Goal: Transaction & Acquisition: Purchase product/service

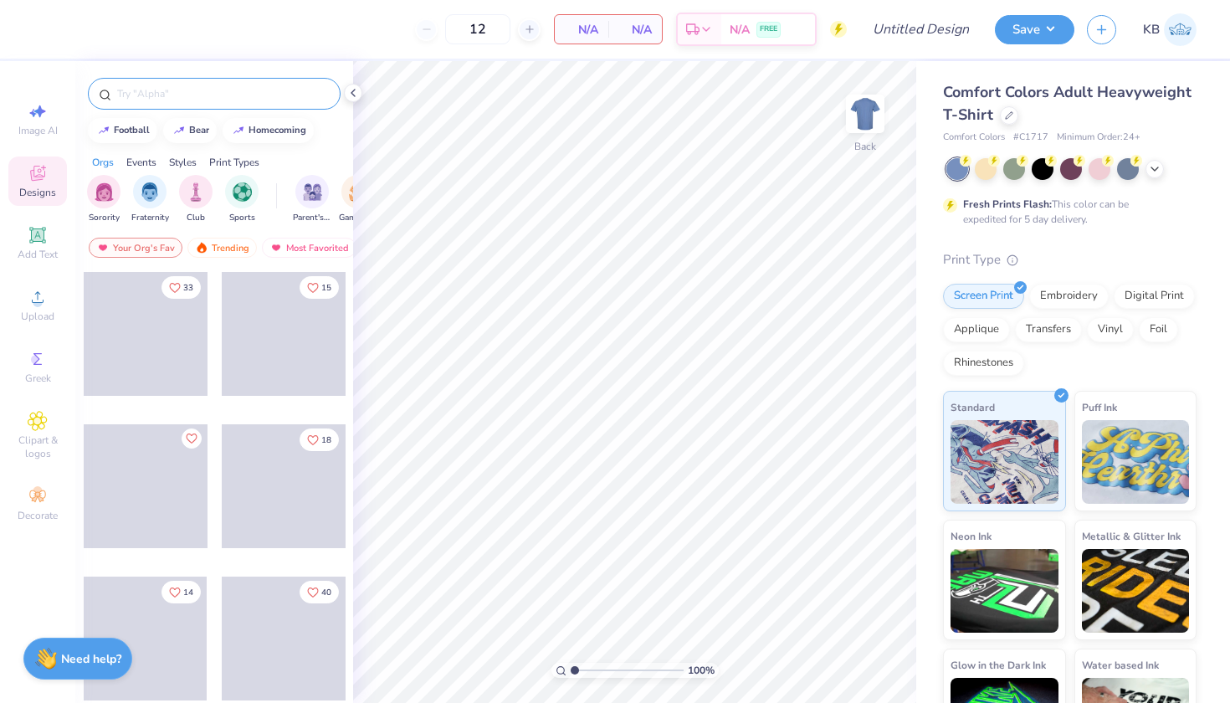
click at [141, 92] on input "text" at bounding box center [222, 93] width 214 height 17
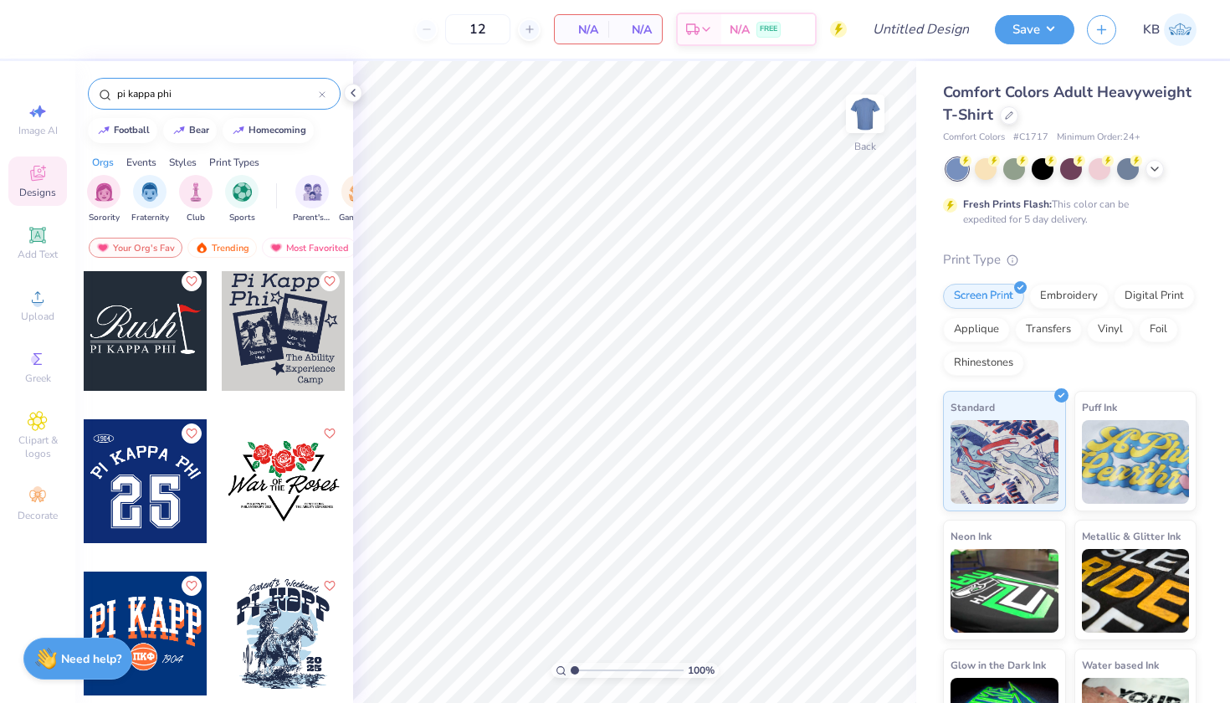
scroll to position [1264, 0]
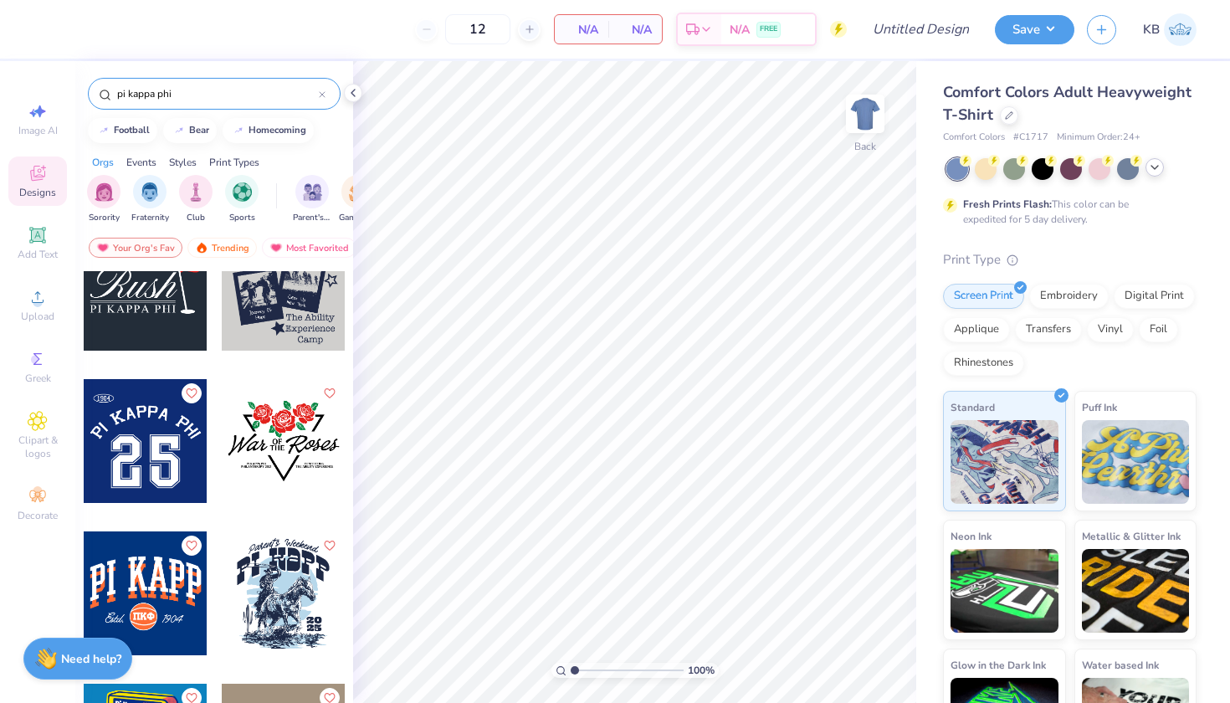
type input "pi kappa phi"
click at [1151, 167] on icon at bounding box center [1154, 167] width 13 height 13
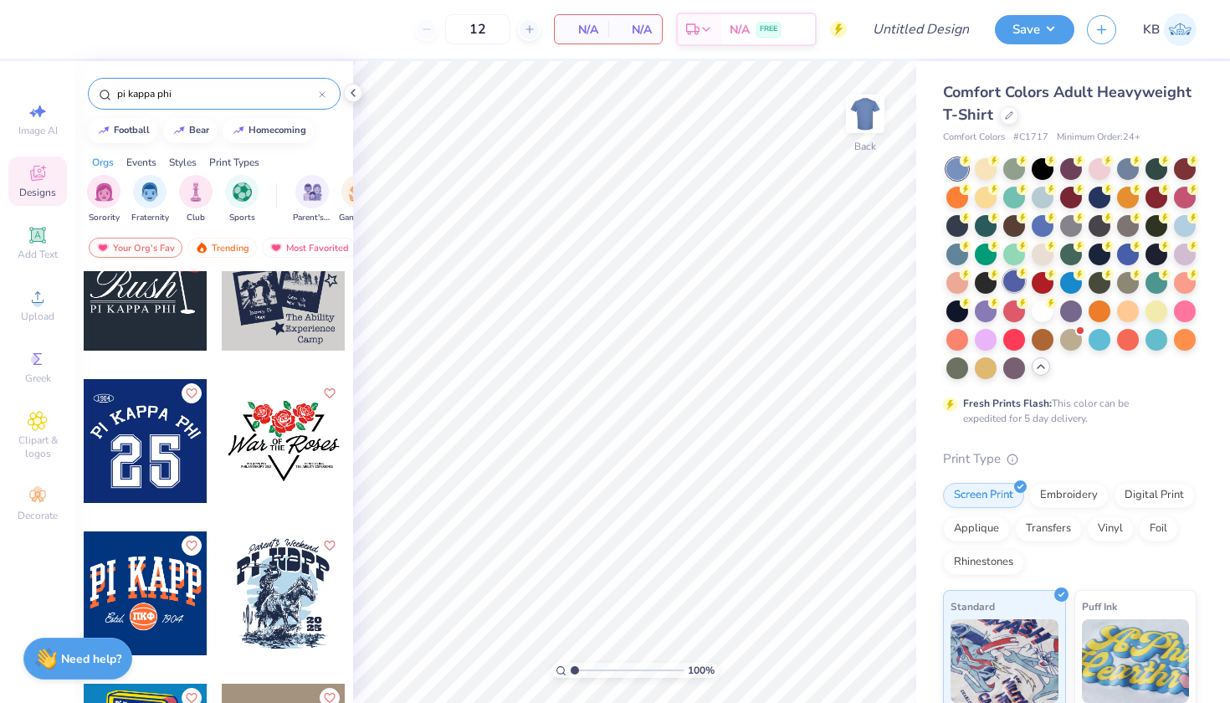
click at [1016, 280] on div at bounding box center [1014, 281] width 22 height 22
click at [862, 106] on img at bounding box center [865, 113] width 67 height 67
click at [83, 446] on div at bounding box center [21, 441] width 124 height 124
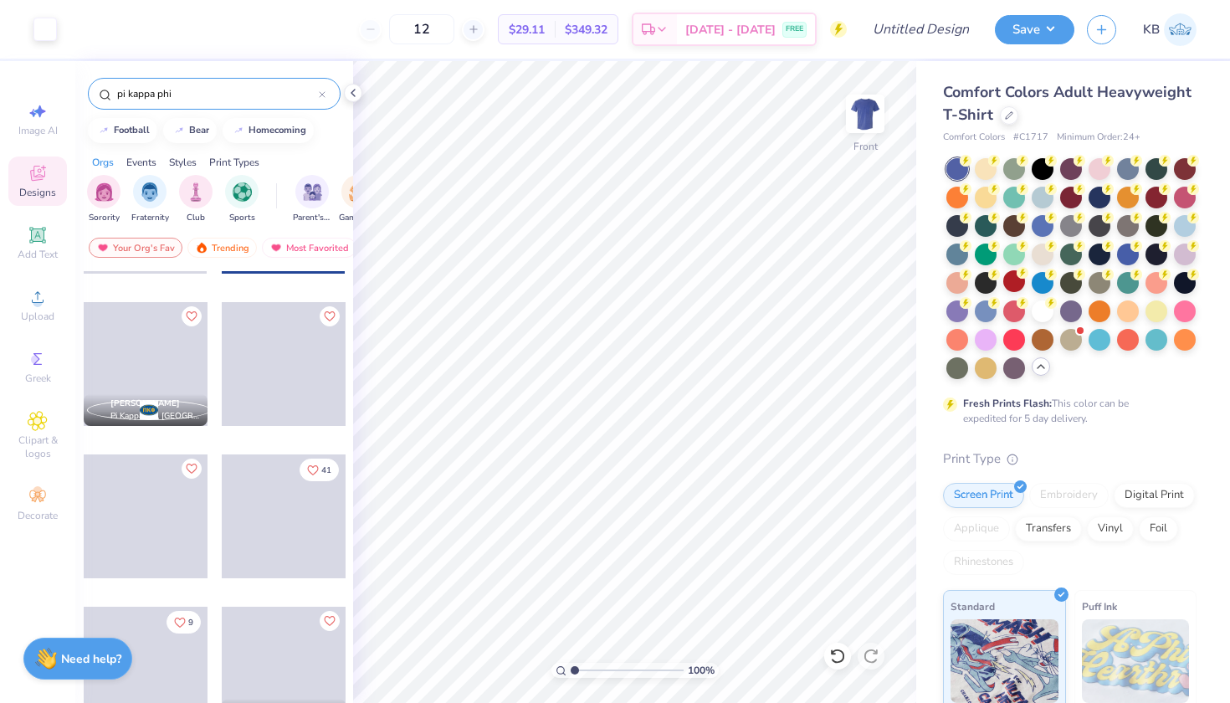
scroll to position [2337, 0]
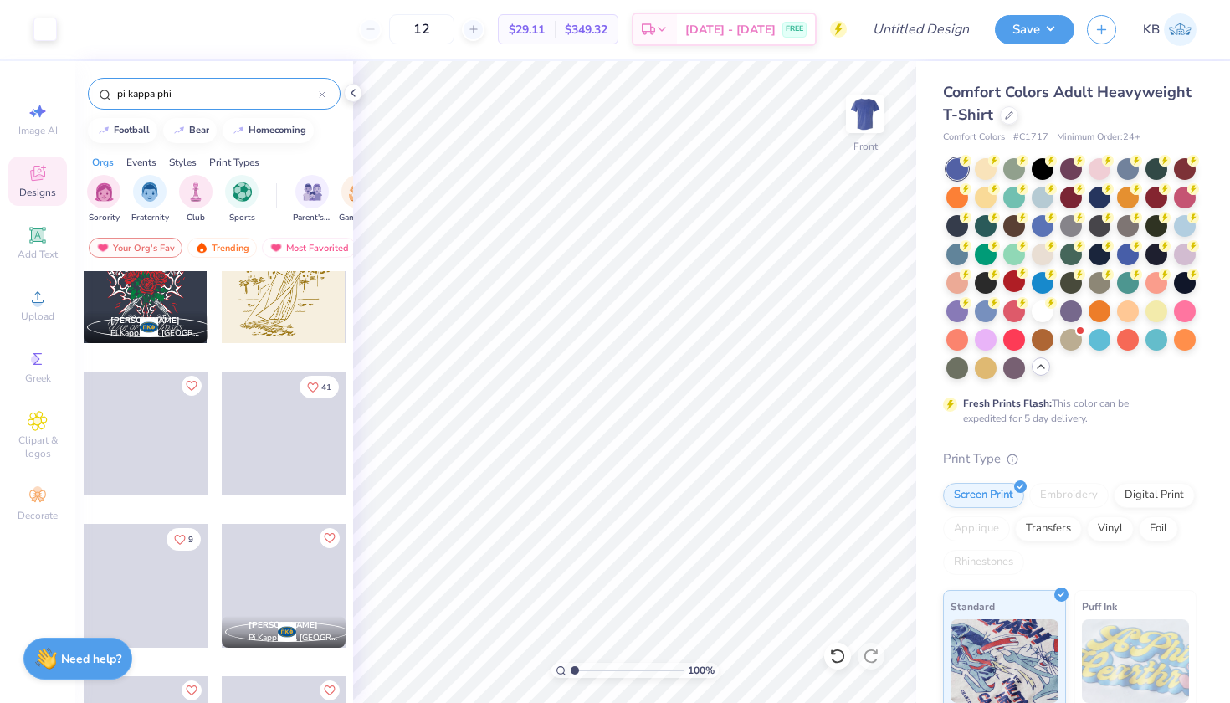
click at [321, 93] on icon at bounding box center [322, 94] width 7 height 7
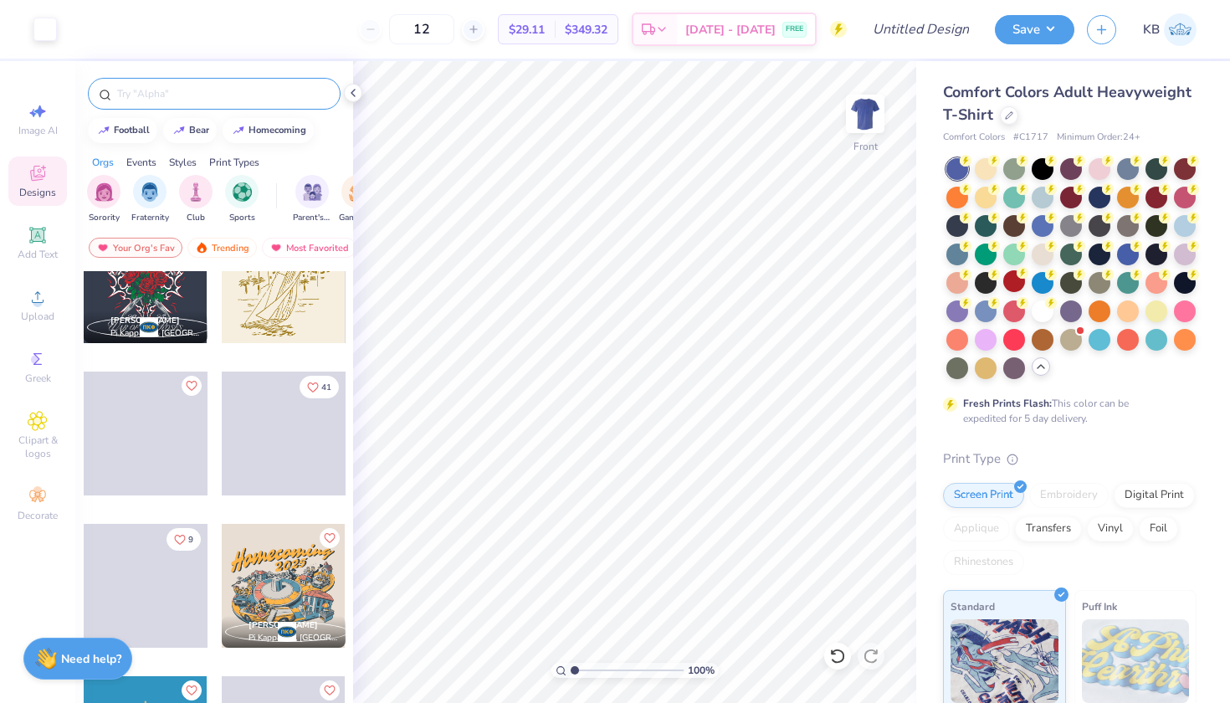
click at [260, 93] on input "text" at bounding box center [222, 93] width 214 height 17
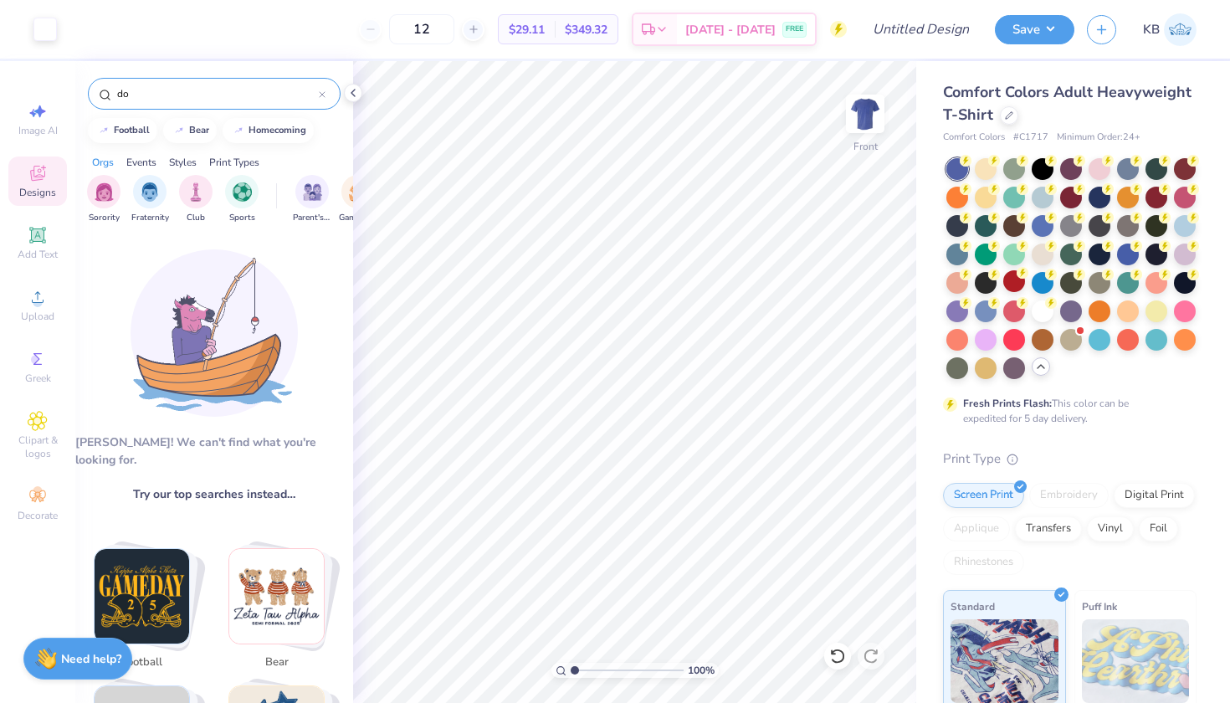
type input "d"
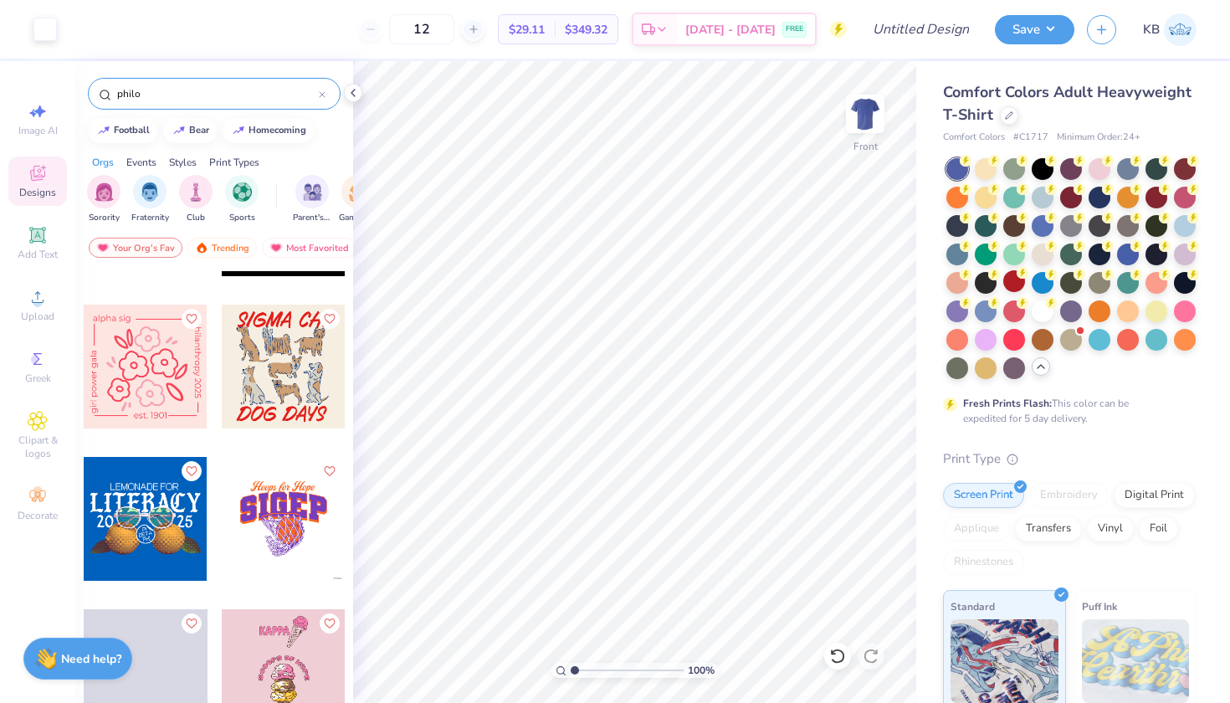
scroll to position [8191, 0]
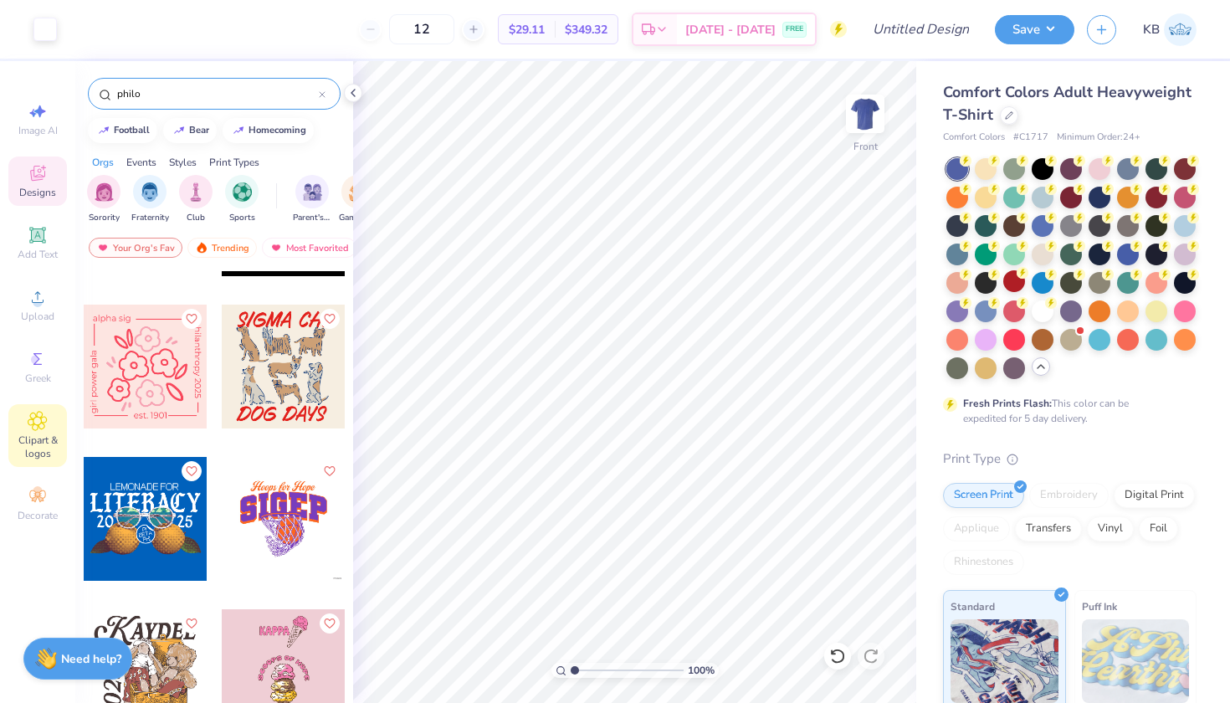
type input "philo"
click at [32, 431] on div "Clipart & logos" at bounding box center [37, 435] width 59 height 63
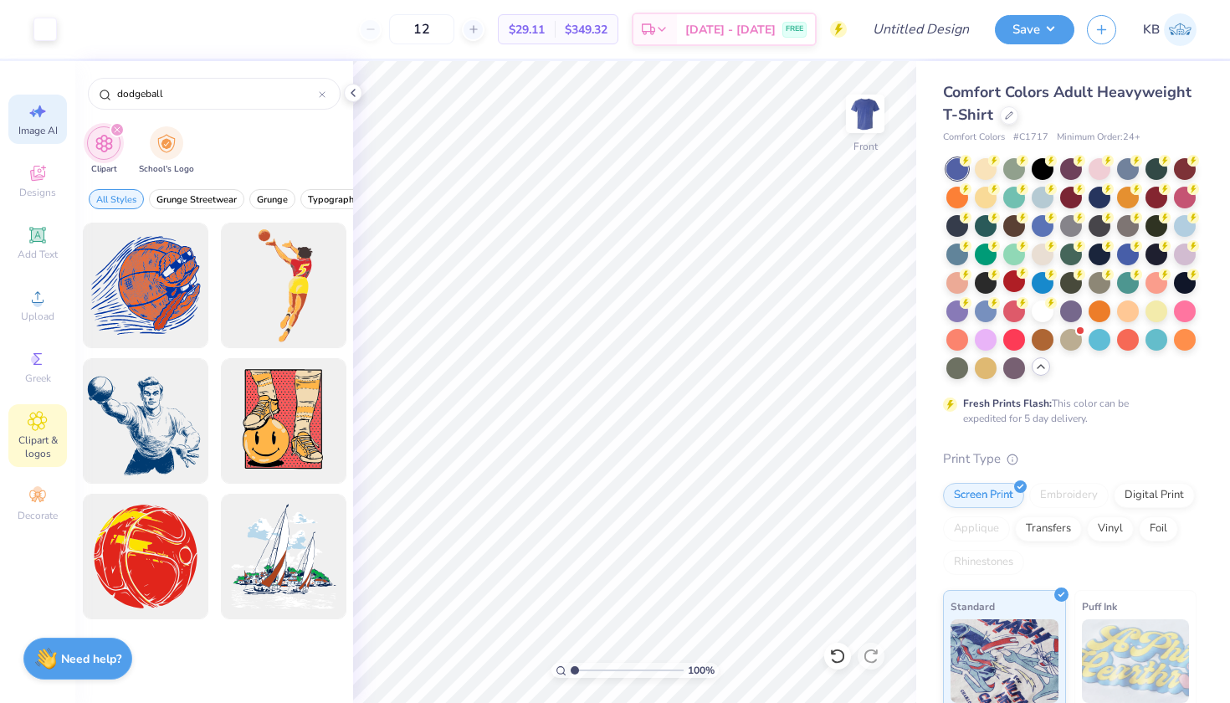
type input "dodgeball"
click at [44, 115] on icon at bounding box center [38, 111] width 20 height 20
select select "4"
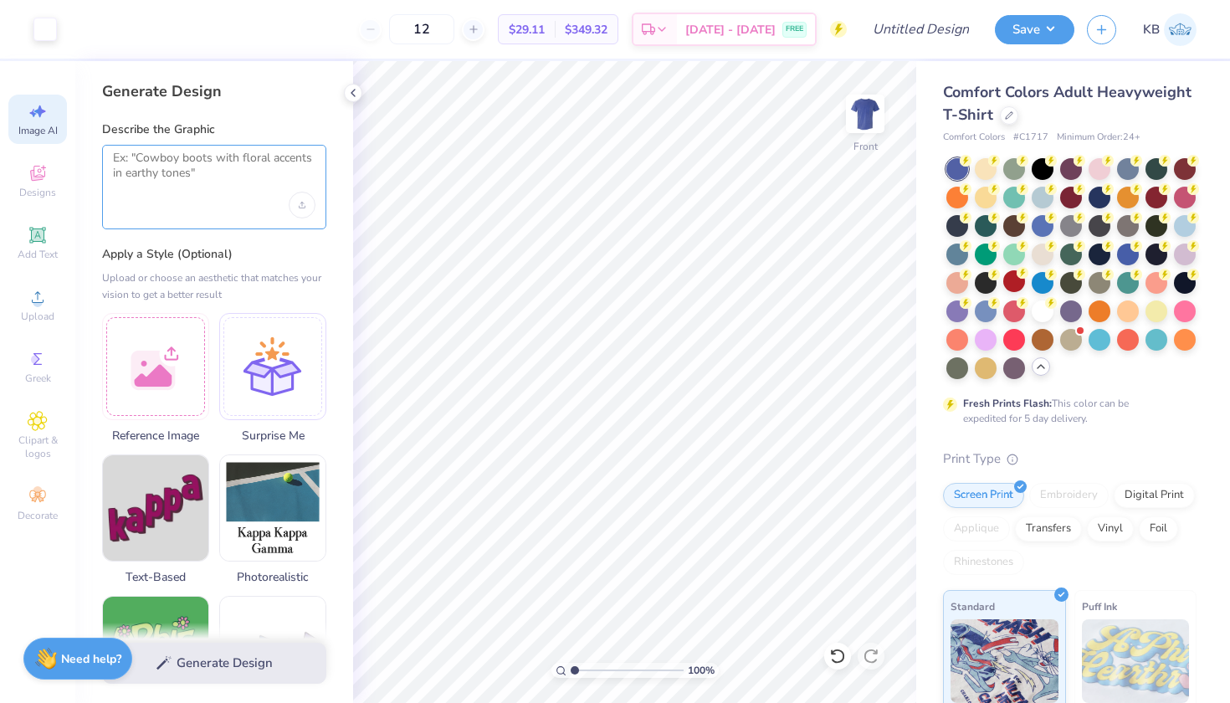
click at [208, 174] on textarea at bounding box center [214, 172] width 203 height 42
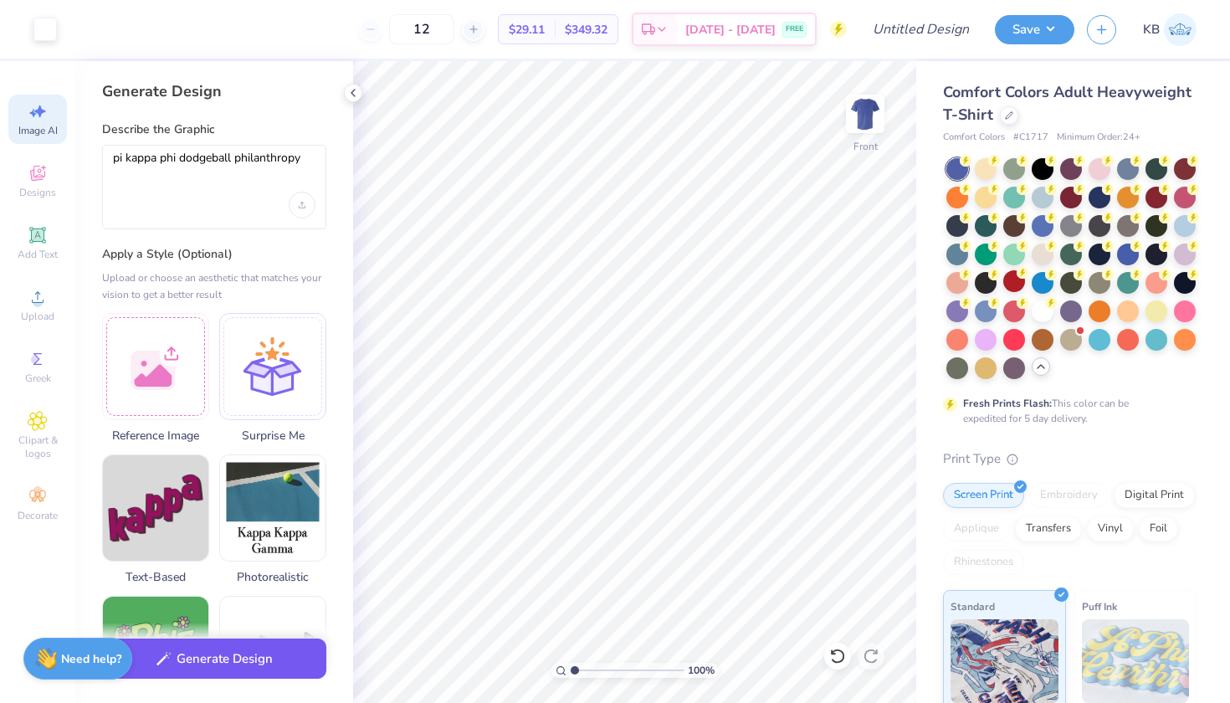
click at [246, 668] on button "Generate Design" at bounding box center [214, 658] width 224 height 41
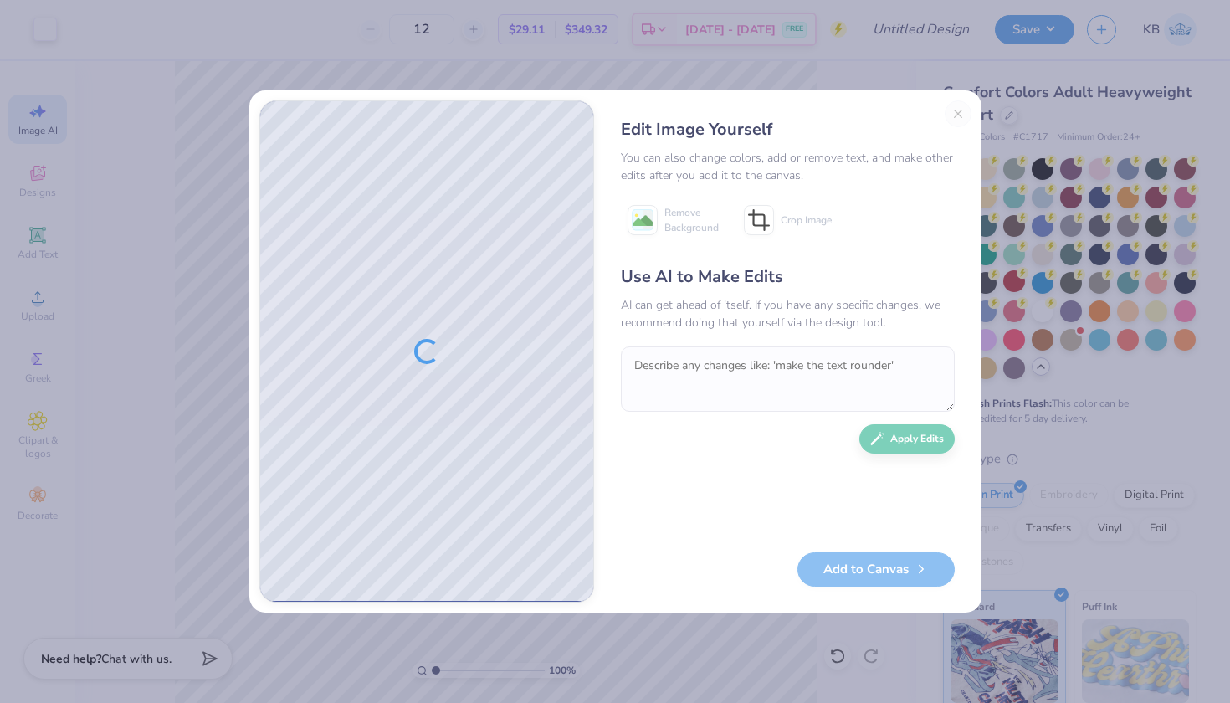
click at [956, 113] on div "Edit Image Yourself You can also change colors, add or remove text, and make ot…" at bounding box center [787, 351] width 367 height 502
click at [960, 113] on button "Close" at bounding box center [958, 113] width 27 height 27
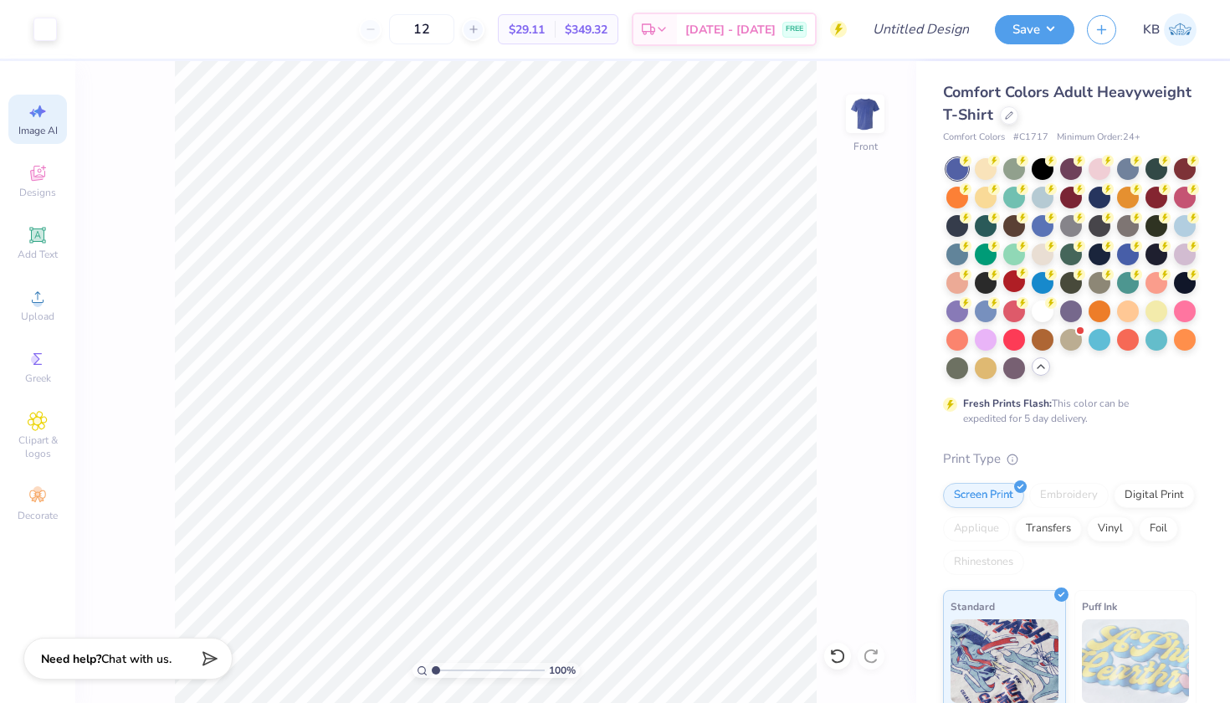
click at [41, 131] on span "Image AI" at bounding box center [37, 130] width 39 height 13
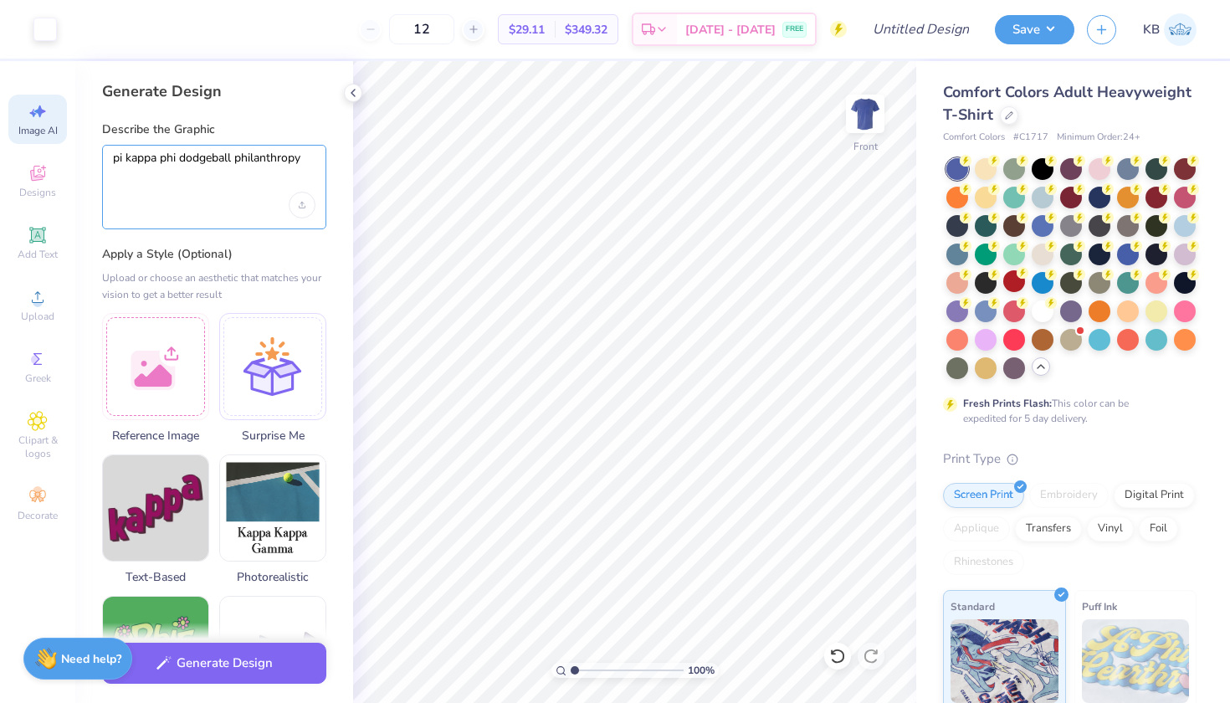
click at [312, 158] on textarea "pi kappa phi dodgeball philanthropy" at bounding box center [214, 172] width 203 height 42
type textarea "pi kappa phi dodgeball philanthropy. include the text. simple design"
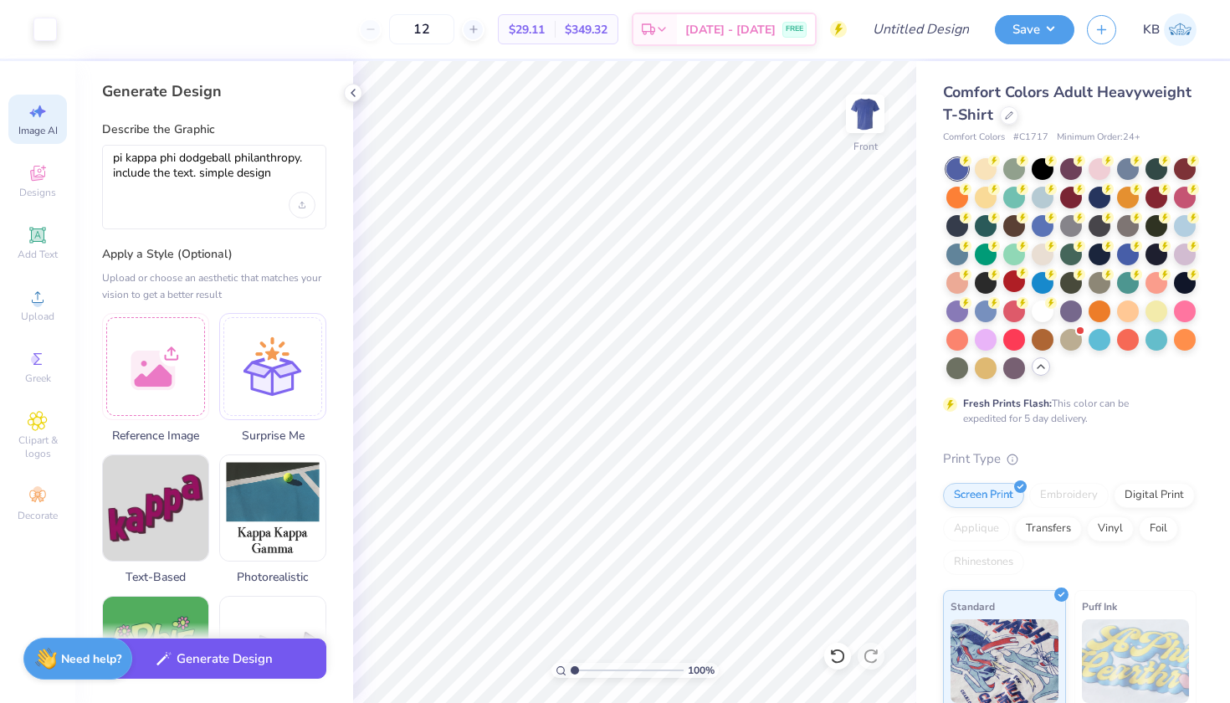
click at [203, 665] on button "Generate Design" at bounding box center [214, 658] width 224 height 41
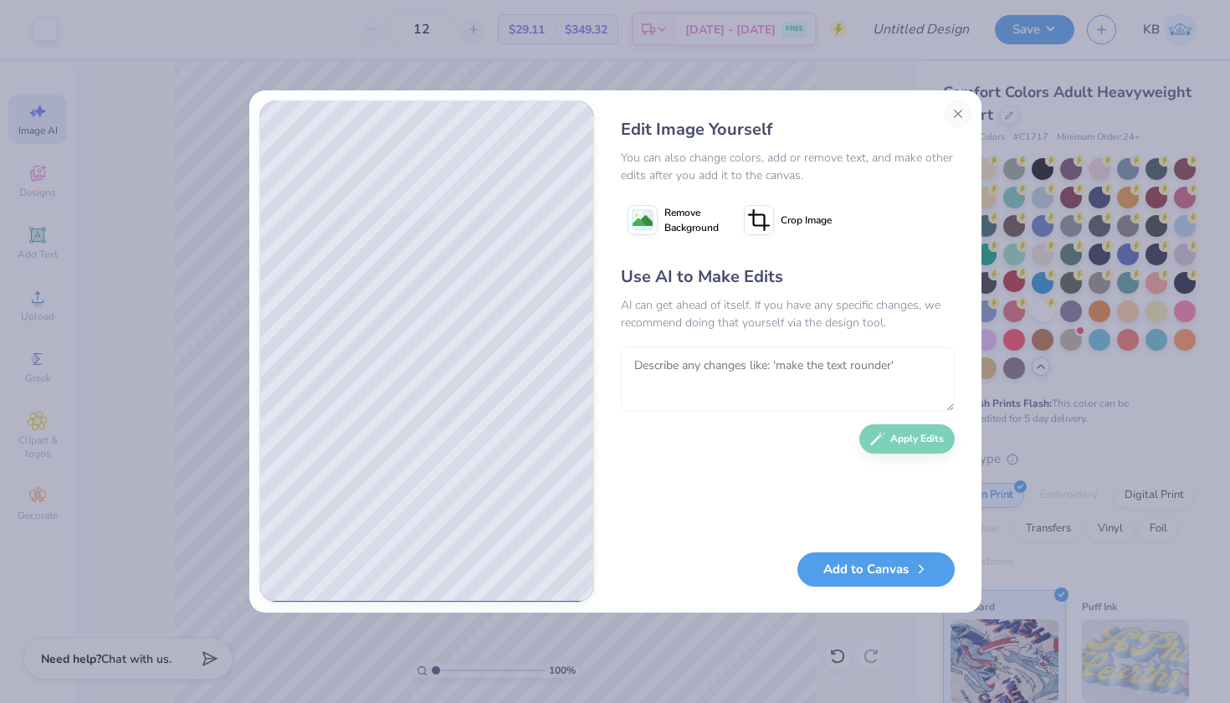
click at [652, 368] on textarea at bounding box center [788, 378] width 334 height 65
type textarea "make the design more exciting"
click at [921, 443] on button "Apply Edits" at bounding box center [906, 434] width 95 height 29
click at [868, 566] on button "Add to Canvas" at bounding box center [875, 565] width 157 height 34
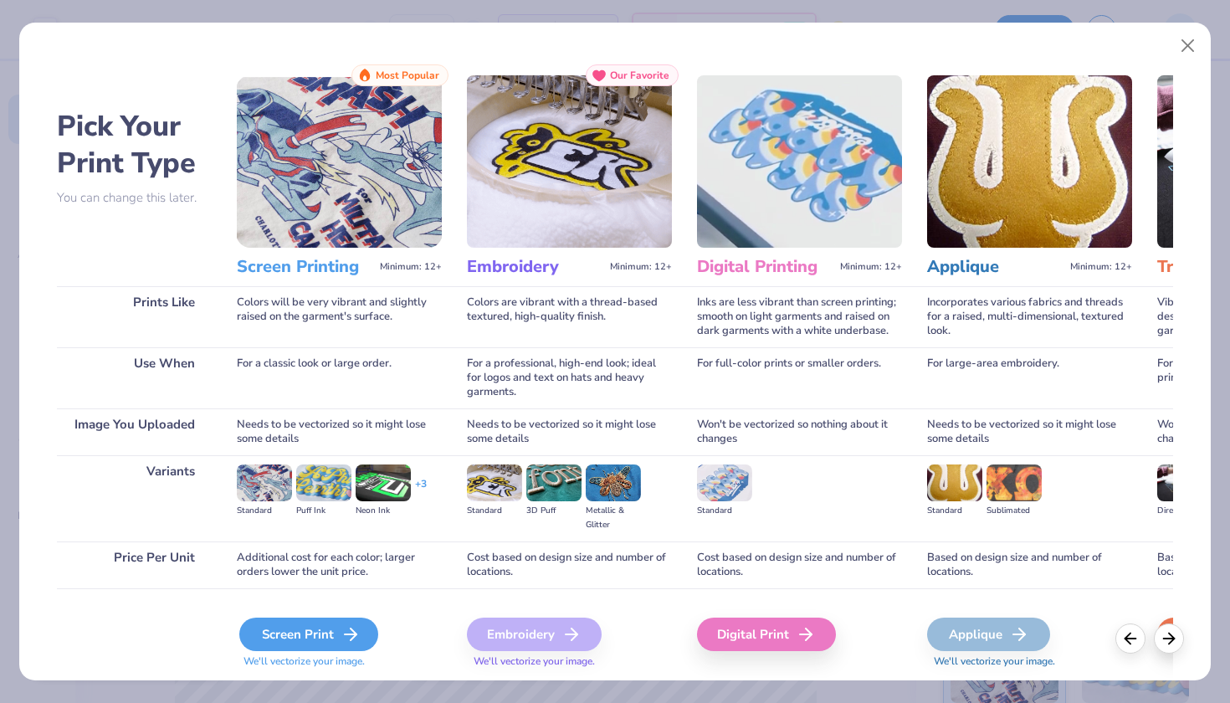
click at [338, 627] on div "Screen Print" at bounding box center [308, 634] width 139 height 33
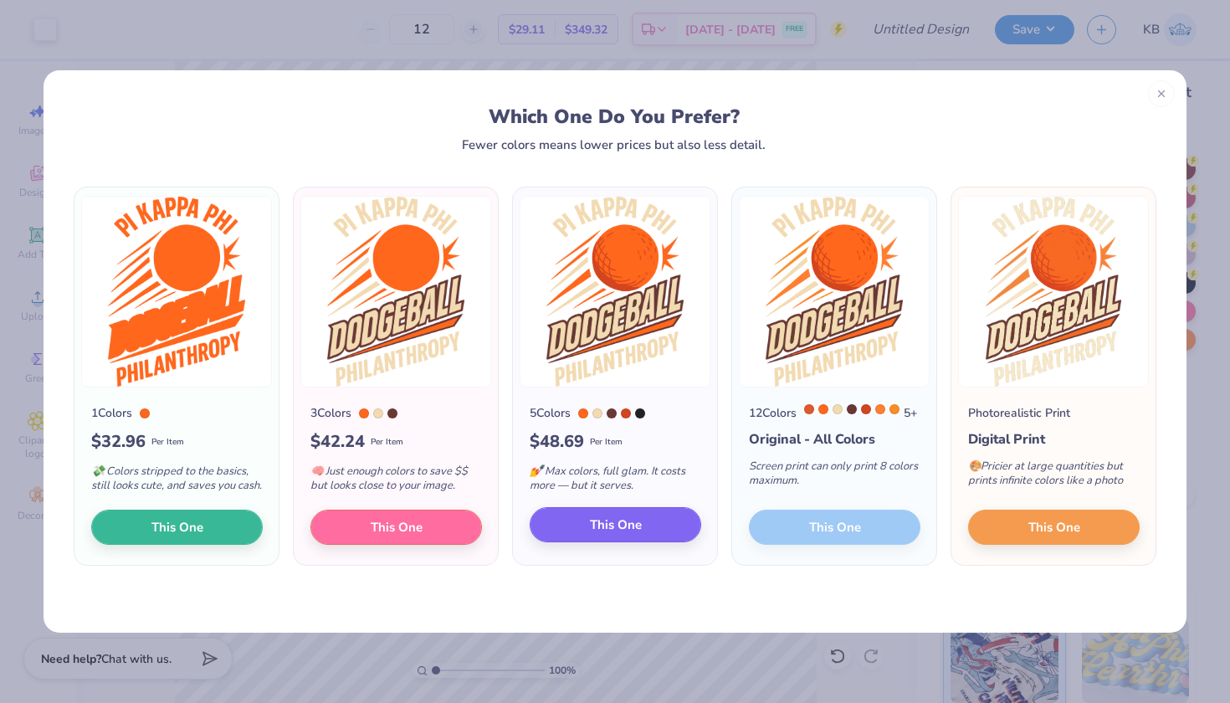
click at [610, 535] on span "This One" at bounding box center [616, 524] width 52 height 19
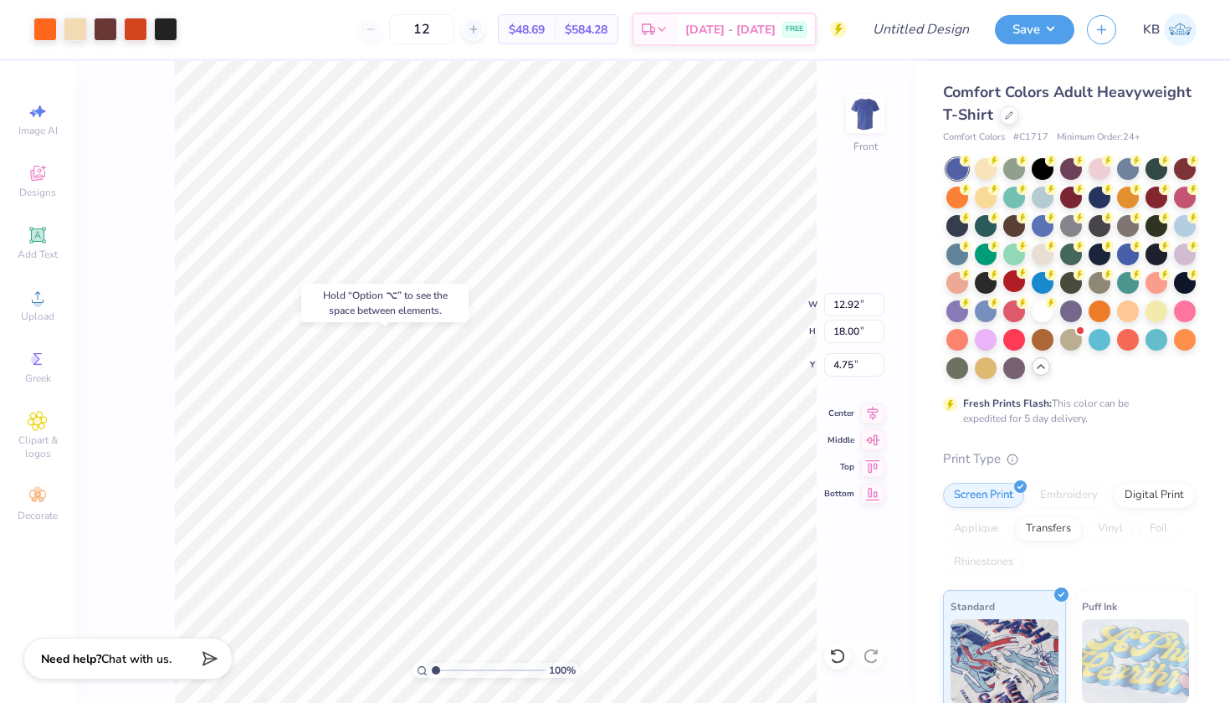
type input "11.01"
type input "9.34"
type input "3.00"
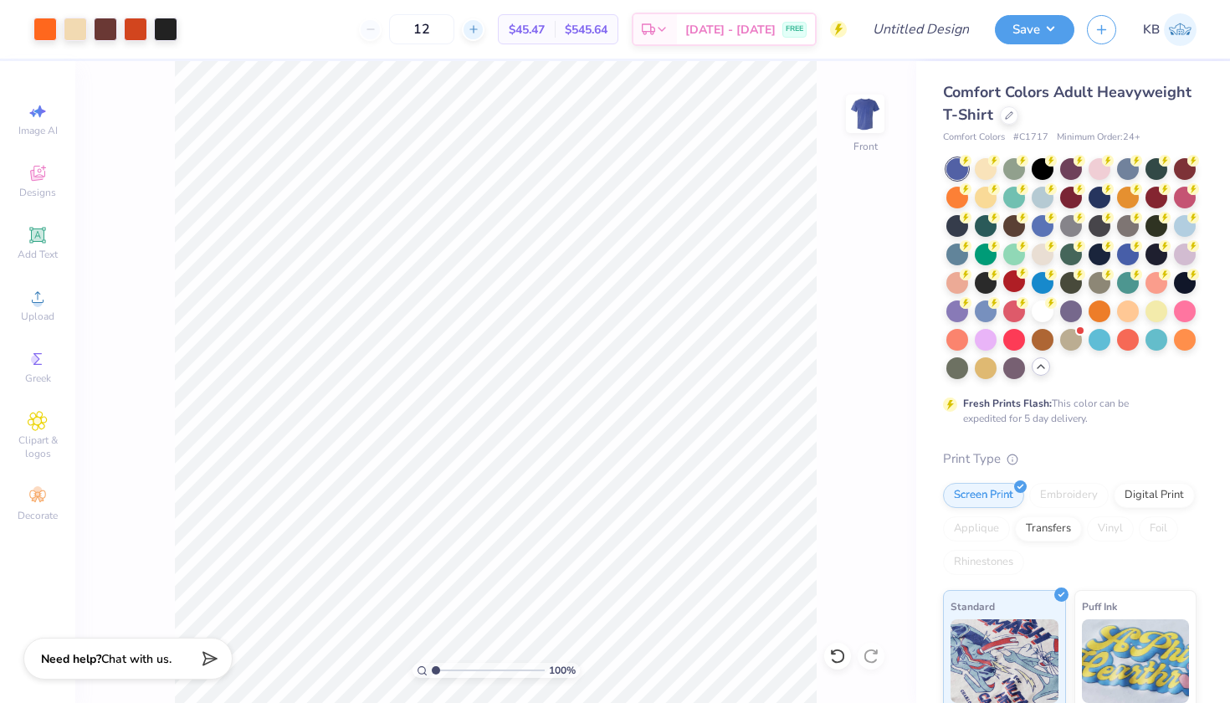
click at [476, 29] on line at bounding box center [472, 29] width 7 height 0
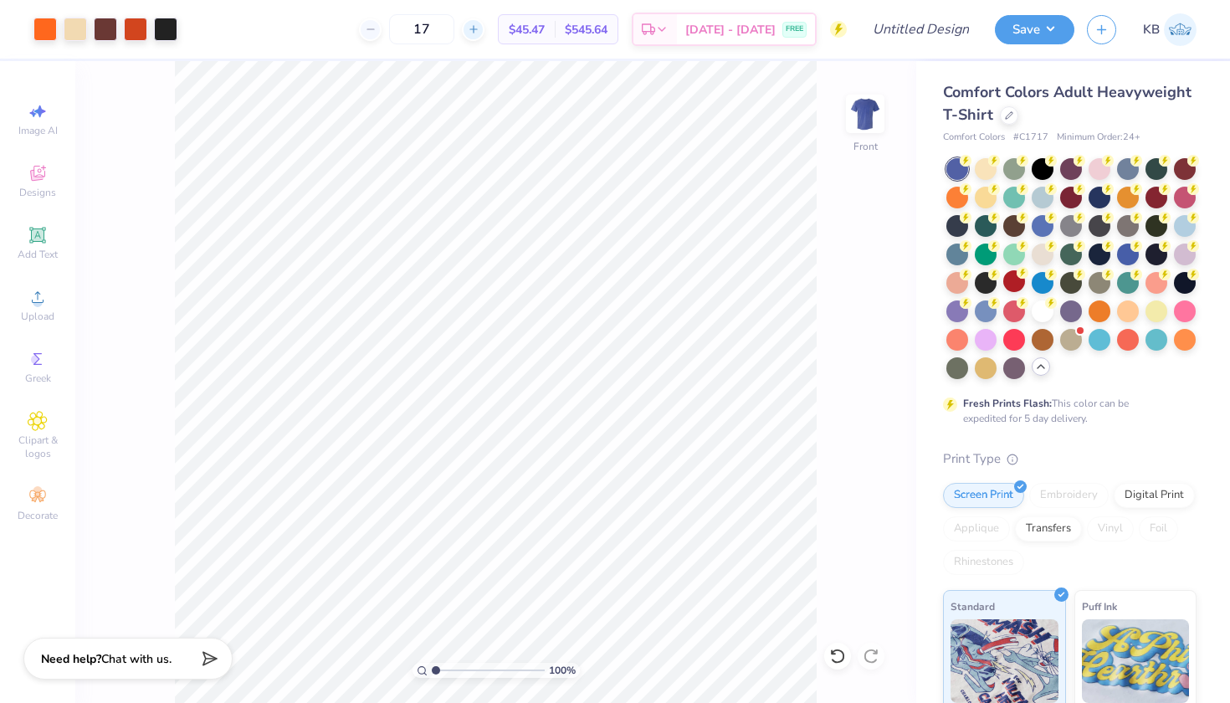
click at [476, 29] on line at bounding box center [472, 29] width 7 height 0
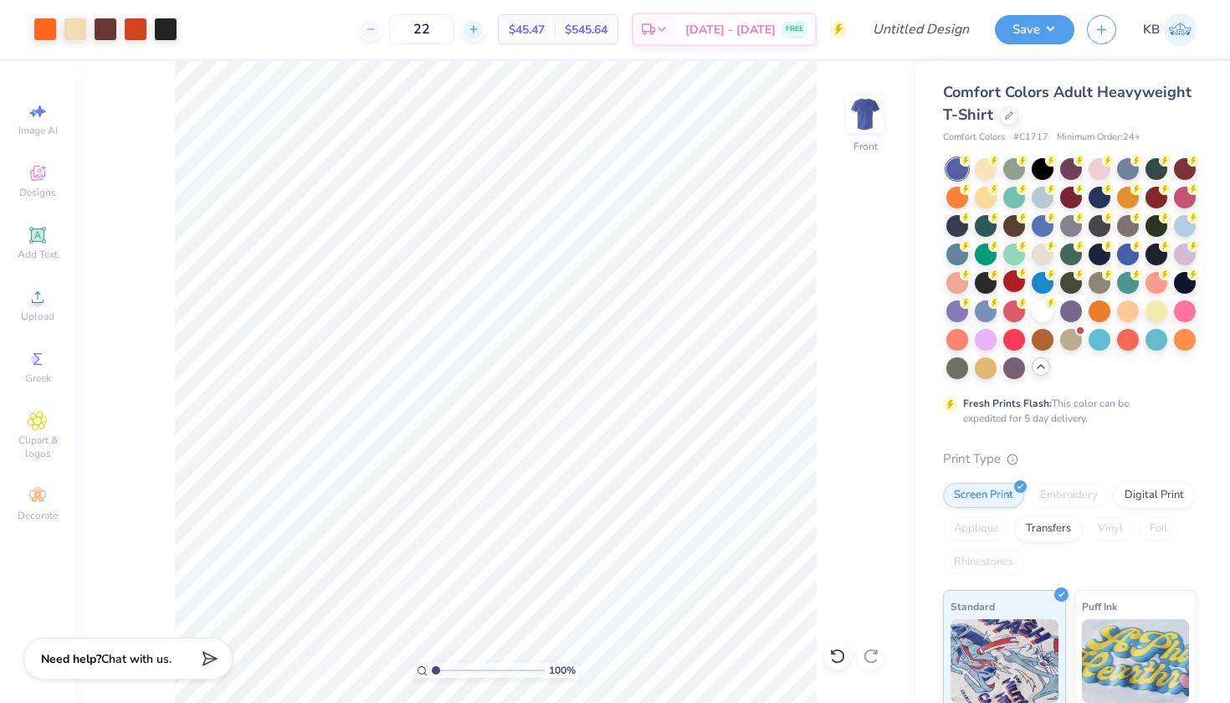
click at [476, 29] on line at bounding box center [472, 29] width 7 height 0
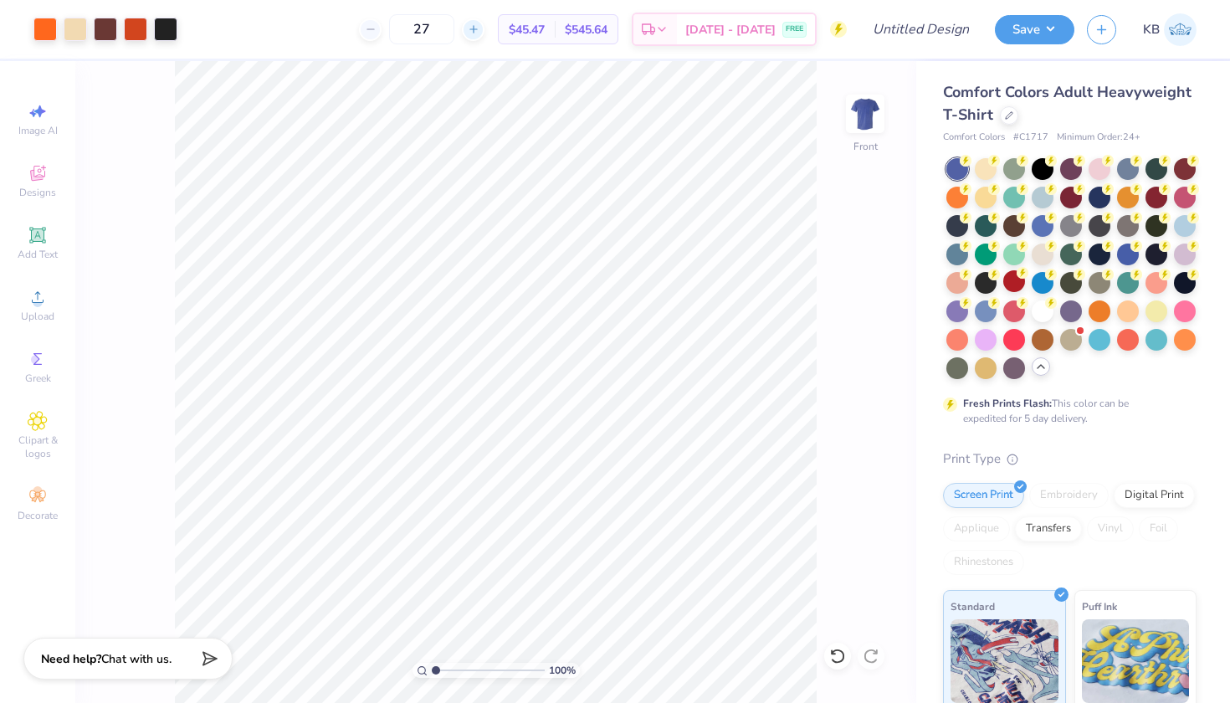
click at [476, 29] on line at bounding box center [472, 29] width 7 height 0
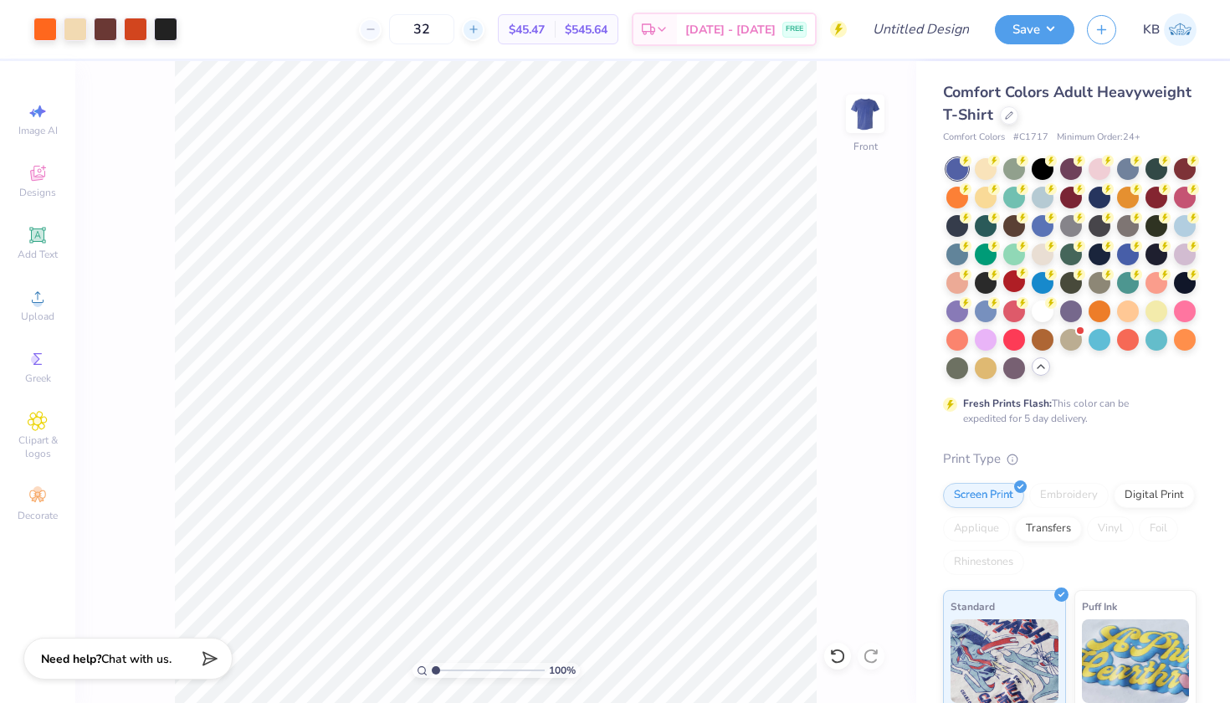
click at [476, 29] on line at bounding box center [472, 29] width 7 height 0
click at [454, 28] on input "35" at bounding box center [421, 29] width 65 height 30
click at [476, 29] on line at bounding box center [472, 29] width 7 height 0
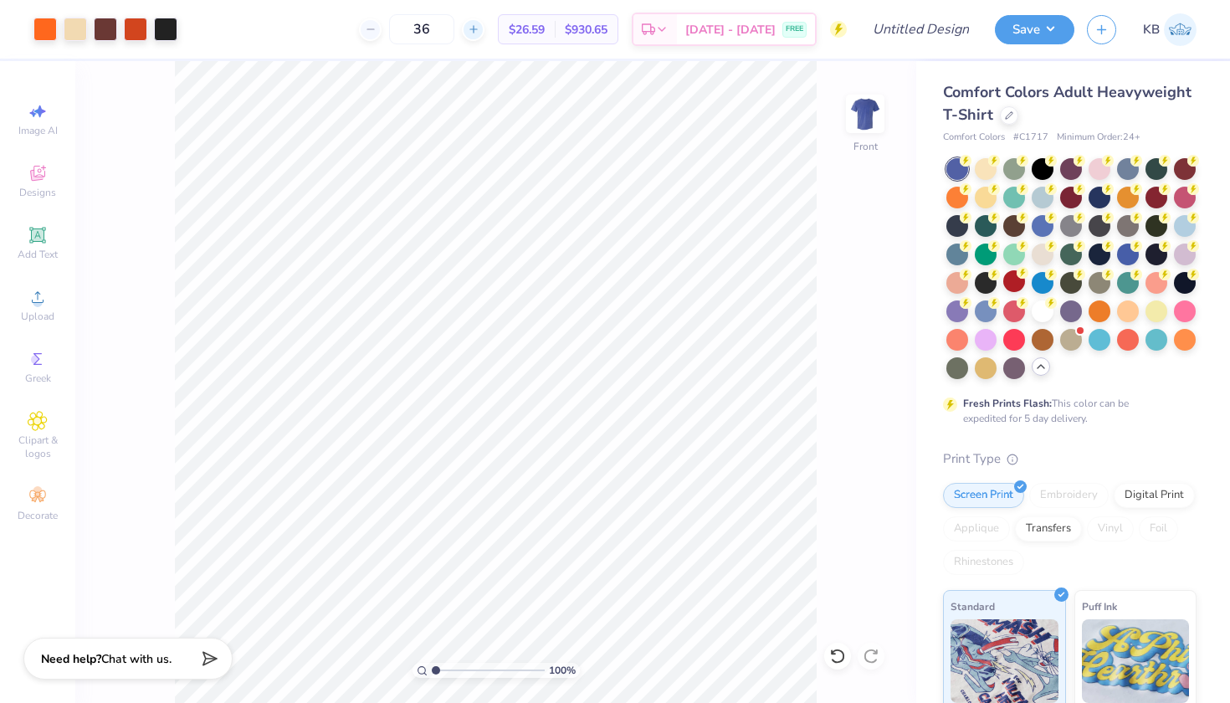
click at [476, 29] on line at bounding box center [472, 29] width 7 height 0
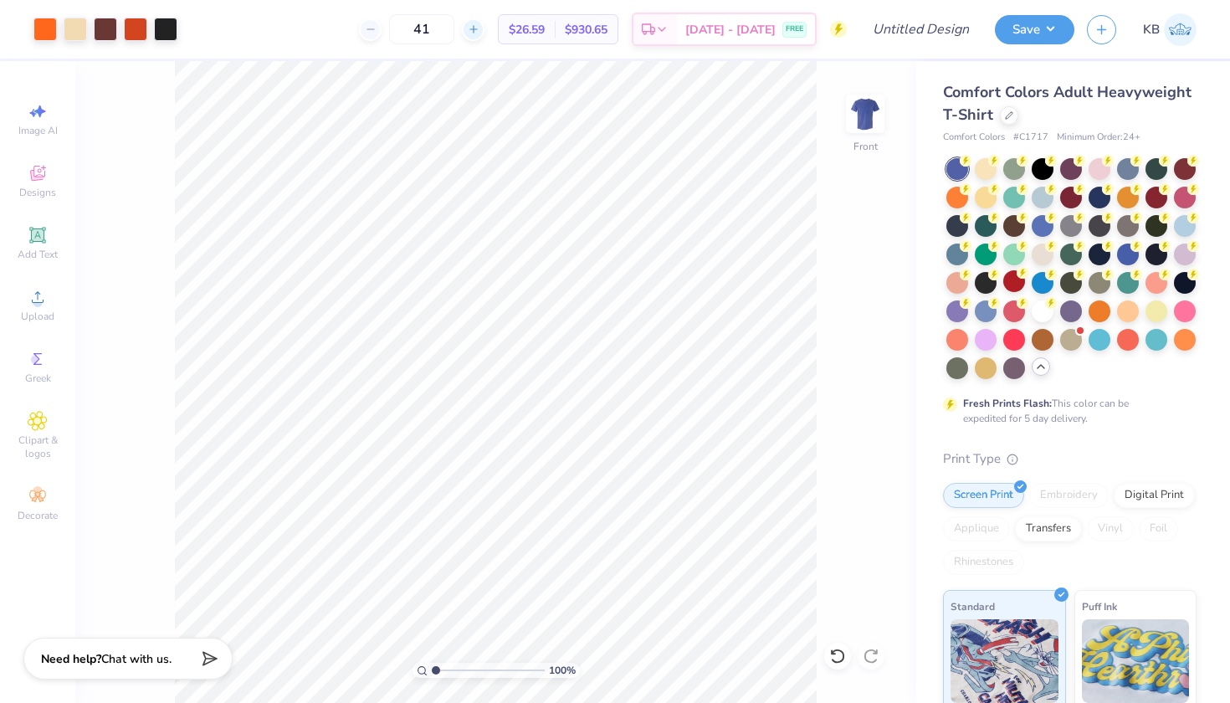
click at [476, 29] on line at bounding box center [472, 29] width 7 height 0
type input "45"
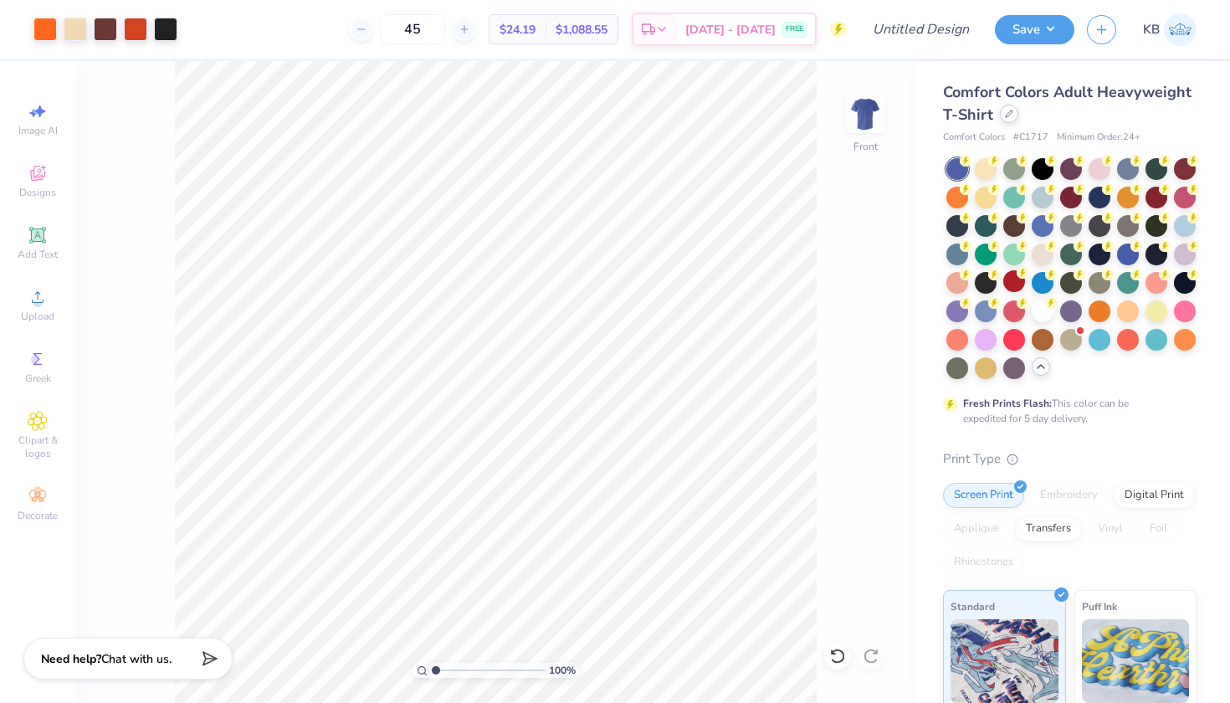
click at [1012, 113] on icon at bounding box center [1009, 114] width 8 height 8
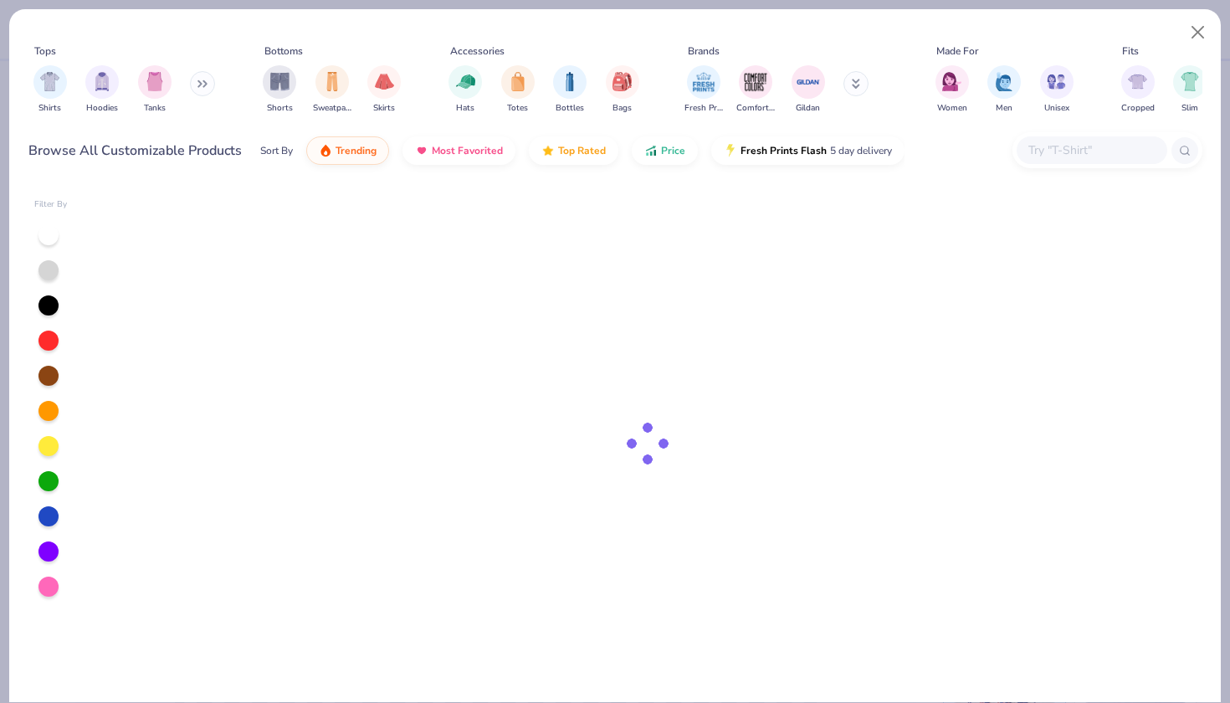
click at [1066, 155] on input "text" at bounding box center [1091, 150] width 129 height 19
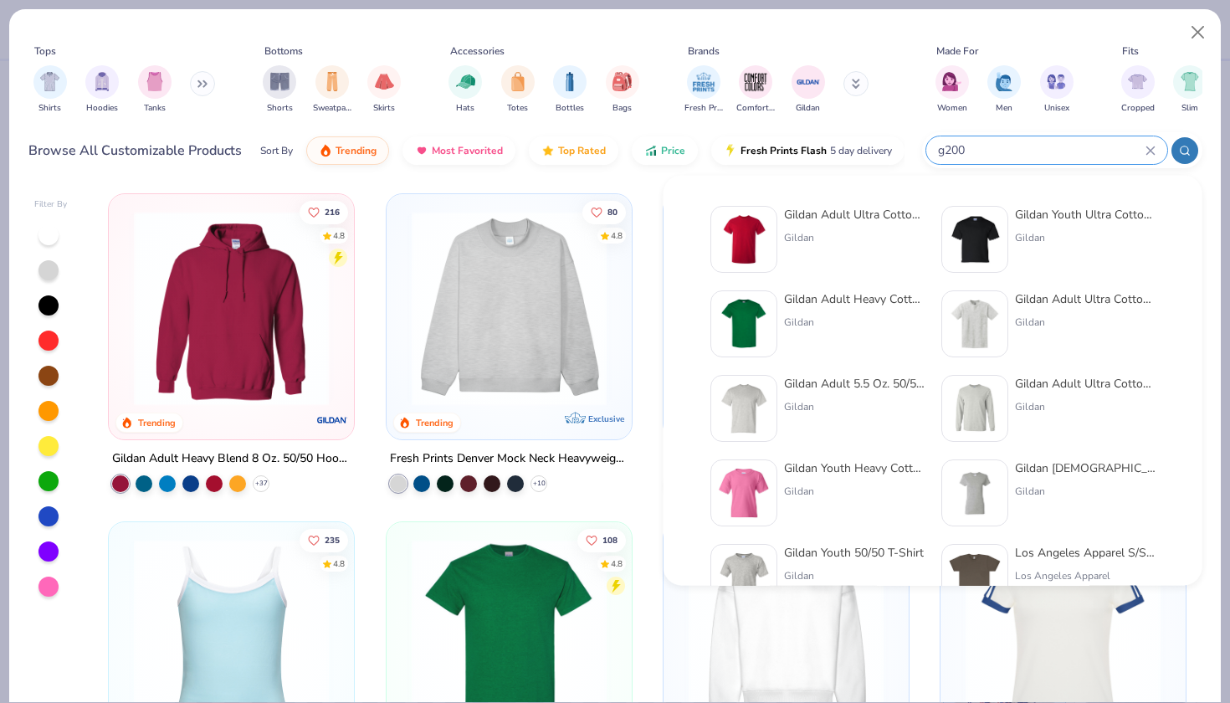
type input "g200"
click at [855, 236] on div "Gildan" at bounding box center [854, 237] width 141 height 15
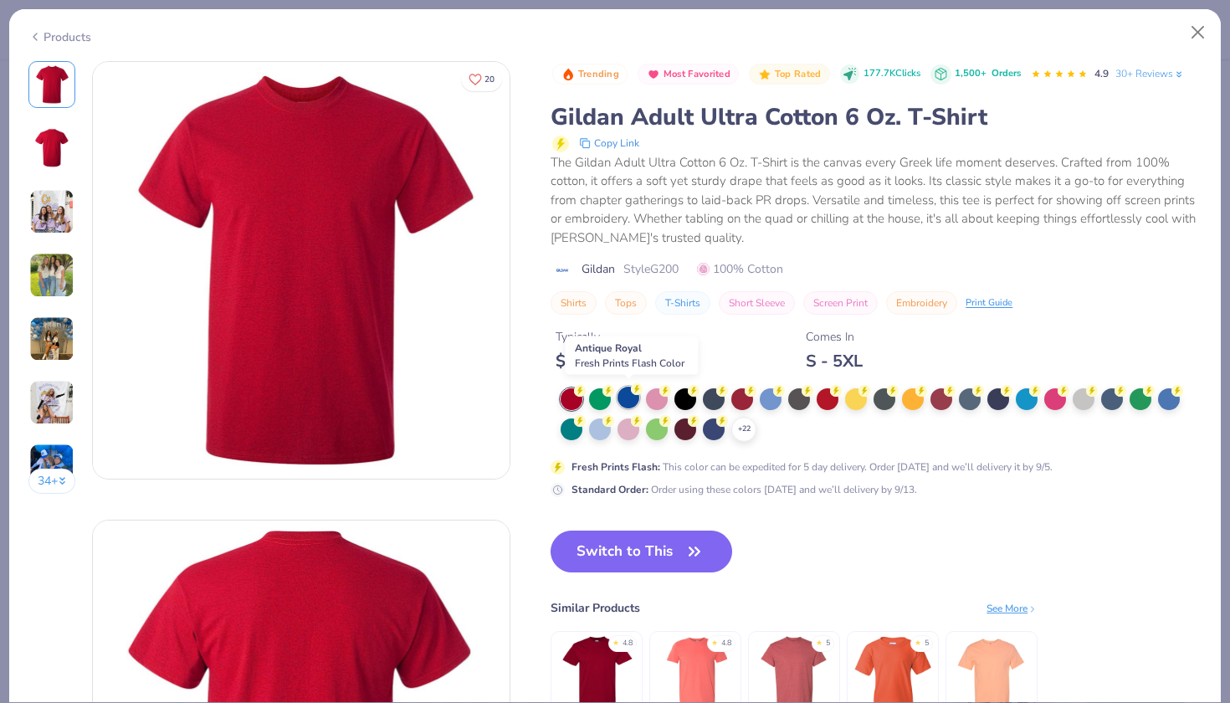
click at [626, 394] on div at bounding box center [629, 398] width 22 height 22
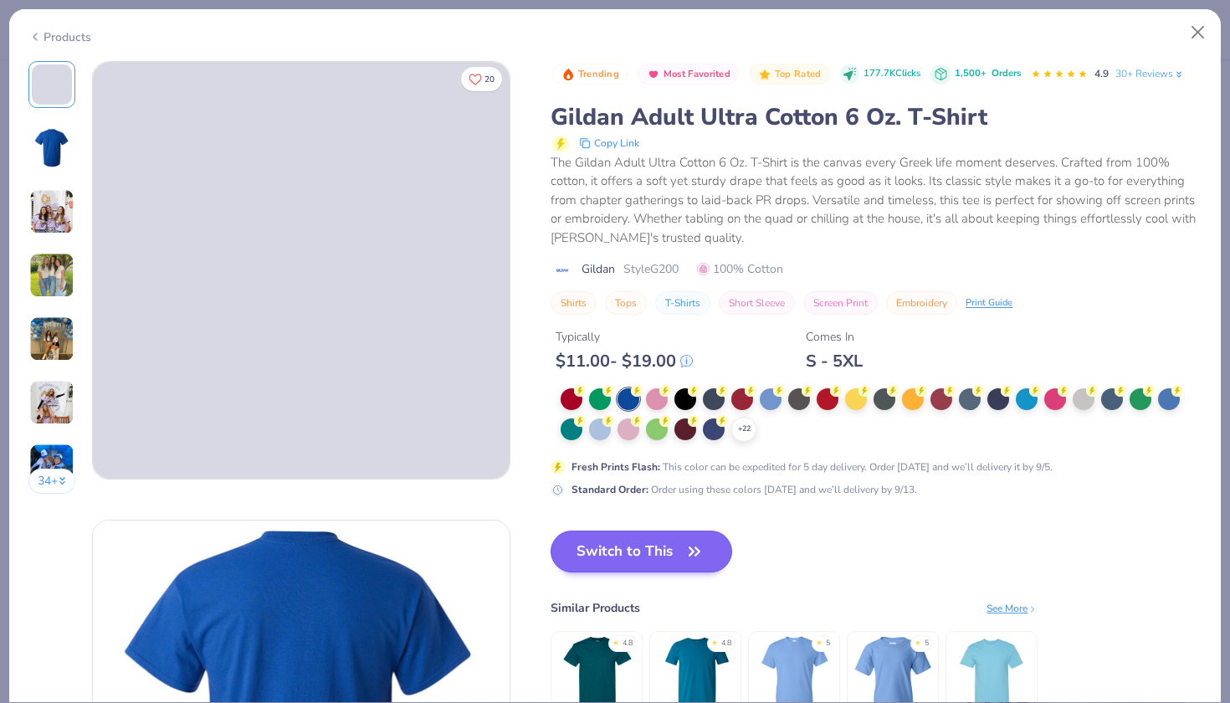
click at [613, 549] on button "Switch to This" at bounding box center [642, 552] width 182 height 42
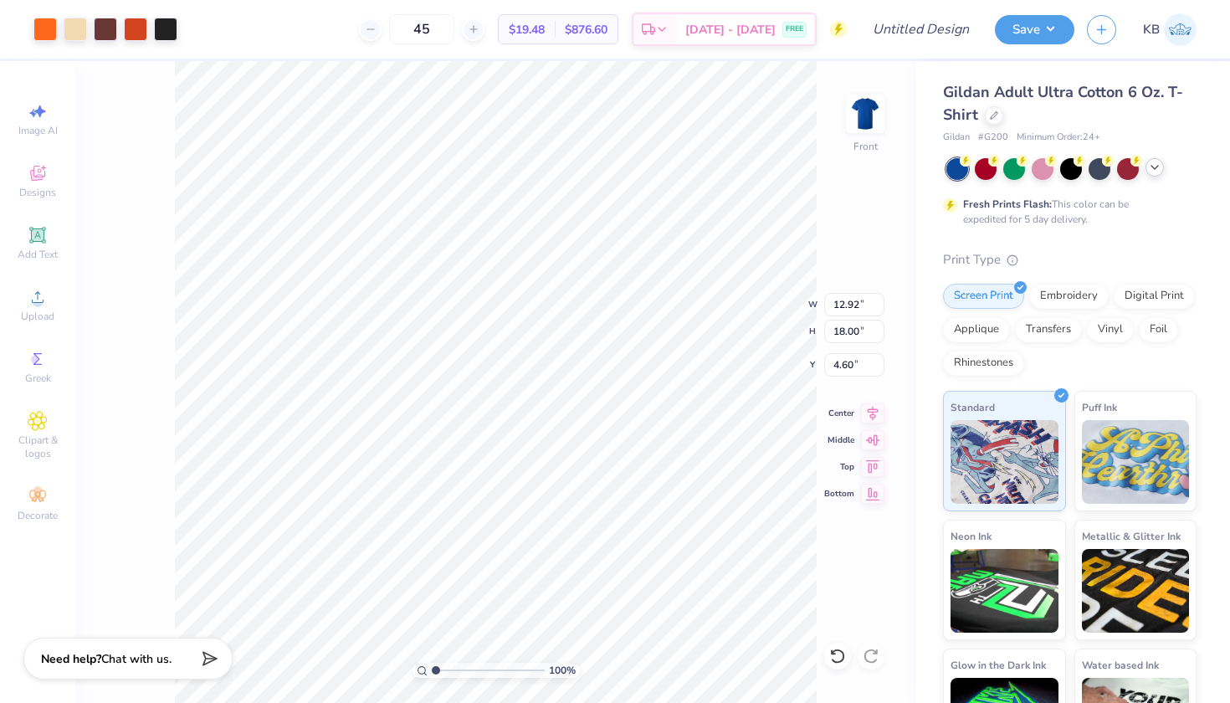
type input "7.04"
type input "9.80"
type input "4.20"
type input "8.45"
type input "11.76"
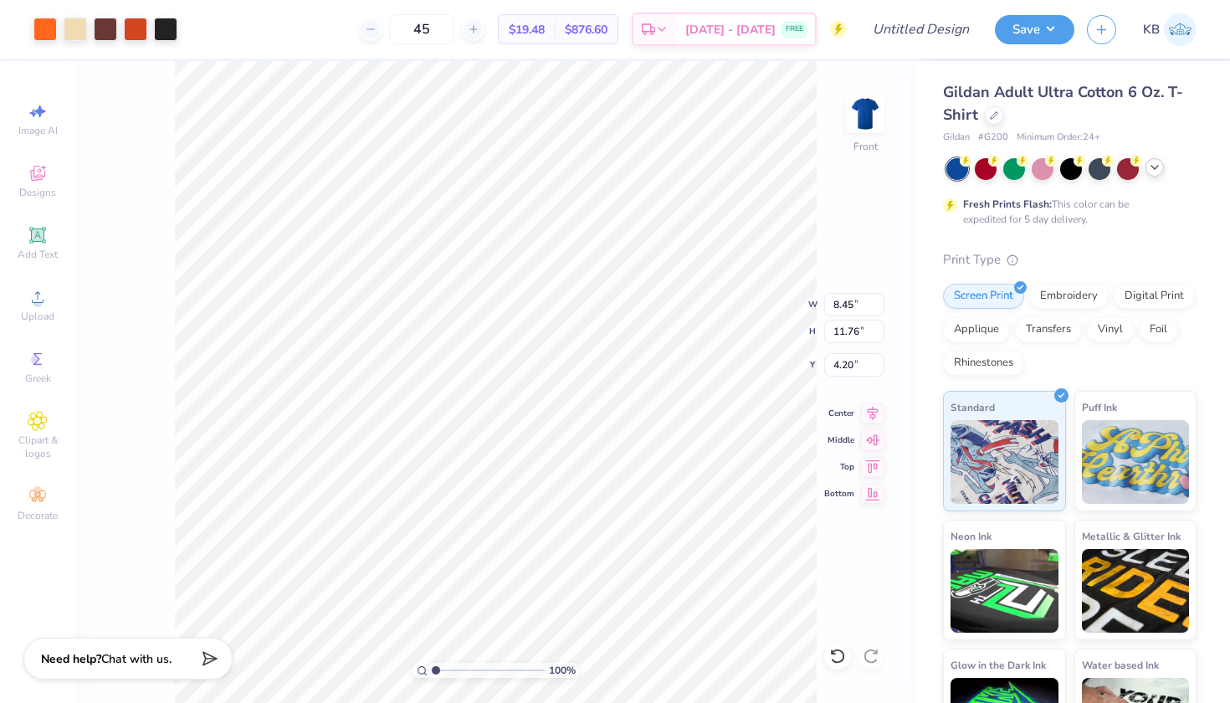
type input "3.75"
type input "10.06"
type input "14.01"
type input "3.31"
click at [1038, 32] on button "Save" at bounding box center [1034, 27] width 79 height 29
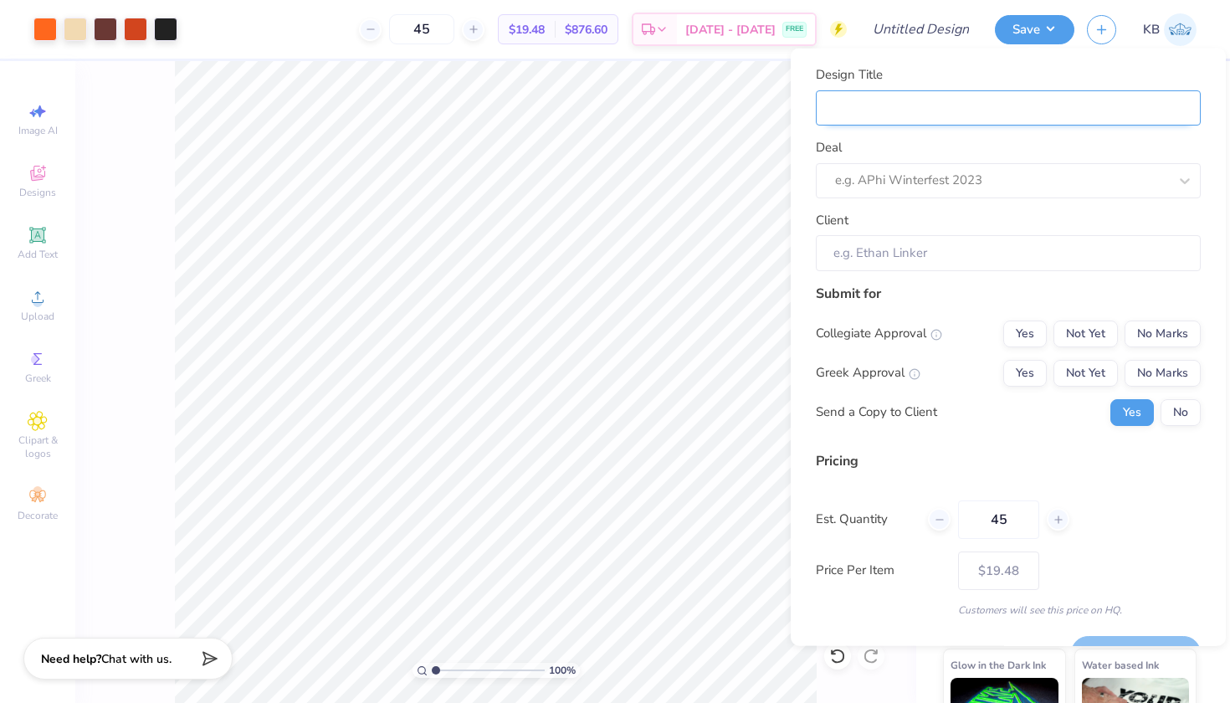
click at [1046, 95] on input "Design Title" at bounding box center [1008, 108] width 385 height 36
type input "P"
type input "Pi"
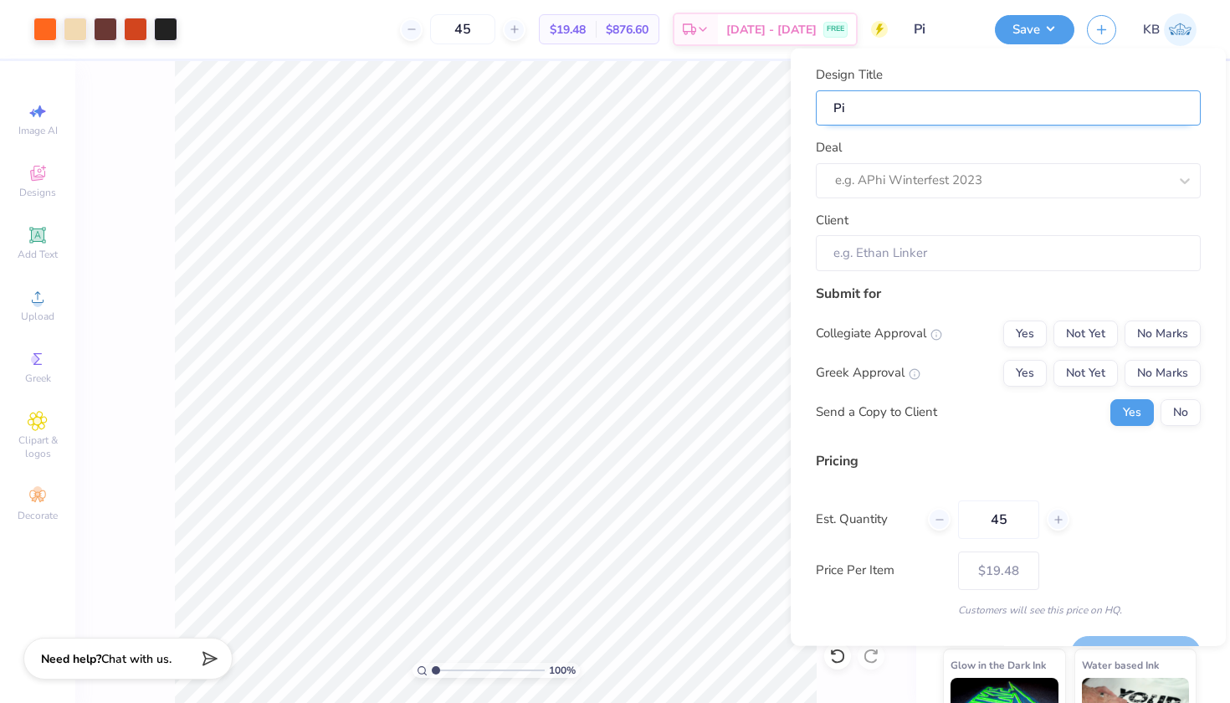
type input "Pi"
type input "Pi K"
type input "Pi Ka"
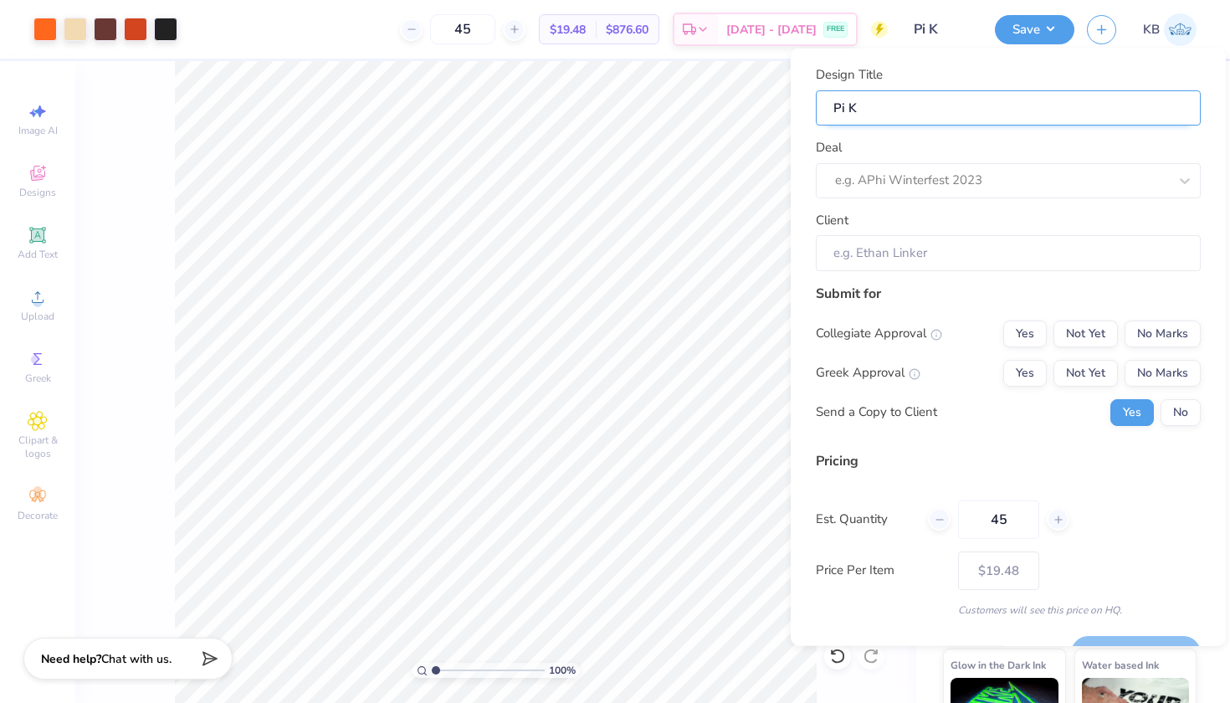
type input "Pi Ka"
type input "Pi Kap"
type input "Pi Kapp"
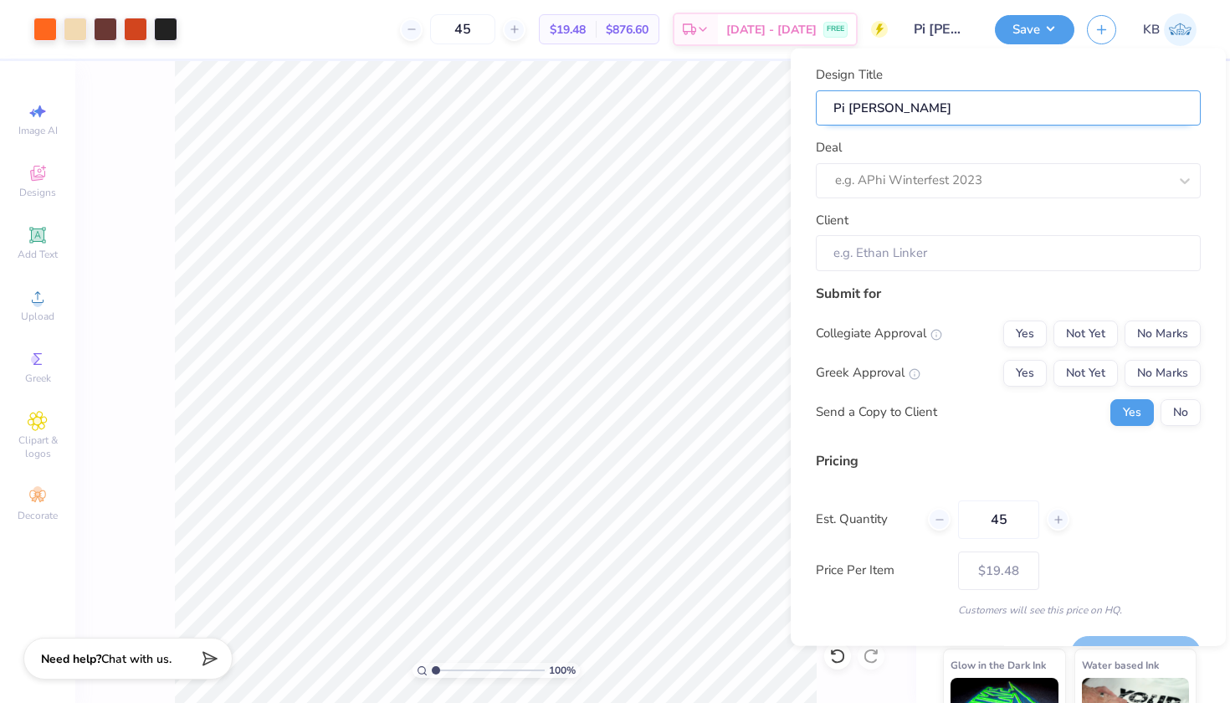
type input "Pi Kappa"
type input "Pi Kappa P"
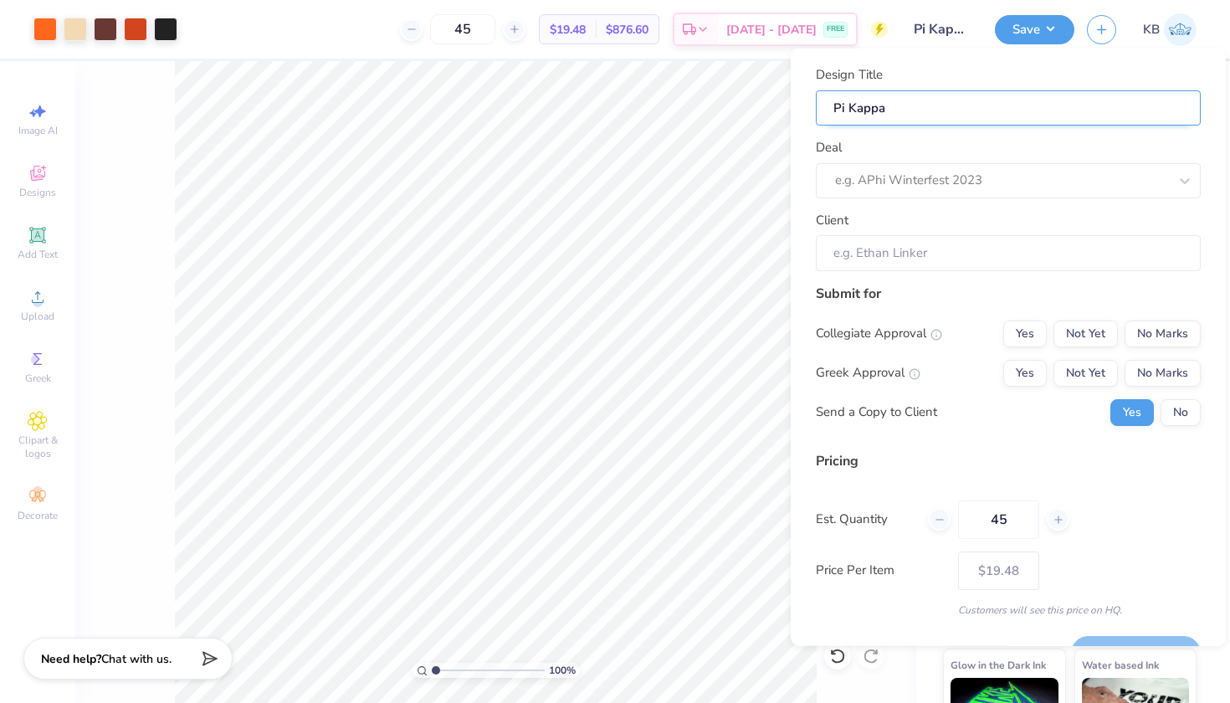
type input "Pi Kappa P"
type input "Pi Kappa Ph"
type input "Pi Kappa Phi"
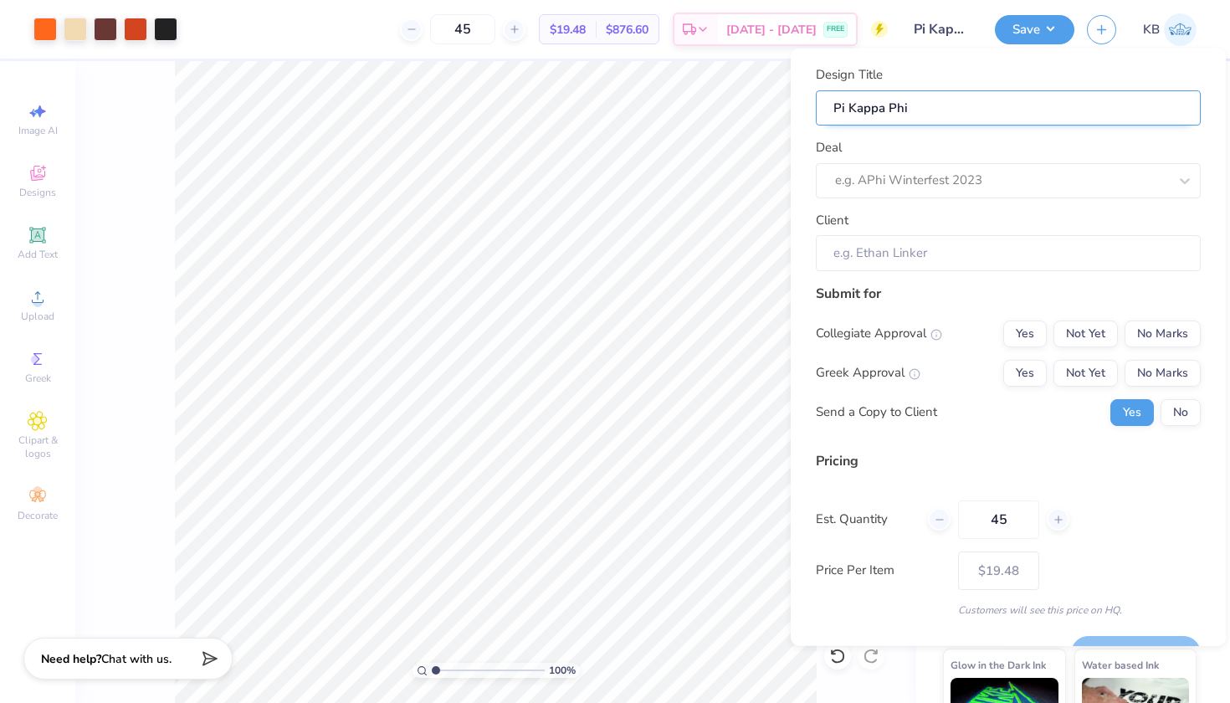
type input "Pi Kappa Phi"
type input "Pi Kappa Phi P"
type input "Pi Kappa Phi Ph"
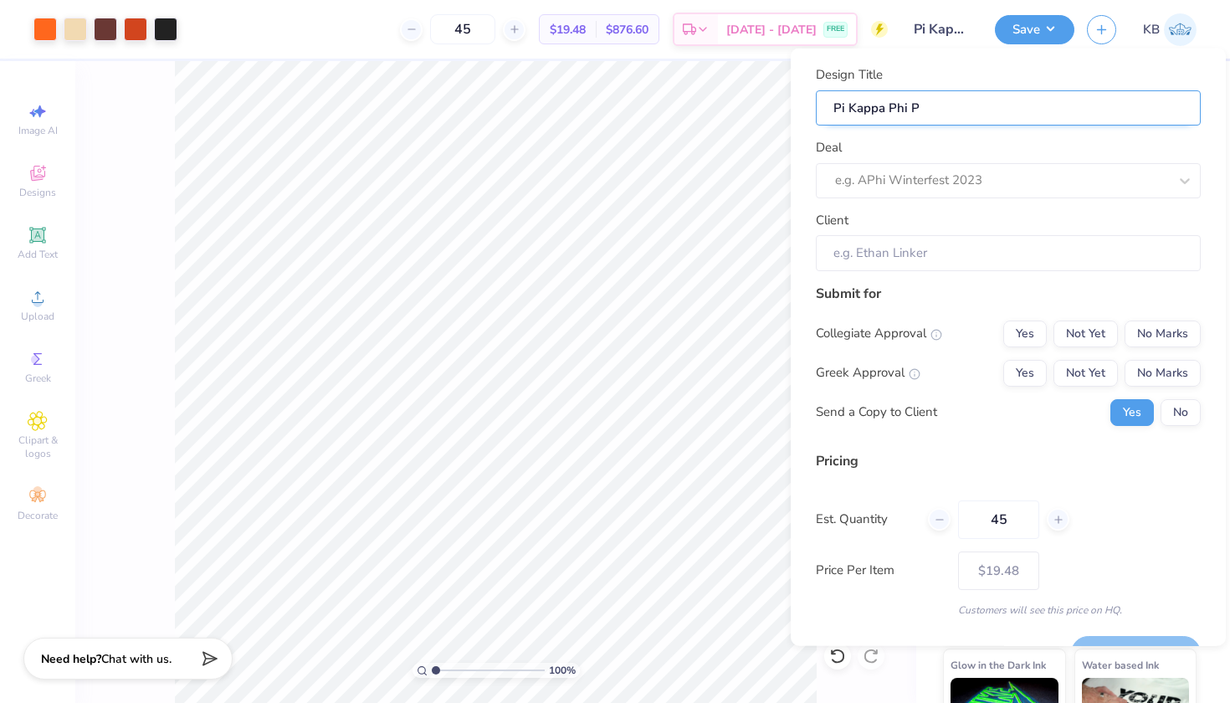
type input "Pi Kappa Phi Ph"
type input "Pi Kappa Phi Phi"
type input "Pi Kappa Phi Phil"
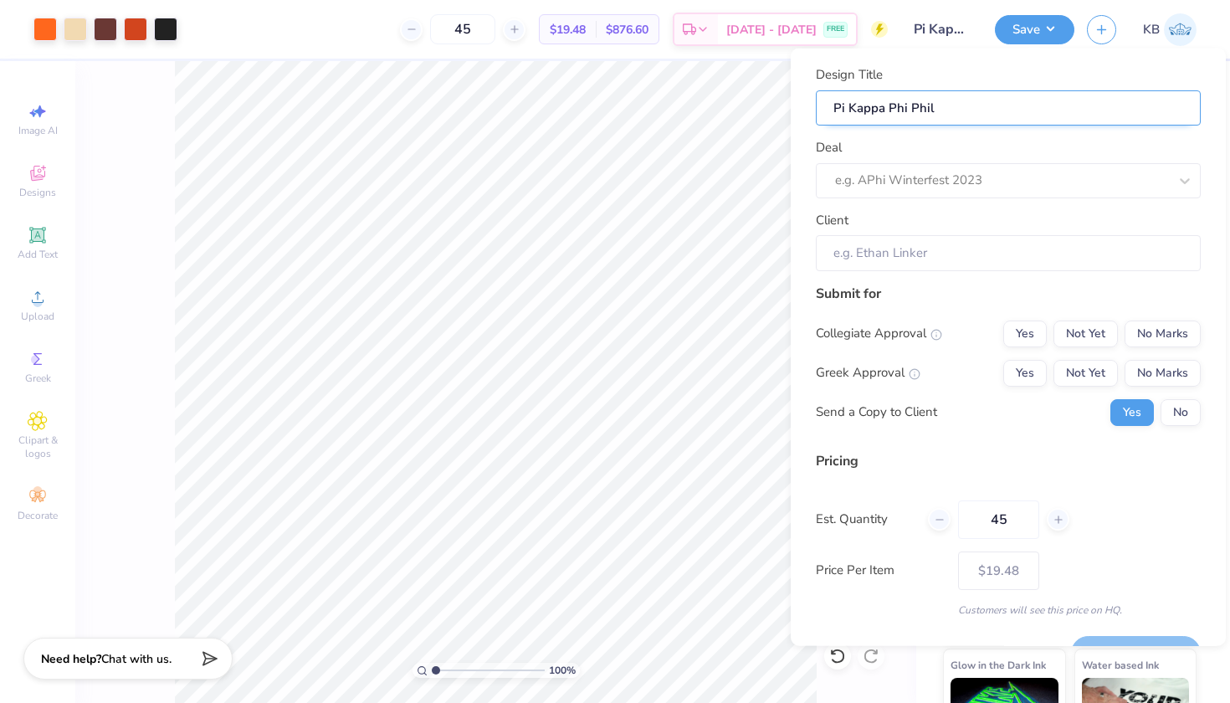
type input "Pi Kappa Phi Philo"
type input "Pi Kappa Phi Philo -"
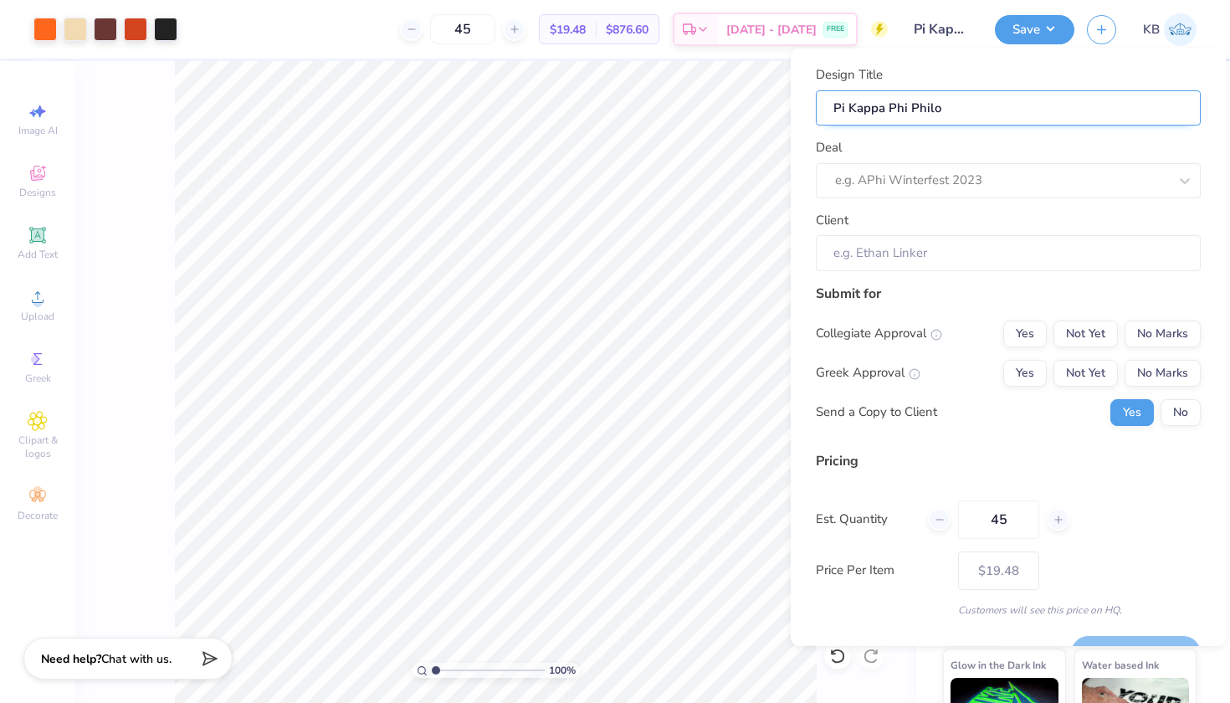
type input "Pi Kappa Phi Philo -"
type input "Pi Kappa Phi Philo - C"
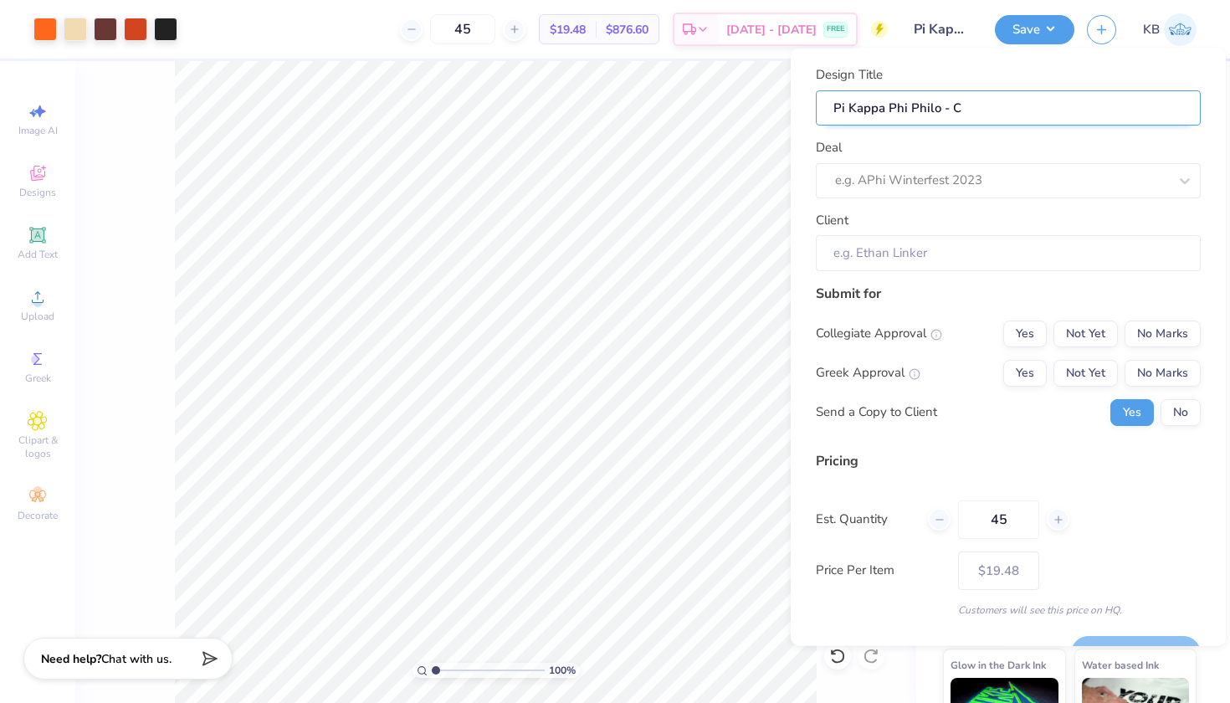
type input "Pi Kappa Phi Philo - Ch"
type input "Pi Kappa Phi Philo - Che"
type input "Pi Kappa Phi Philo - Chea"
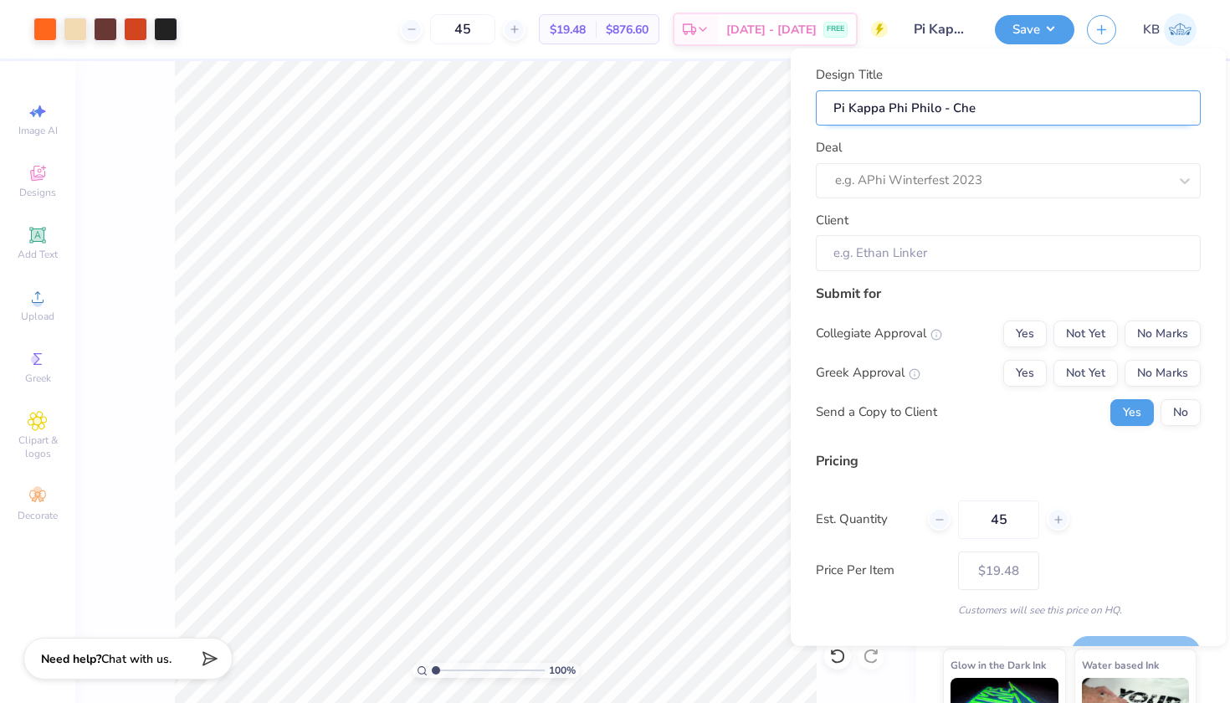
type input "Pi Kappa Phi Philo - Chea"
type input "Pi Kappa Phi Philo - Cheap"
type input "Pi Kappa Phi Philo - Cheape"
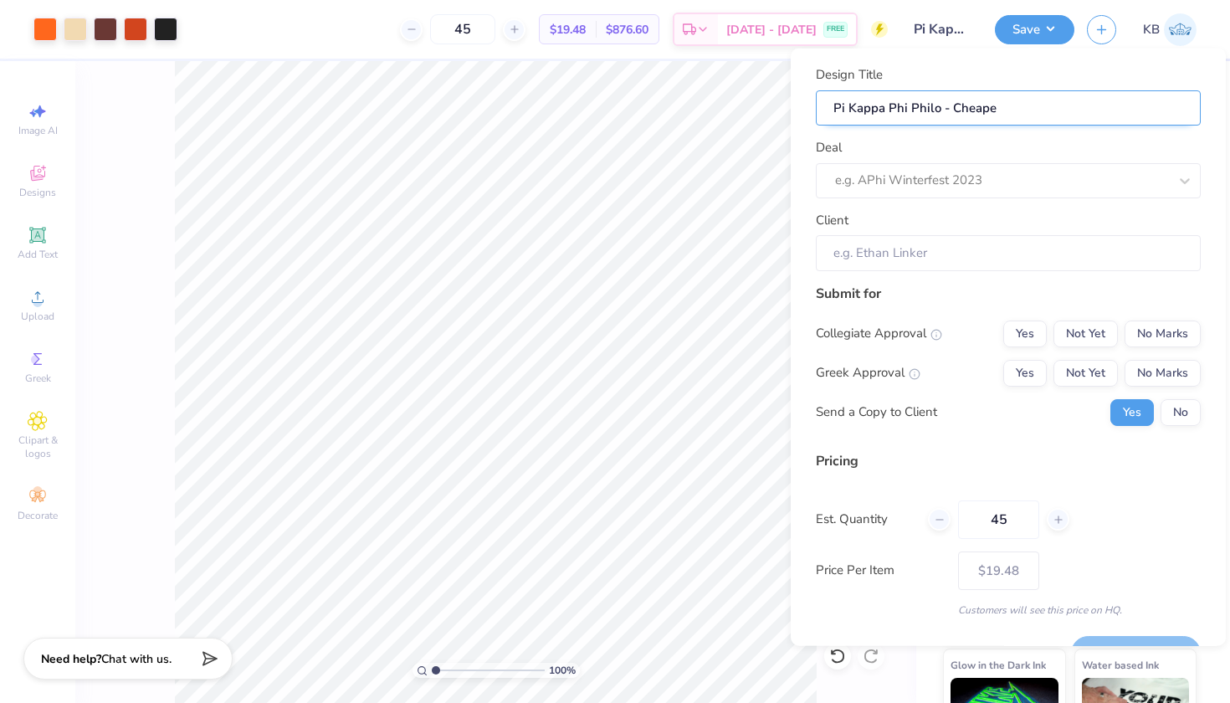
type input "Pi Kappa Phi Philo - Cheaper"
type input "Pi Kappa Phi Philo - Cheape"
type input "Pi Kappa Phi Philo - Cheap"
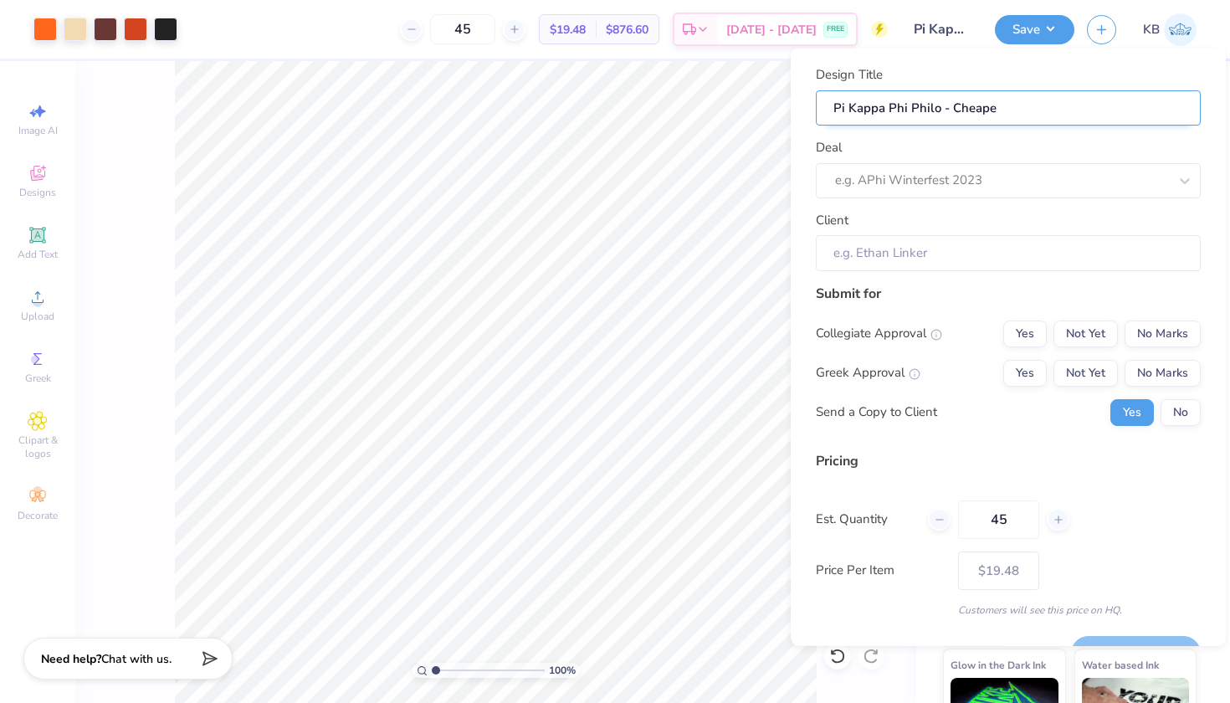
type input "Pi Kappa Phi Philo - Cheap"
type input "Pi Kappa Phi Philo - Chea"
type input "Pi Kappa Phi Philo - Che"
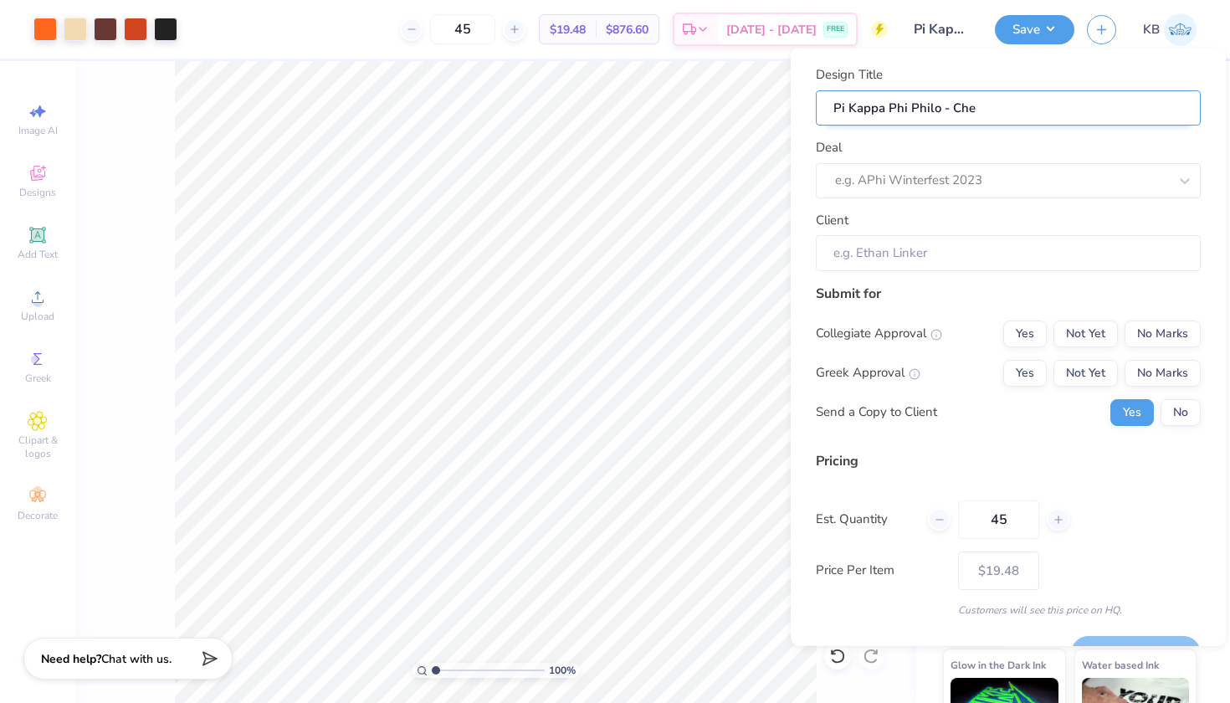
type input "Pi Kappa Phi Philo - Ch"
type input "Pi Kappa Phi Philo - C"
type input "Pi Kappa Phi Philo -"
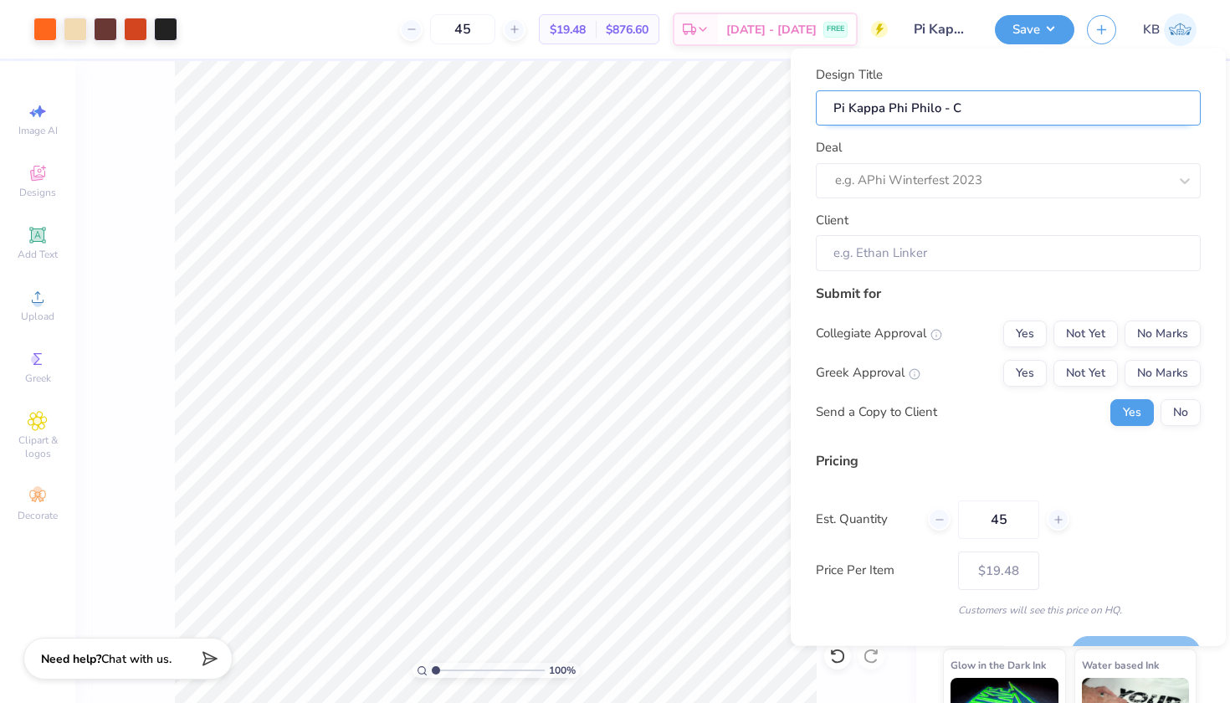
type input "Pi Kappa Phi Philo -"
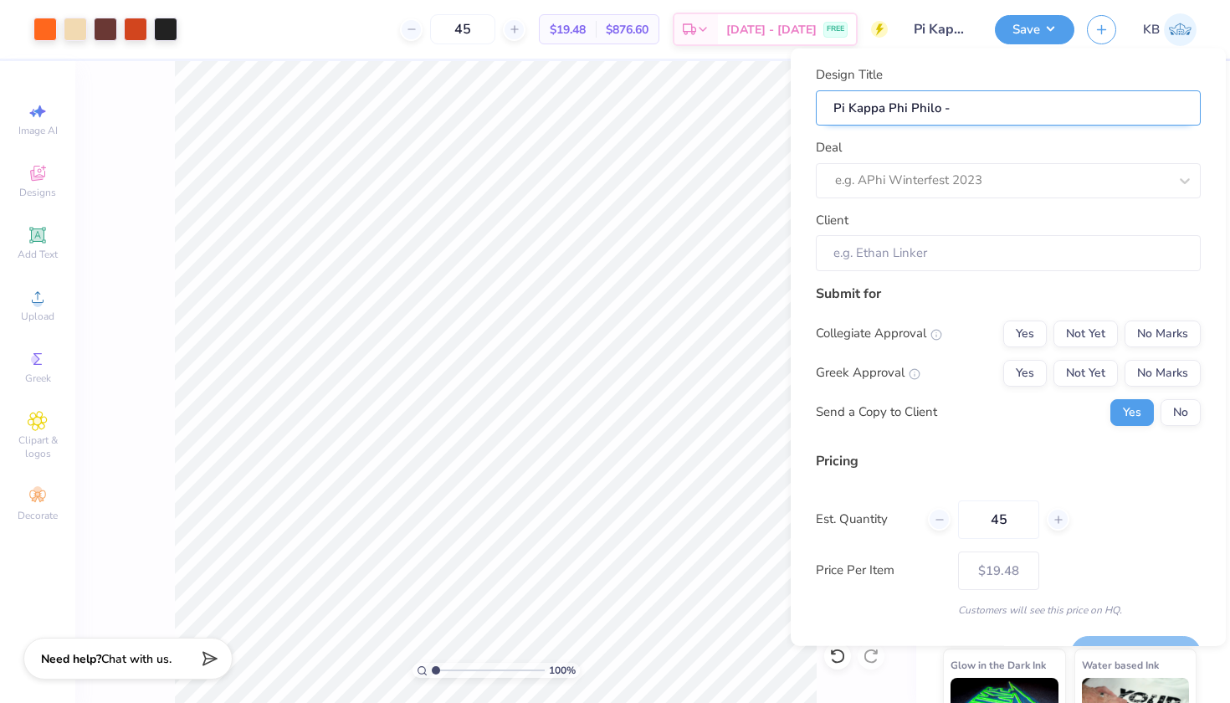
type input "Pi Kappa Phi Philo - O"
type input "Pi Kappa Phi Philo - Or"
type input "Pi Kappa Phi Philo - Ora"
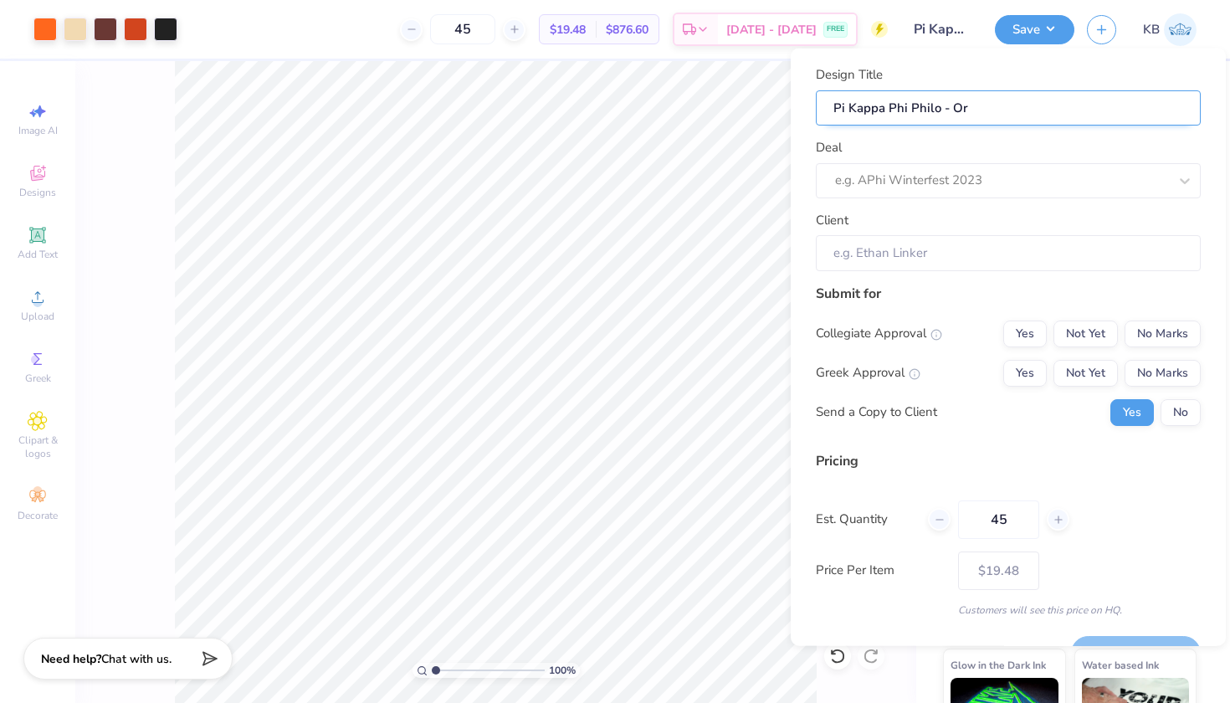
type input "Pi Kappa Phi Philo - Ora"
type input "Pi Kappa Phi Philo - Oran"
type input "Pi Kappa Phi Philo - Orang"
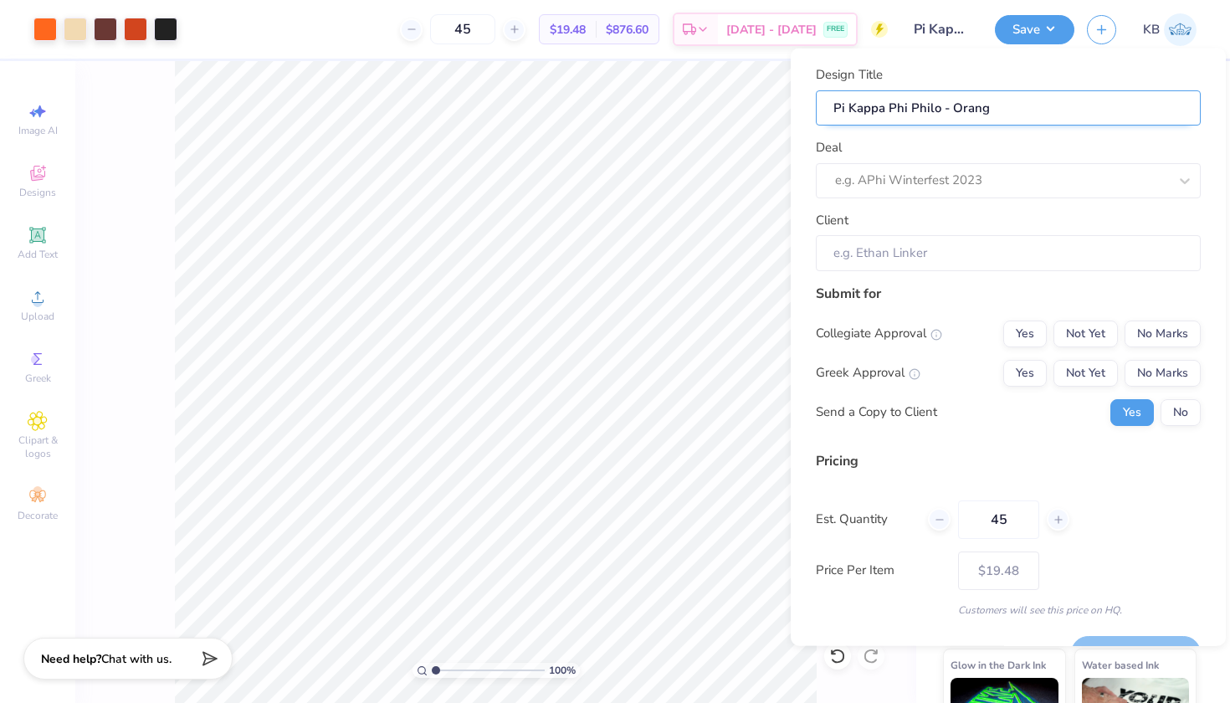
type input "Pi Kappa Phi Philo - Orange"
type input "Pi Kappa Phi Philo - Orange D"
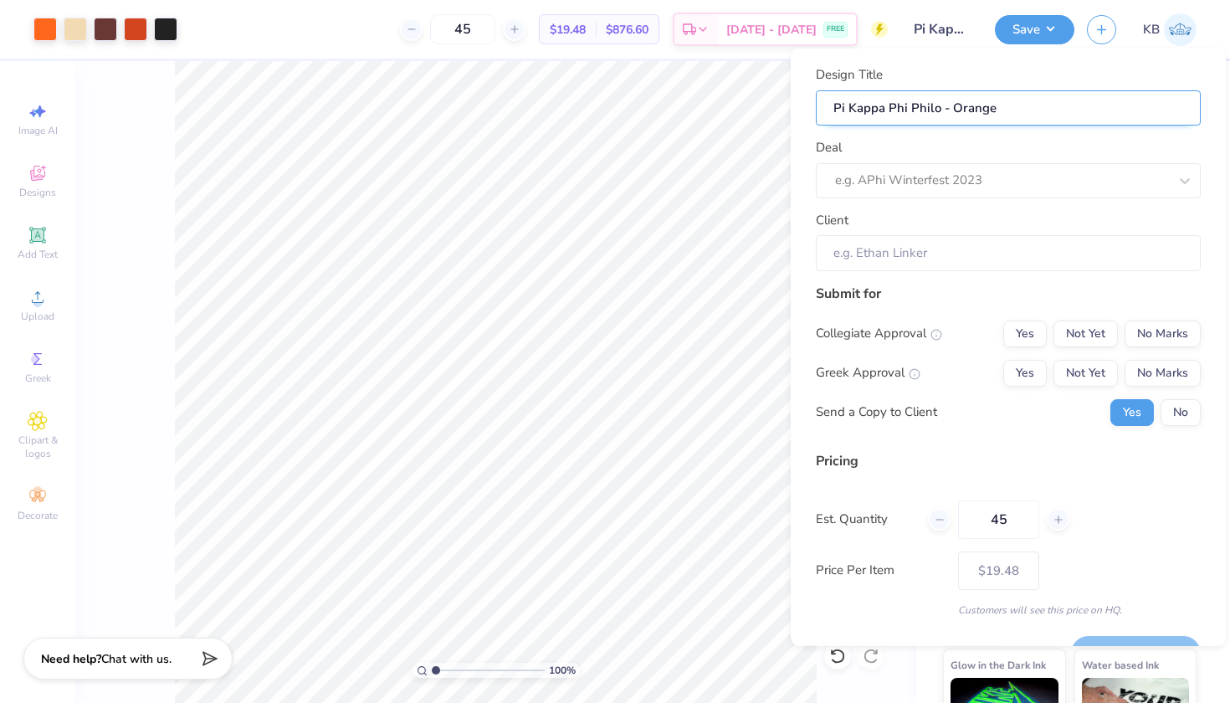
type input "Pi Kappa Phi Philo - Orange D"
type input "Pi Kappa Phi Philo - Orange De"
type input "Pi Kappa Phi Philo - Orange Des"
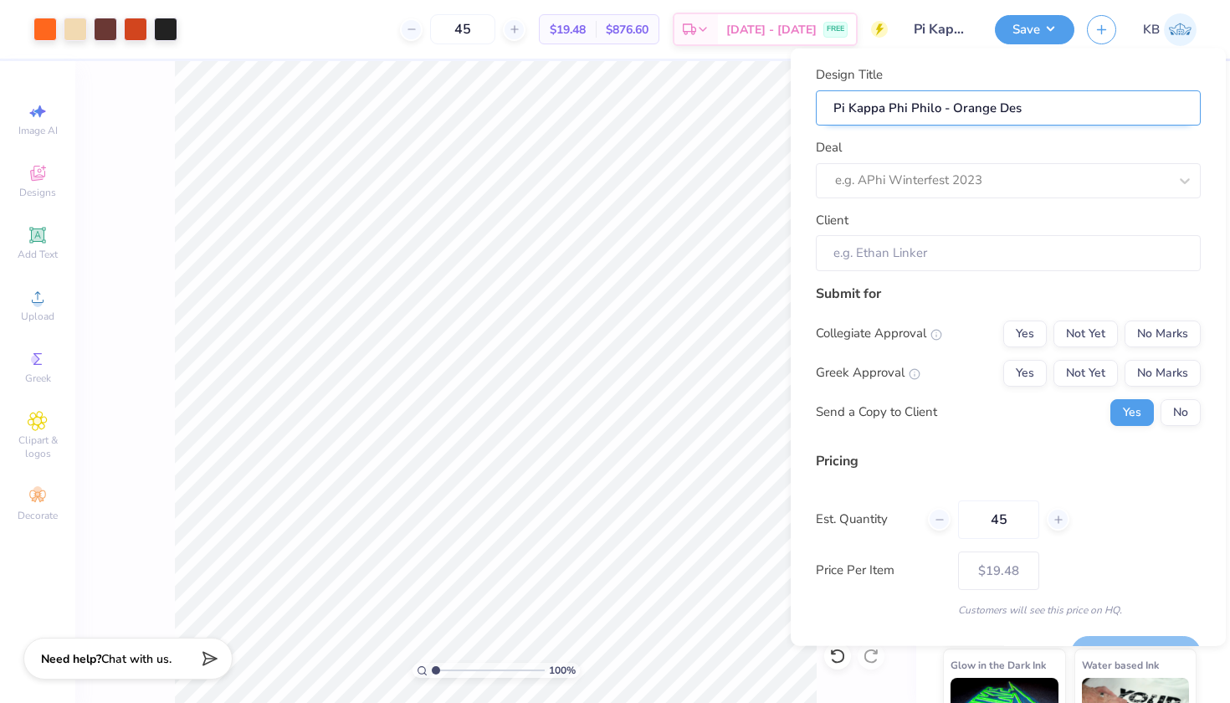
type input "Pi Kappa Phi Philo - Orange Desi"
type input "Pi Kappa Phi Philo - Orange Desig"
type input "Pi Kappa Phi Philo - Orange Design"
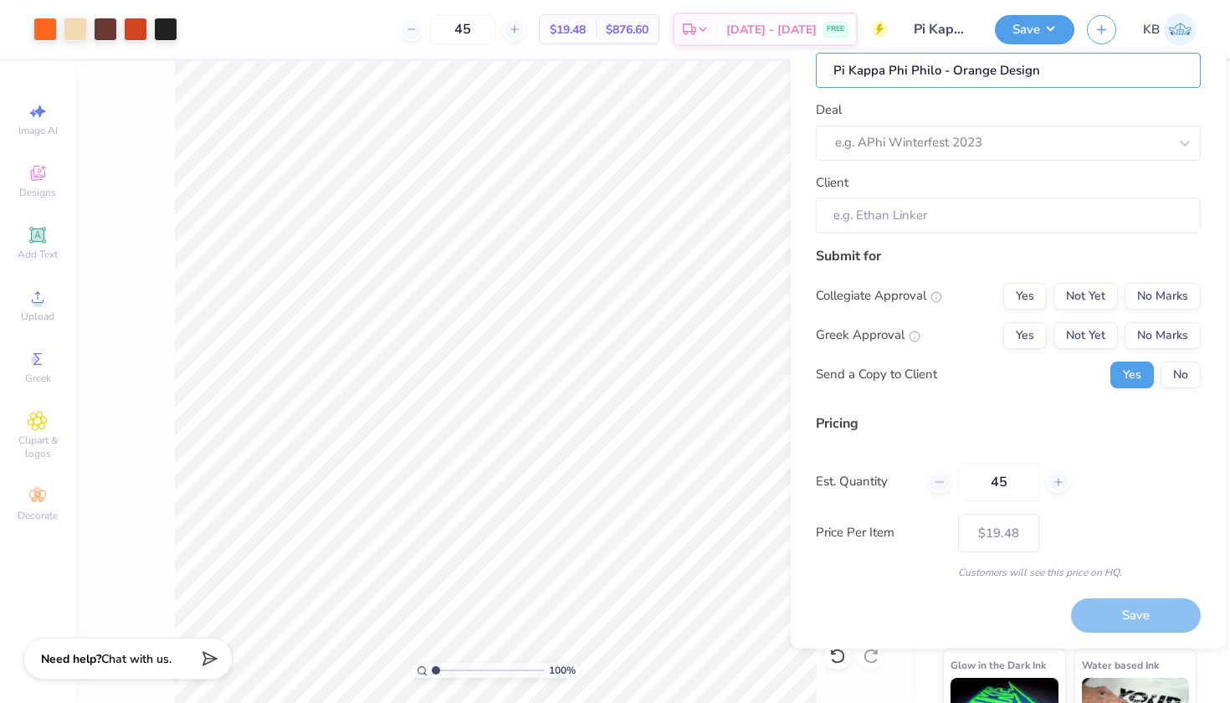
scroll to position [39, 0]
type input "Pi Kappa Phi Philo - Orange Design"
click at [1035, 336] on button "Yes" at bounding box center [1025, 335] width 44 height 27
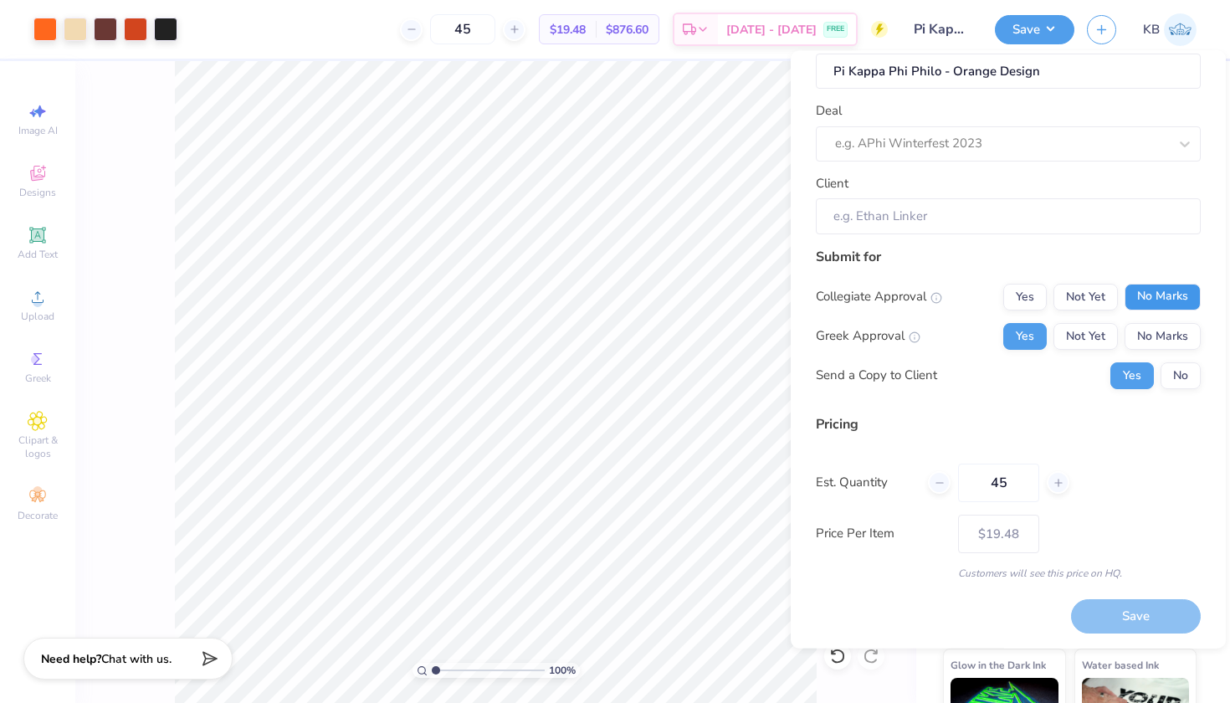
click at [1166, 292] on button "No Marks" at bounding box center [1163, 296] width 76 height 27
type input "$19.48"
drag, startPoint x: 1013, startPoint y: 478, endPoint x: 927, endPoint y: 479, distance: 85.4
click at [927, 479] on div "Est. Quantity 45" at bounding box center [1008, 482] width 385 height 38
type input "125"
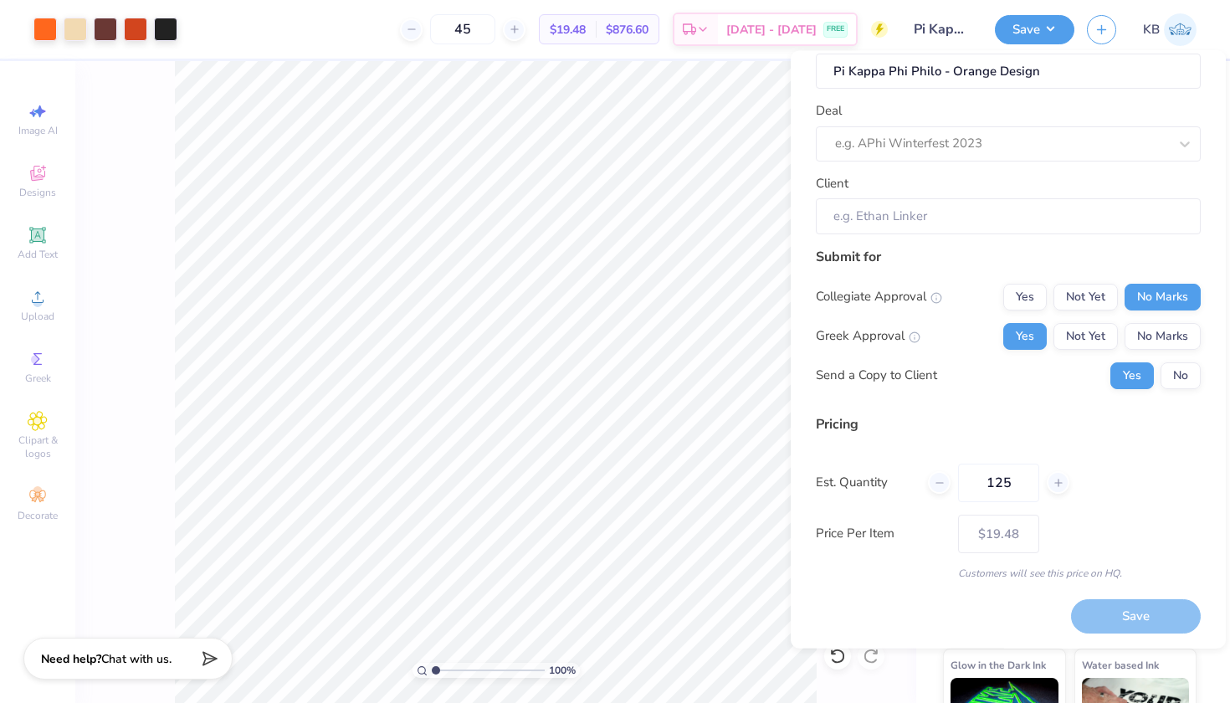
type input "125"
type input "$13.38"
type input "125"
click at [1131, 498] on div "Est. Quantity 125" at bounding box center [1008, 482] width 385 height 38
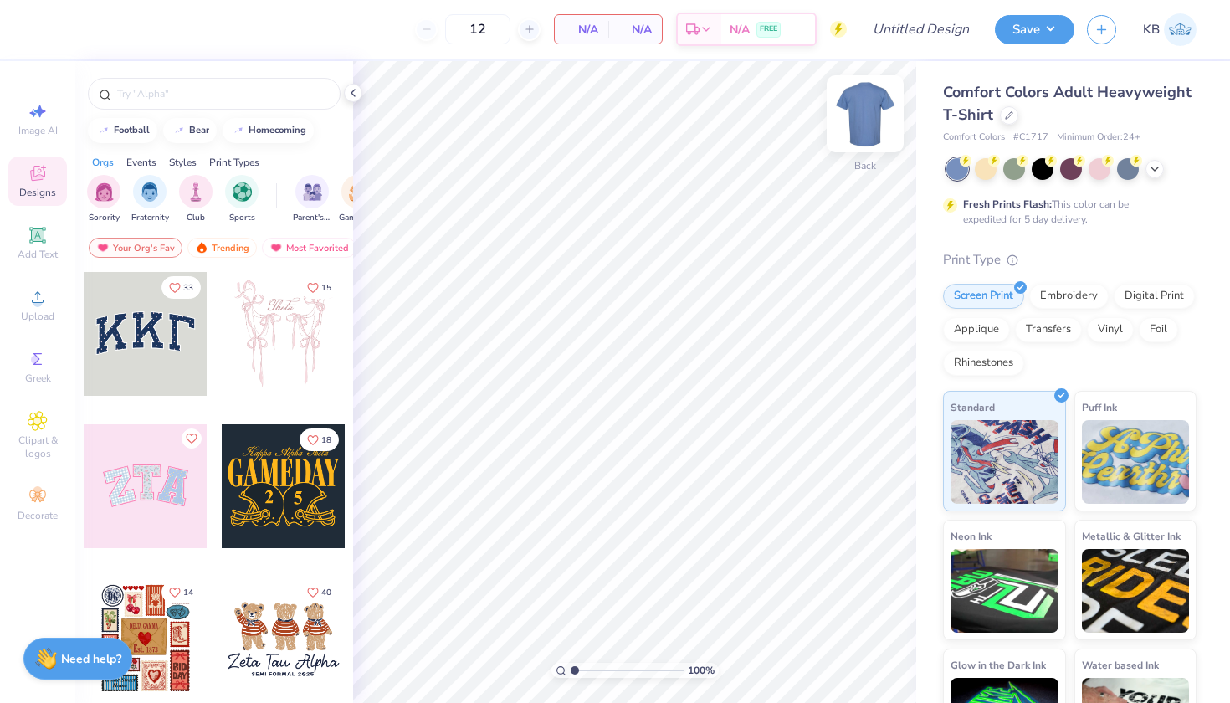
click at [867, 107] on img at bounding box center [865, 113] width 67 height 67
click at [23, 116] on div "Image AI" at bounding box center [37, 119] width 59 height 49
select select "4"
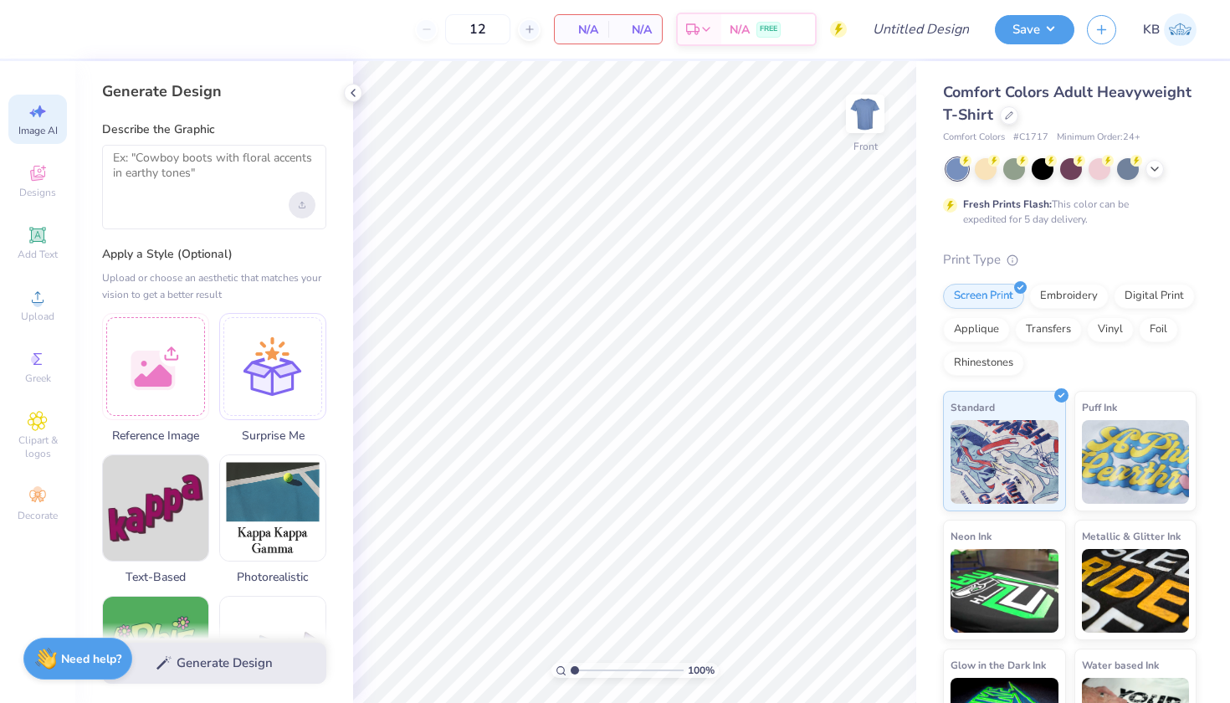
click at [305, 202] on icon "Upload image" at bounding box center [302, 205] width 7 height 7
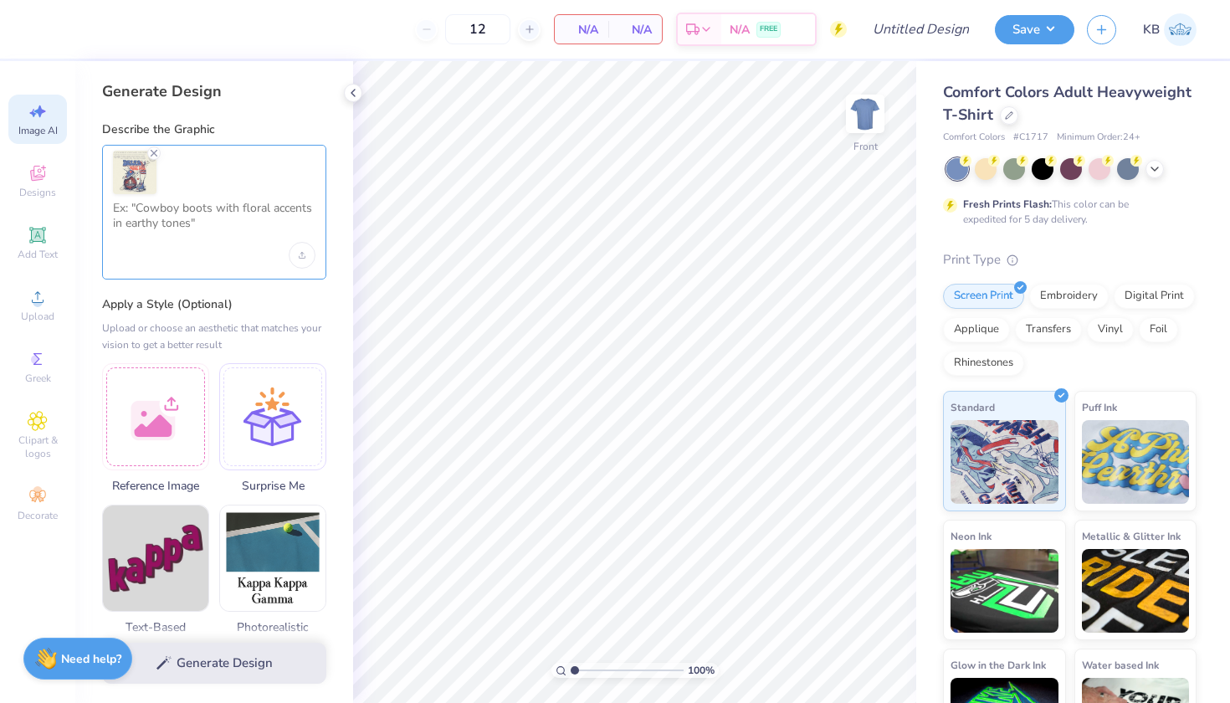
click at [204, 218] on textarea at bounding box center [214, 222] width 203 height 42
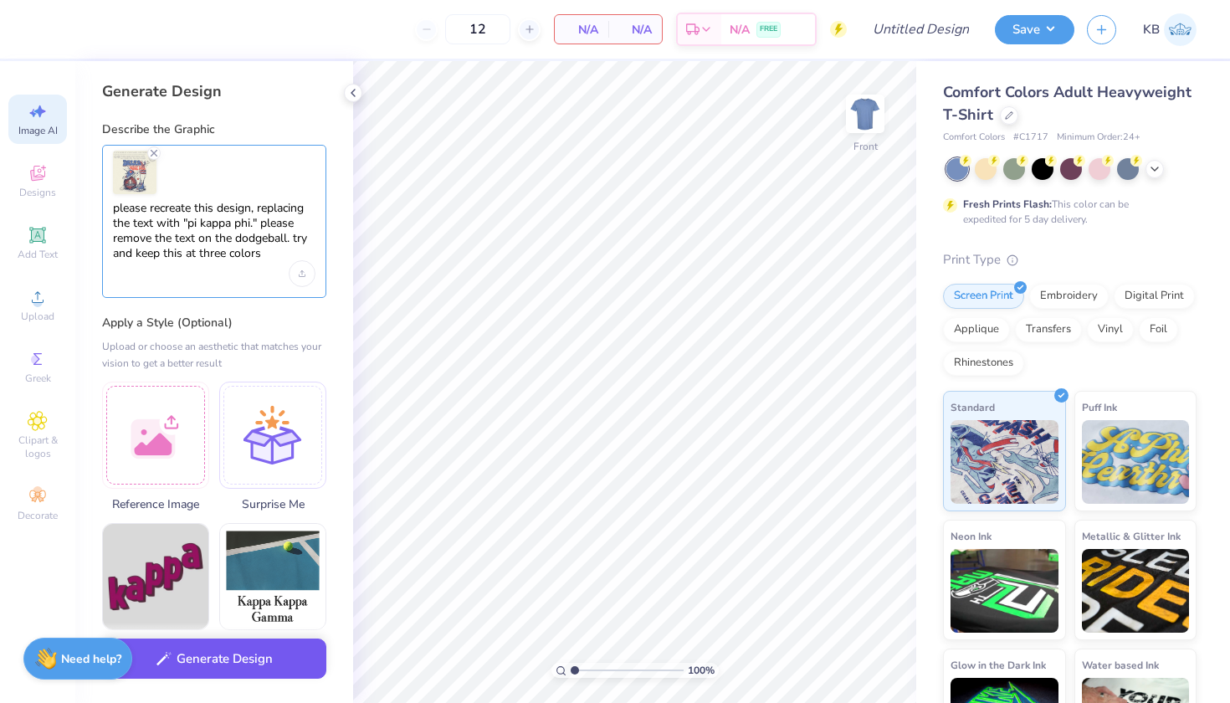
type textarea "please recreate this design, replacing the text with "pi kappa phi." please rem…"
click at [213, 669] on button "Generate Design" at bounding box center [214, 658] width 224 height 41
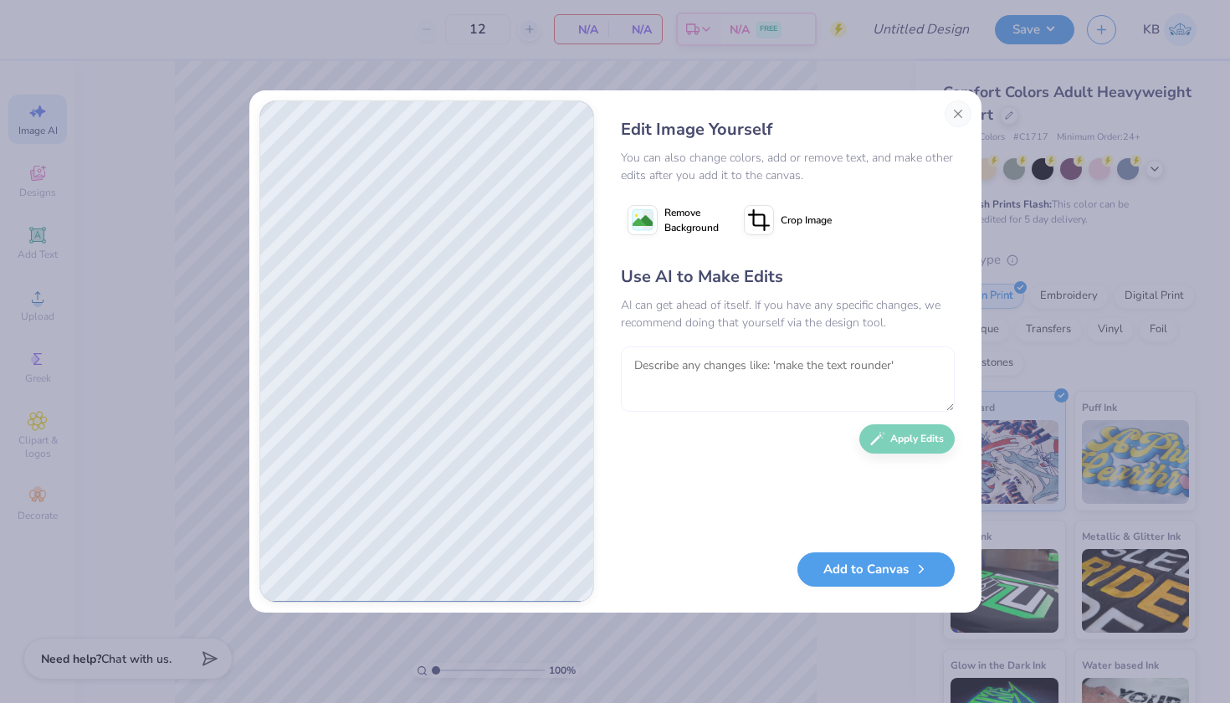
click at [664, 379] on textarea at bounding box center [788, 378] width 334 height 65
type textarea "can you make the text all uppercase"
click at [919, 441] on button "Apply Edits" at bounding box center [906, 434] width 95 height 29
click at [668, 209] on span "Remove Background" at bounding box center [691, 220] width 54 height 30
click at [865, 573] on button "Add to Canvas" at bounding box center [875, 565] width 157 height 34
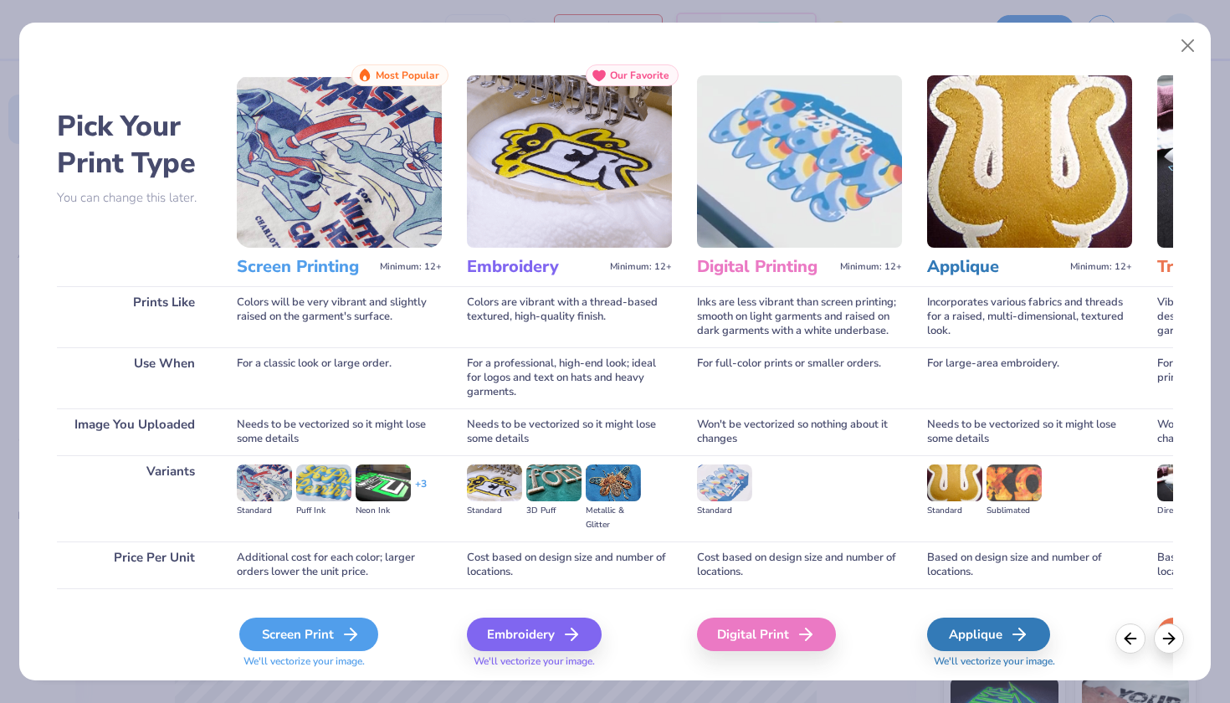
click at [331, 634] on div "Screen Print" at bounding box center [308, 634] width 139 height 33
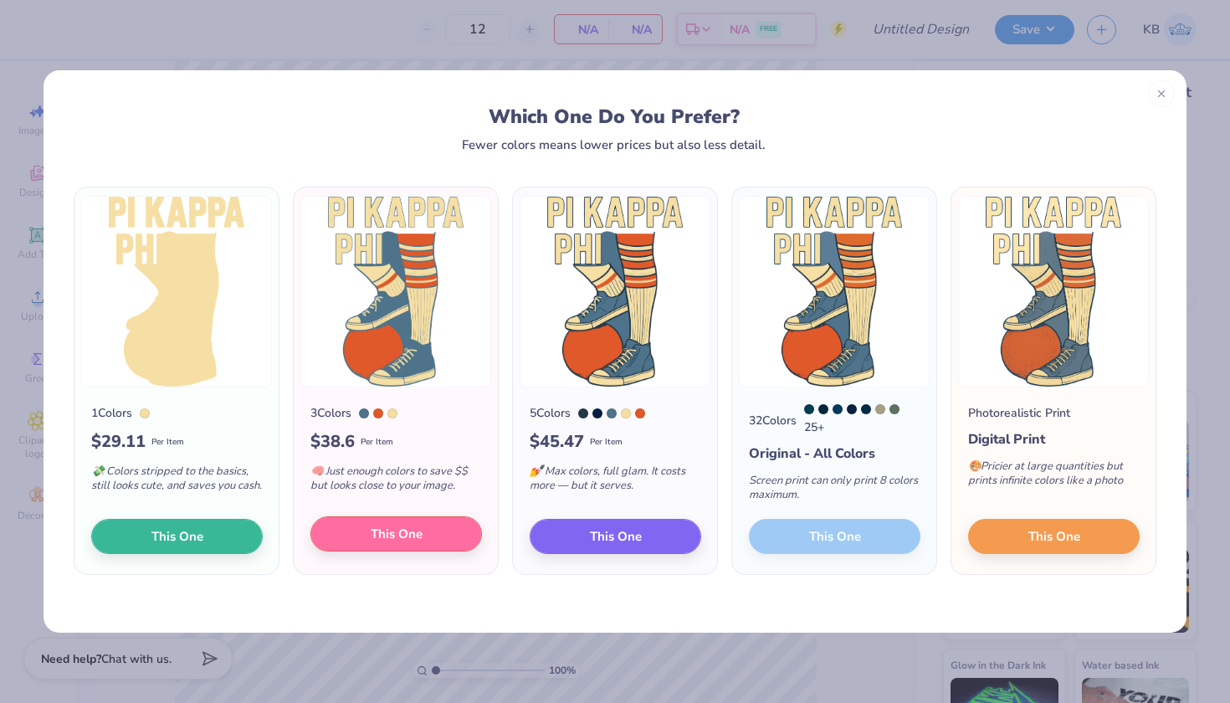
click at [384, 534] on span "This One" at bounding box center [397, 534] width 52 height 19
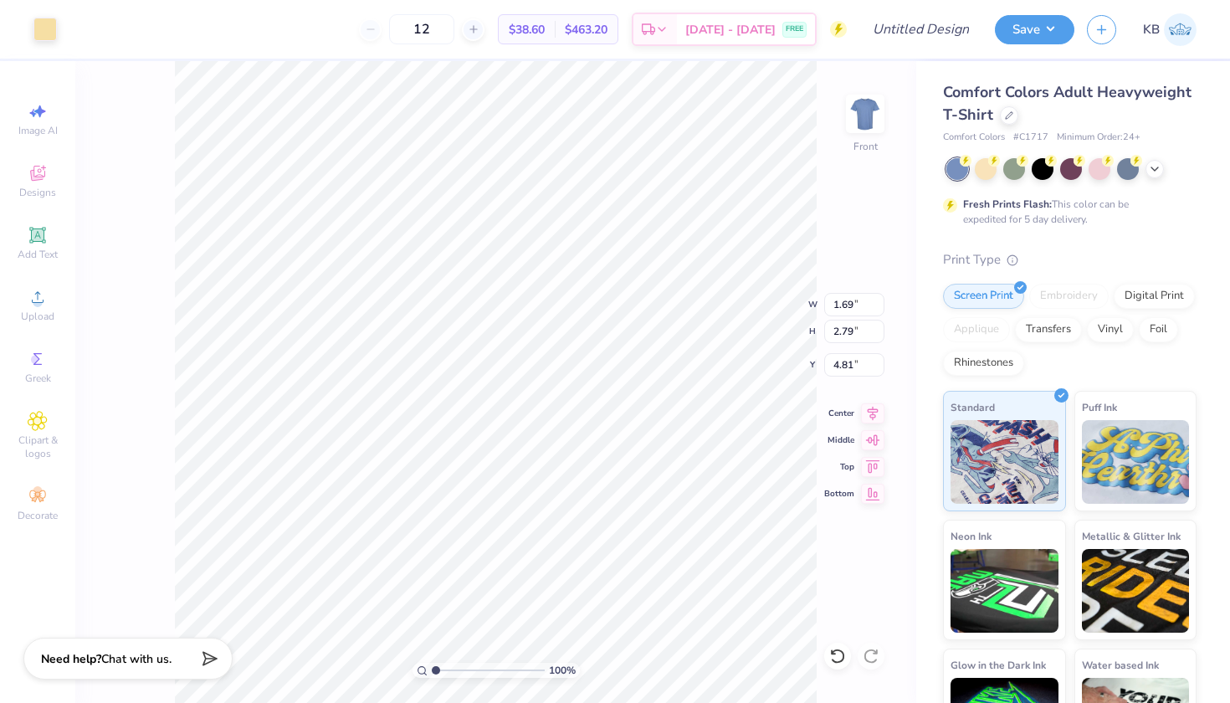
type input "1.49"
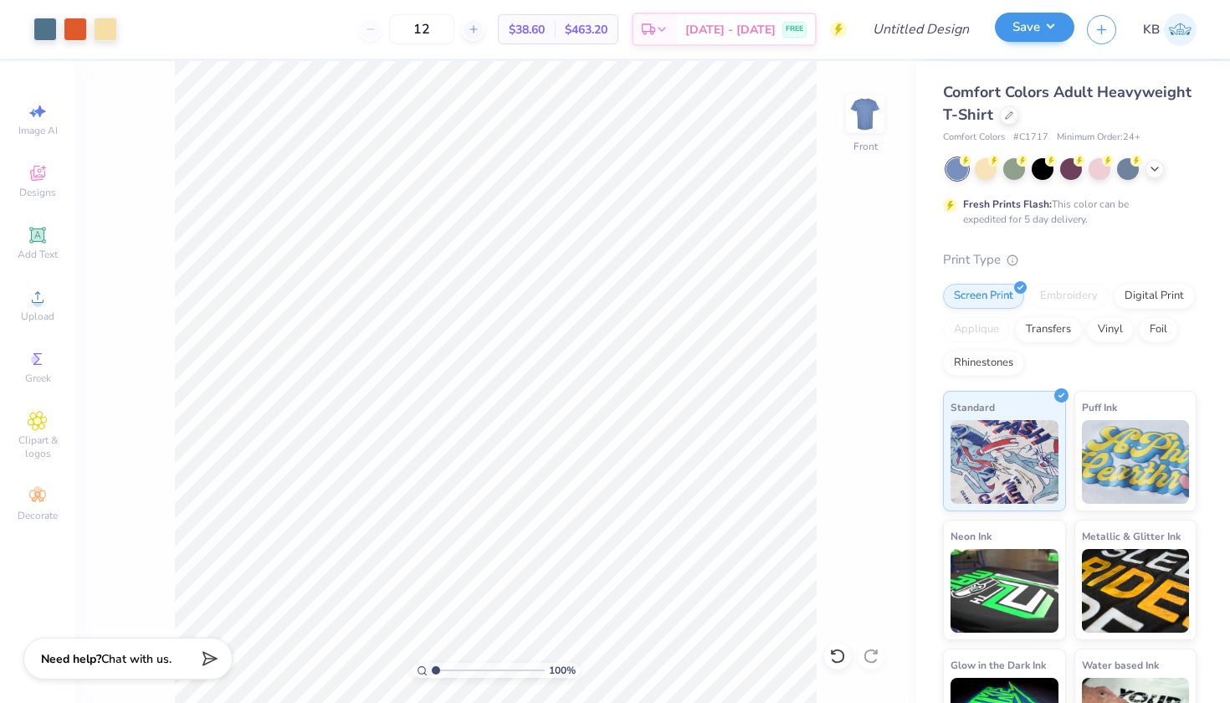
click at [1053, 26] on button "Save" at bounding box center [1034, 27] width 79 height 29
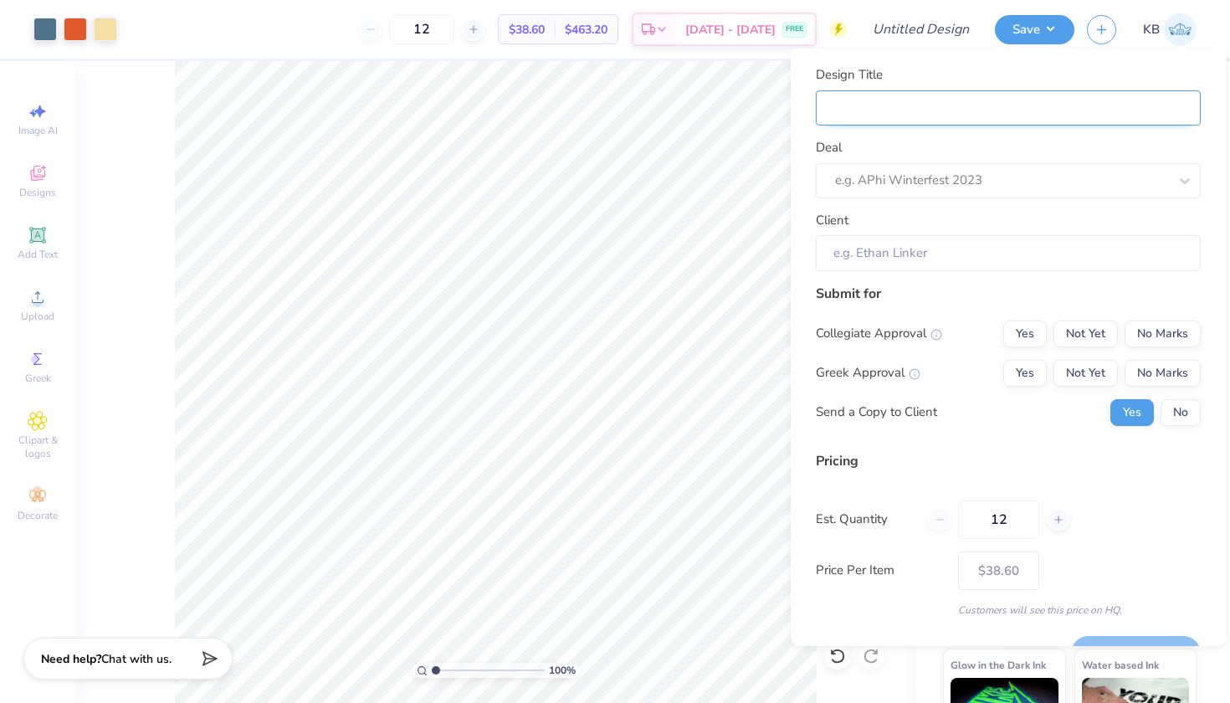
click at [992, 108] on input "Design Title" at bounding box center [1008, 108] width 385 height 36
click at [947, 118] on input "Design Title" at bounding box center [1008, 108] width 385 height 36
type input "R"
type input "Re"
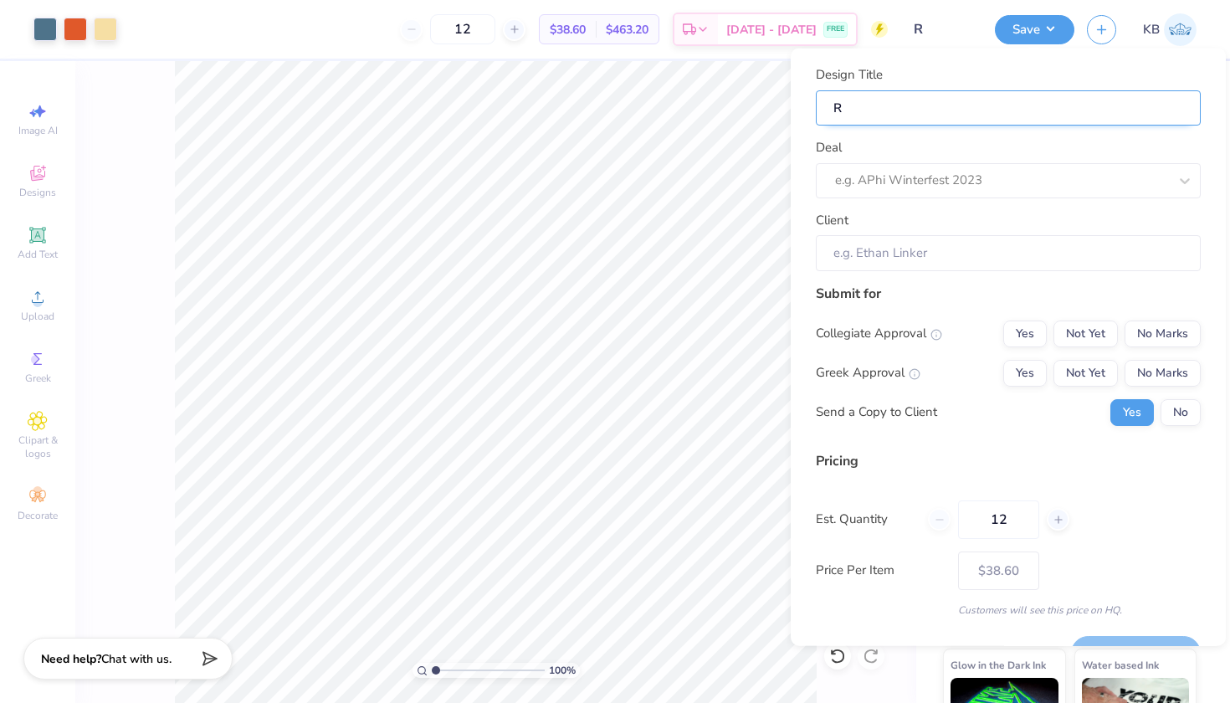
type input "Re"
type input "Red"
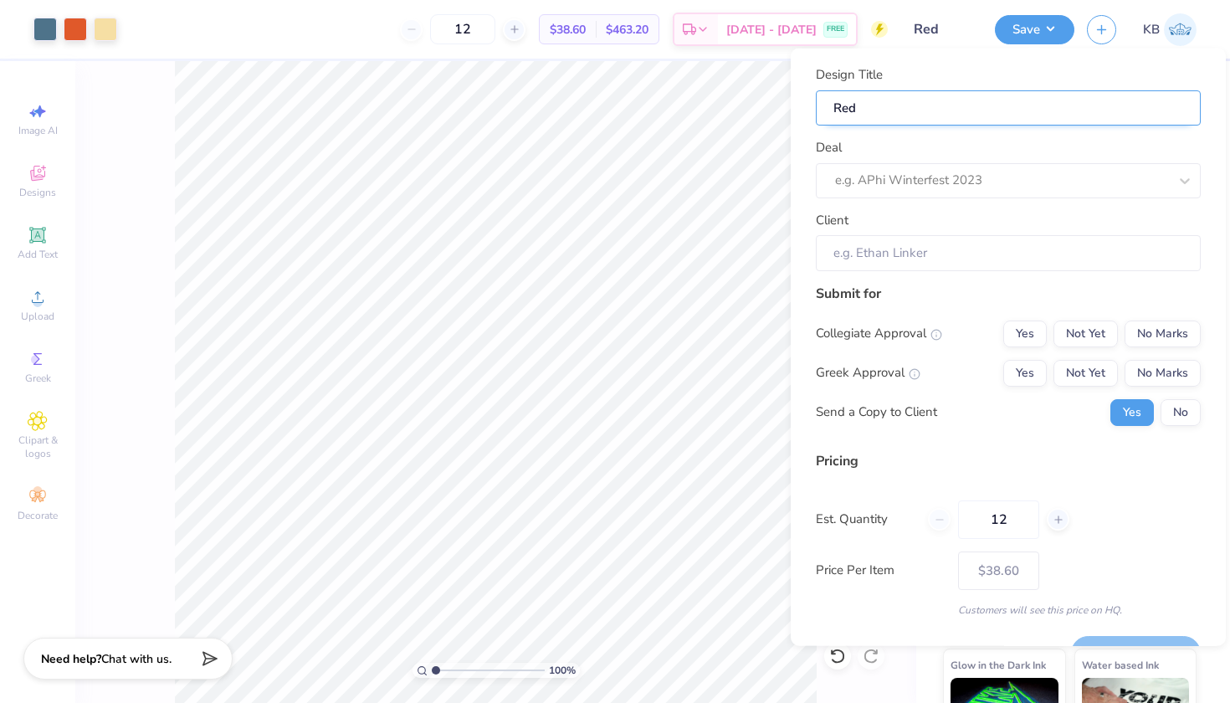
type input "Red"
type input "Red,"
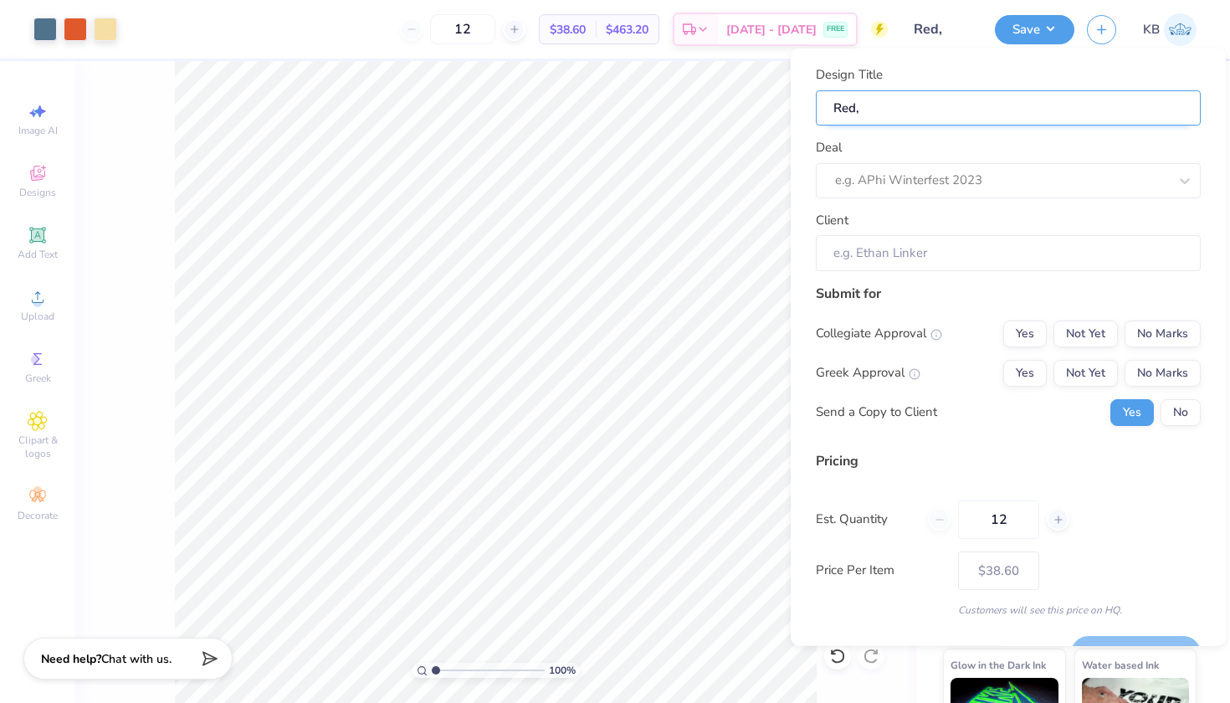
type input "Red,"
type input "Red, W"
type input "Red, Wh"
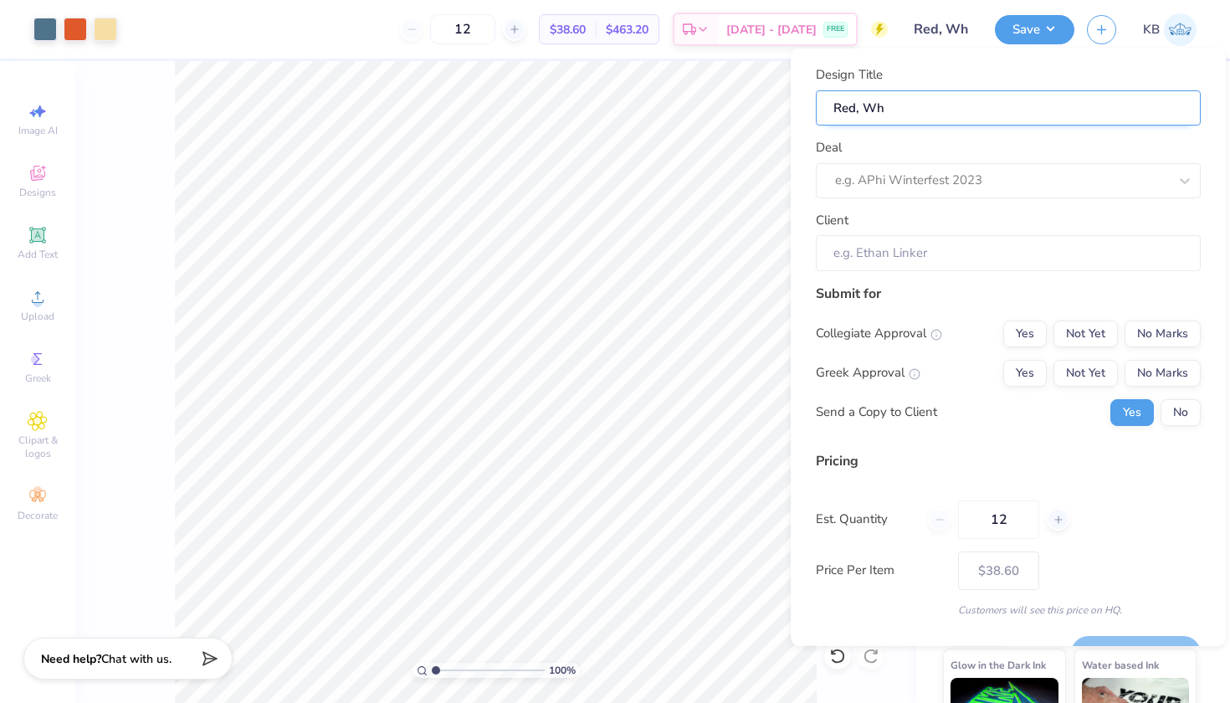
type input "Red, Whi"
type input "Red, Whit"
type input "Red, White"
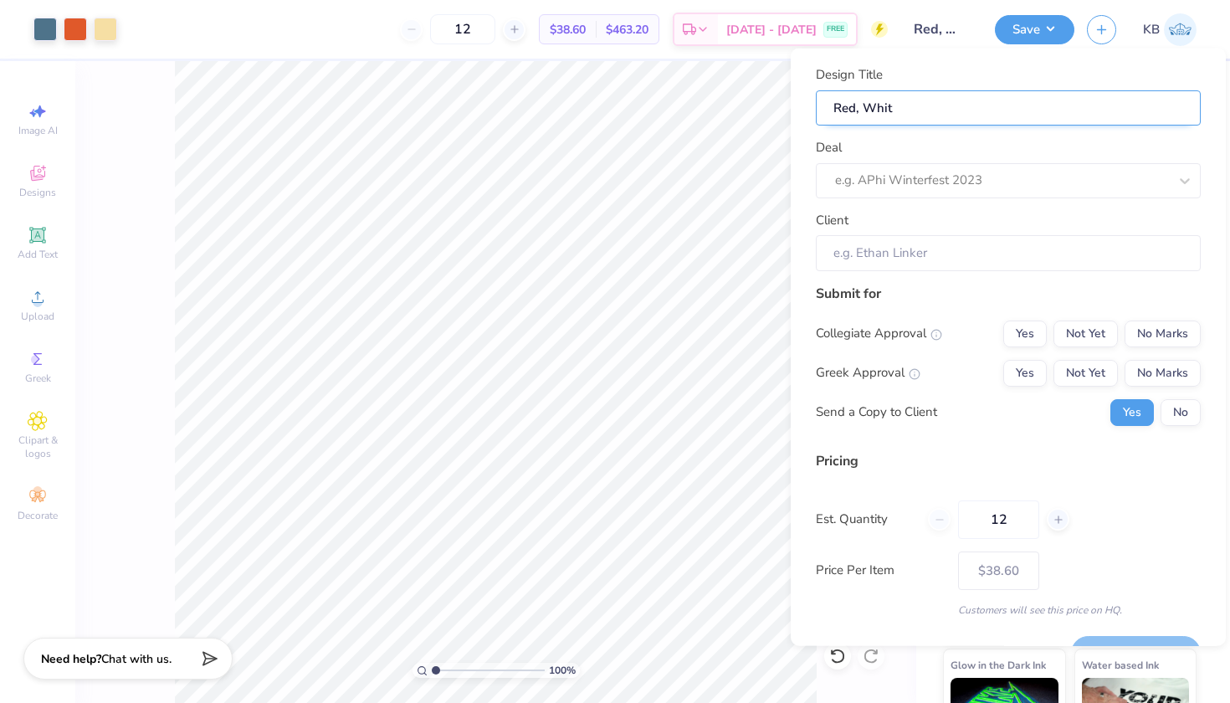
type input "Red, White"
type input "Red, White,"
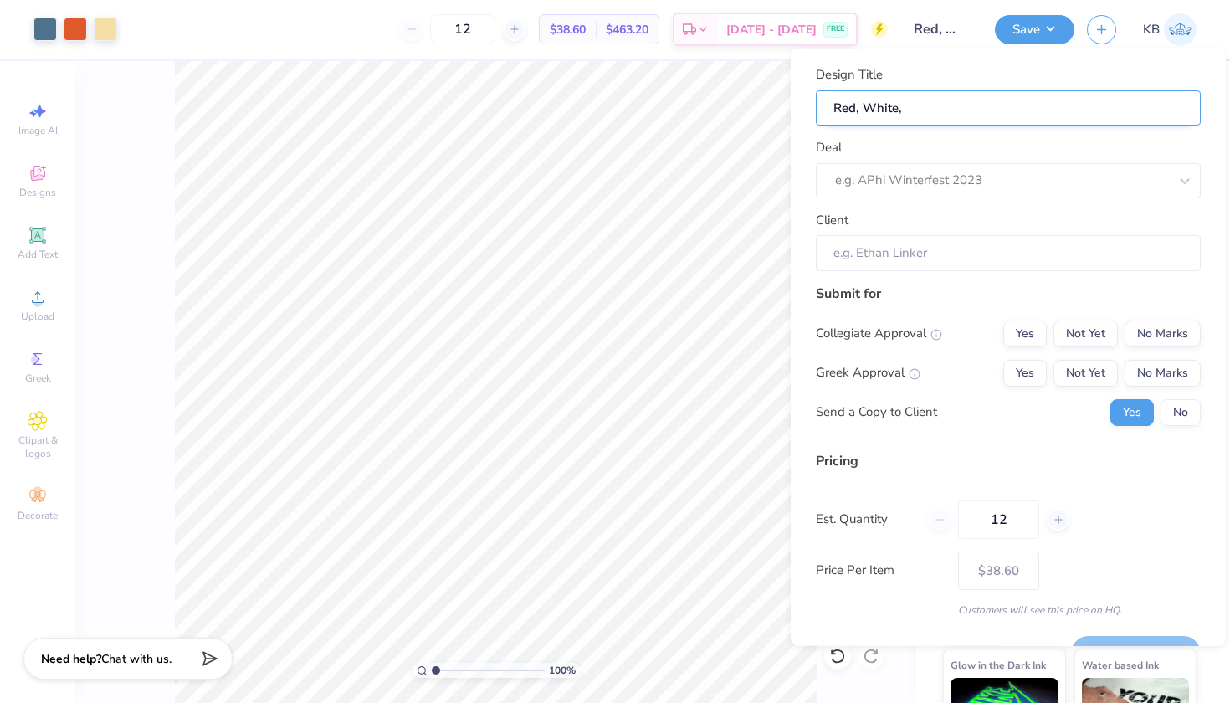
type input "Red, White, &"
type input "Red, White, & B"
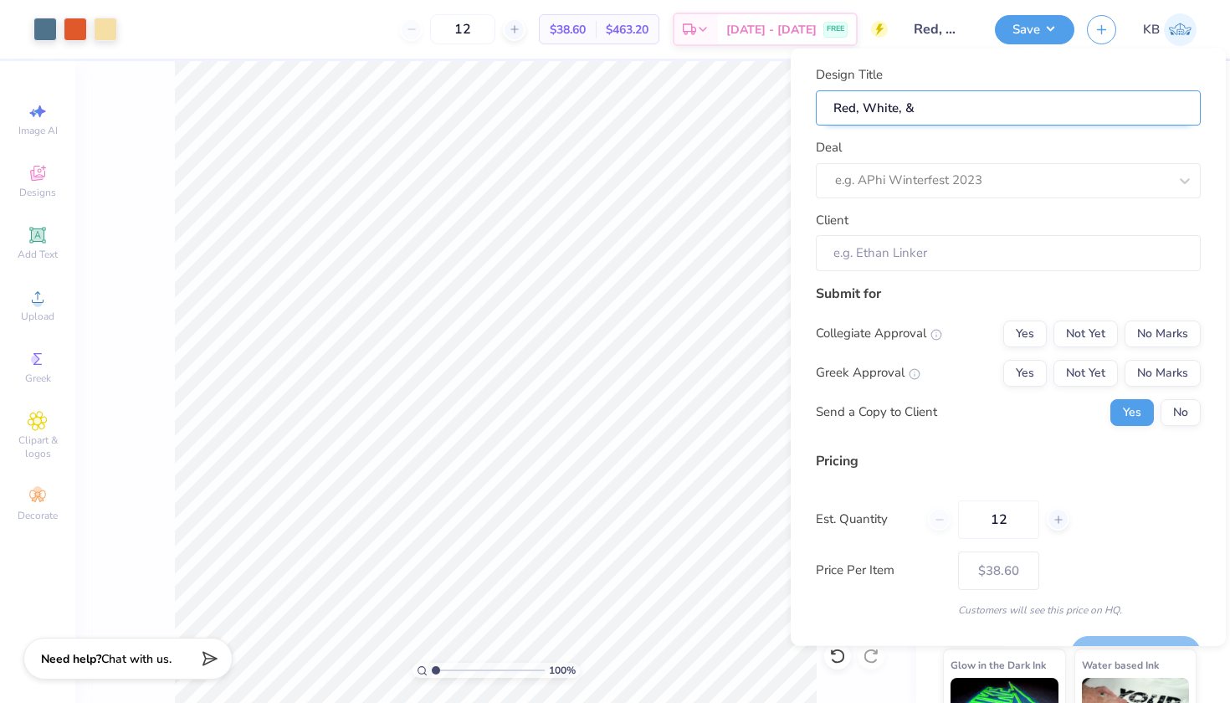
type input "Red, White, & B"
type input "Red, White, & Bl"
type input "Red, White, & Blu"
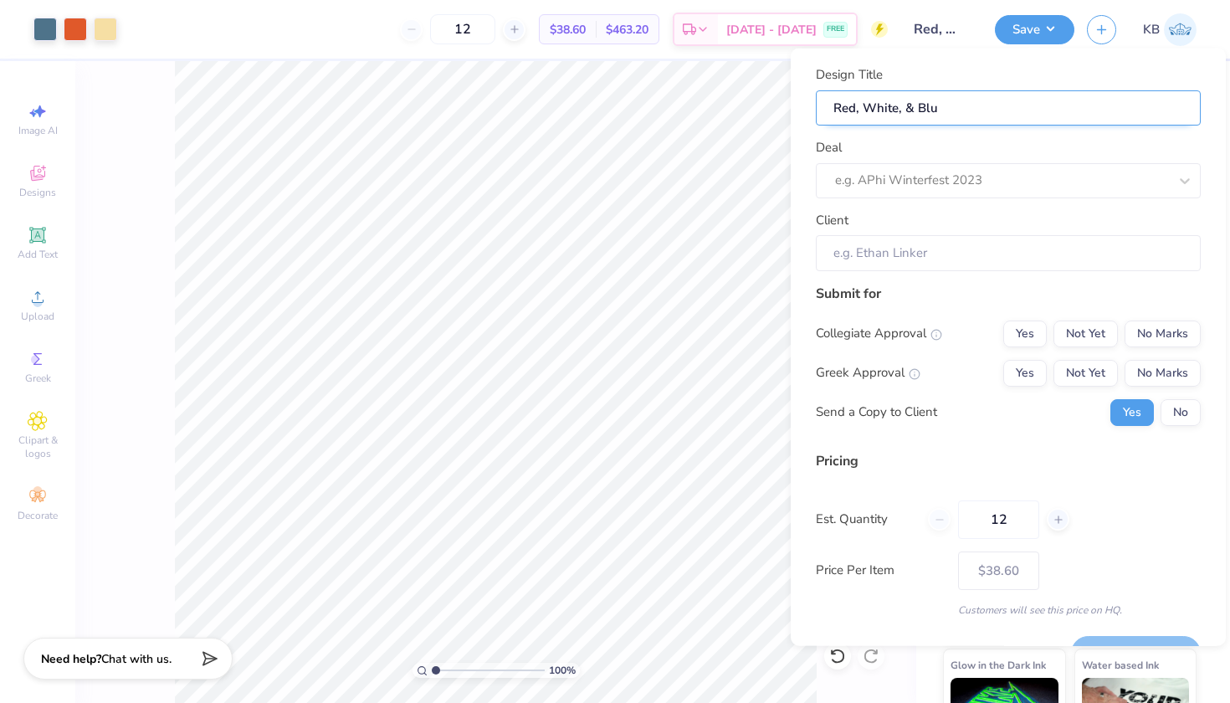
type input "Red, White, & Blue"
type input "Red, White, & Blue P"
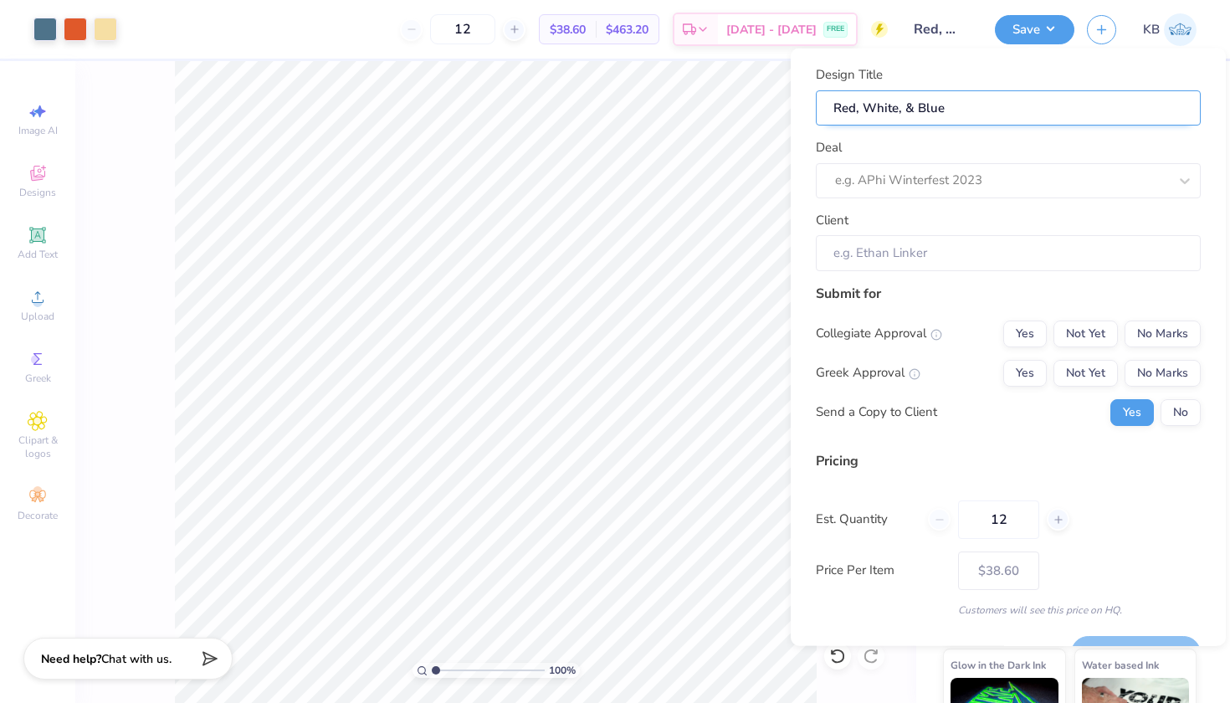
type input "Red, White, & Blue P"
type input "Red, White, & Blue Ph"
type input "Red, White, & Blue Phi"
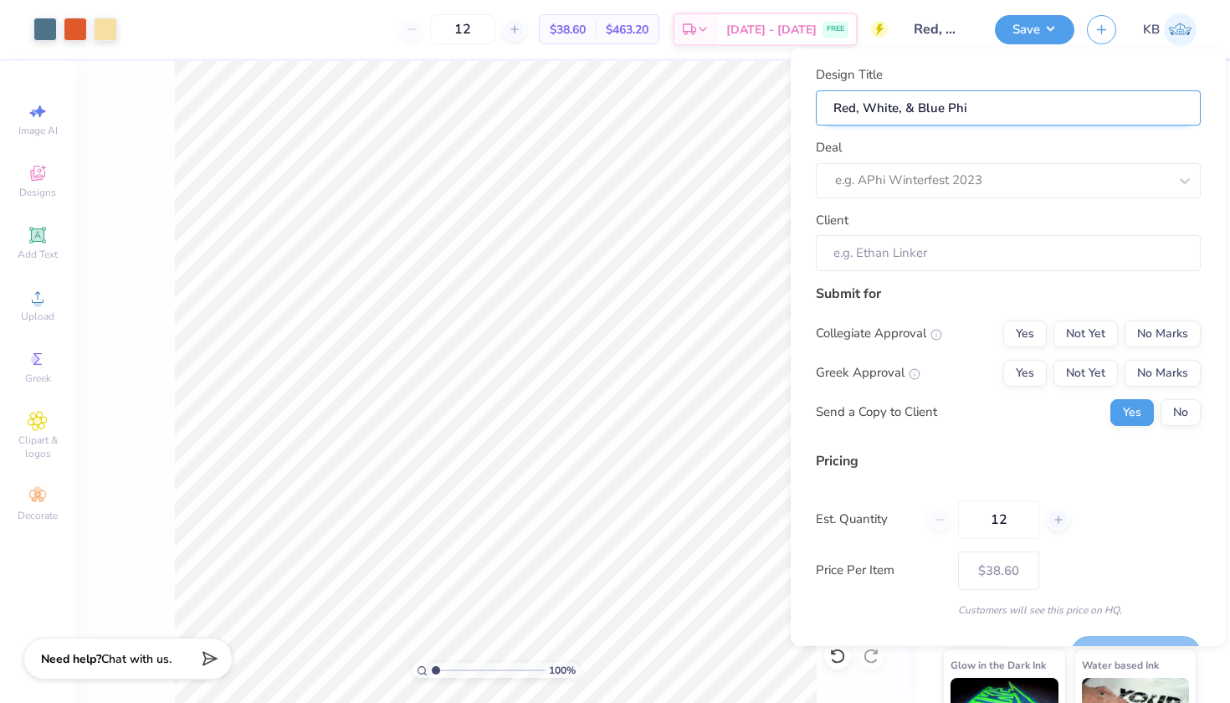
type input "Red, White, & Blue Phil"
type input "Red, White, & Blue Philo"
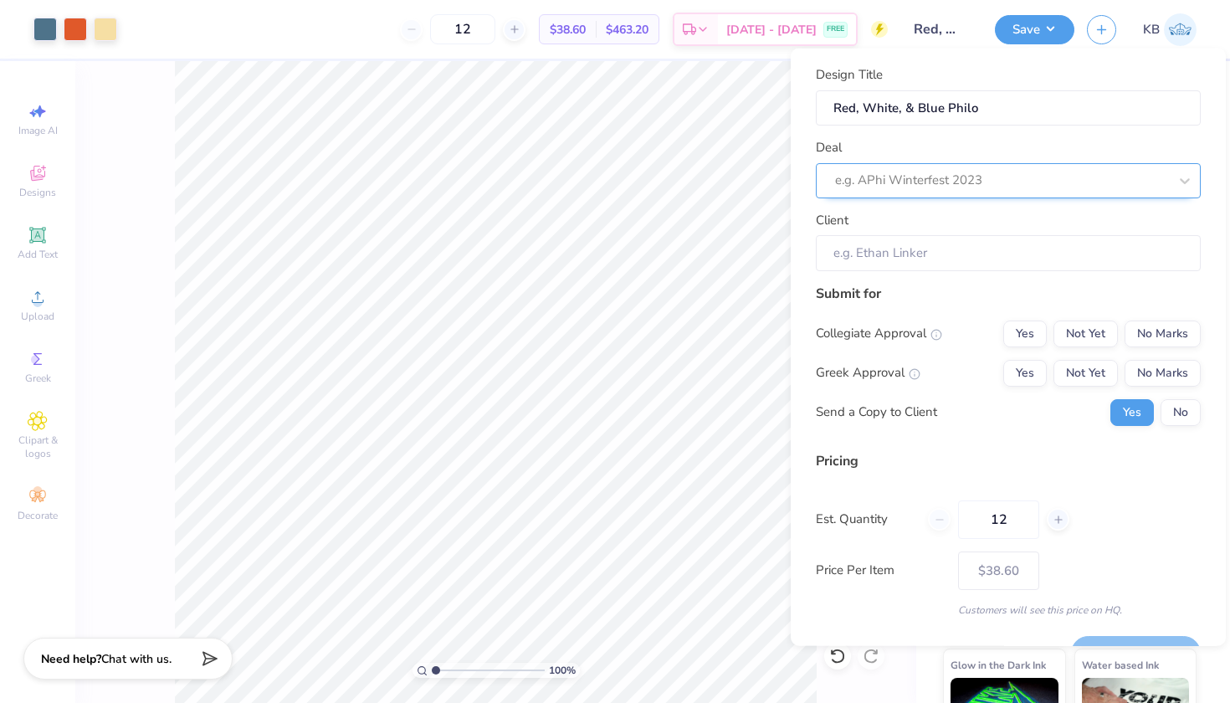
click at [952, 176] on div "e.g. APhi Winterfest 2023" at bounding box center [1001, 180] width 333 height 19
click at [982, 138] on div "Deal e.g. APhi Winterfest 2023" at bounding box center [1008, 168] width 385 height 60
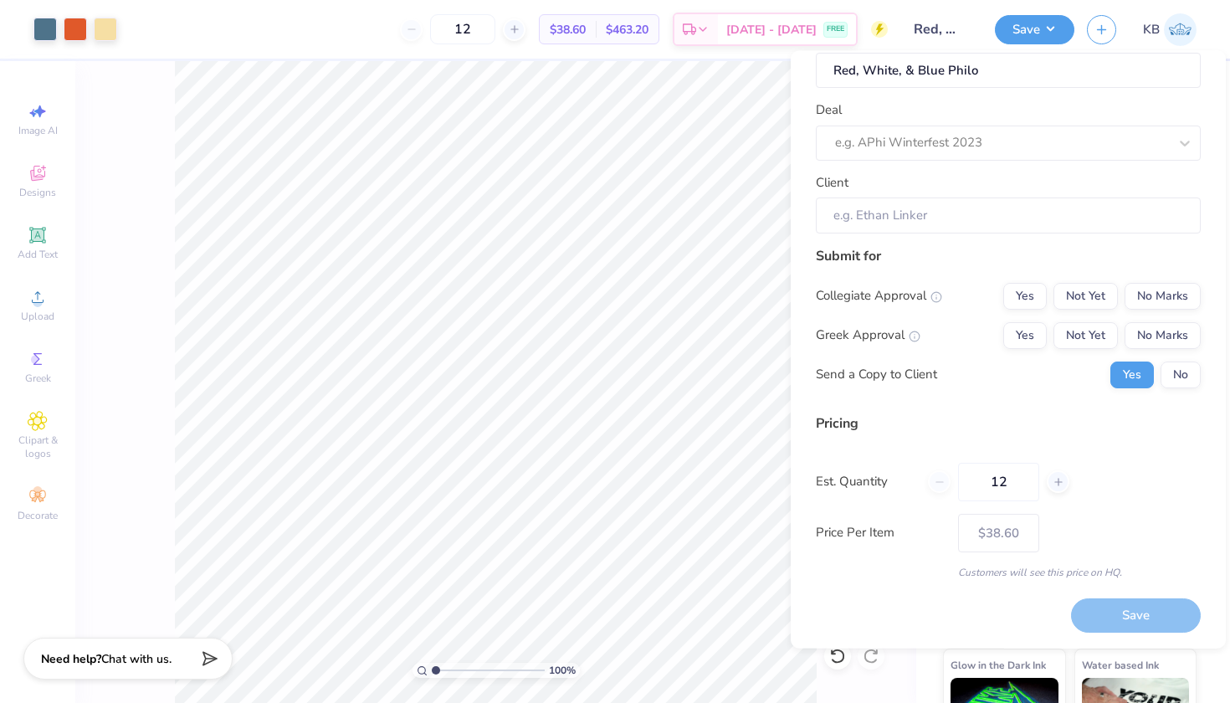
scroll to position [39, 0]
click at [1027, 293] on button "Yes" at bounding box center [1025, 296] width 44 height 27
click at [1147, 293] on button "No Marks" at bounding box center [1163, 296] width 76 height 27
click at [1034, 336] on button "Yes" at bounding box center [1025, 335] width 44 height 27
type input "$38.60"
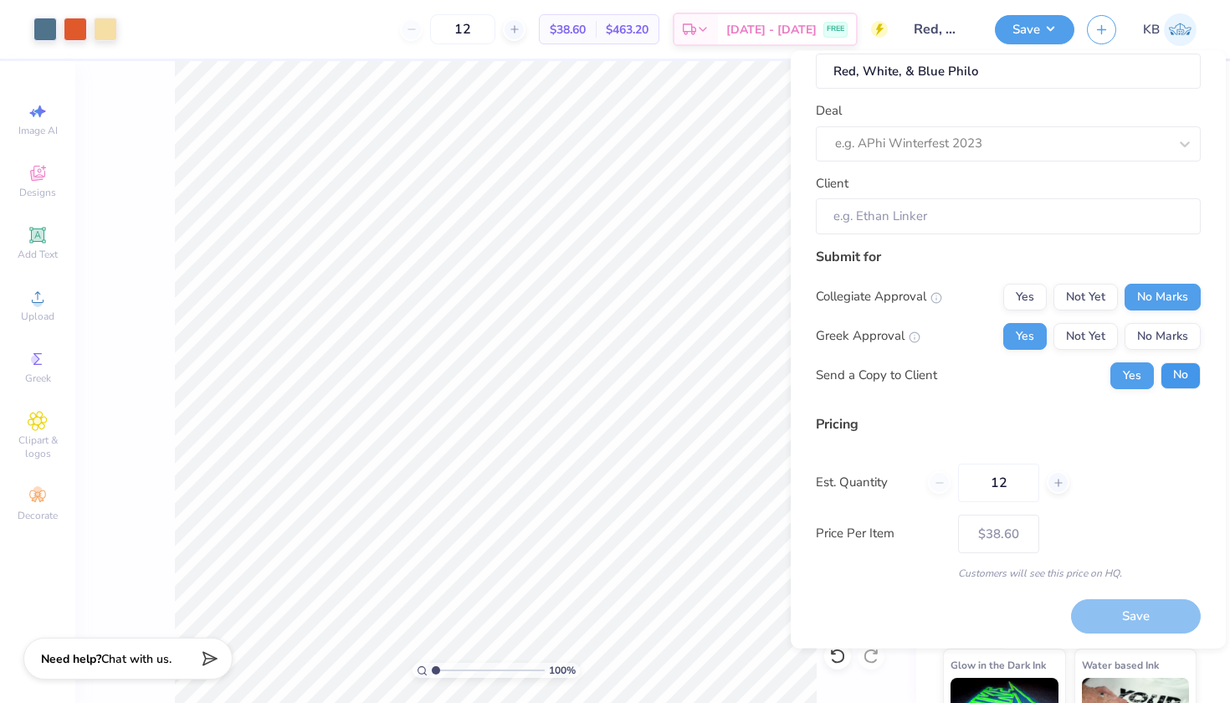
click at [1188, 370] on button "No" at bounding box center [1181, 374] width 40 height 27
click at [1061, 483] on icon at bounding box center [1059, 482] width 12 height 12
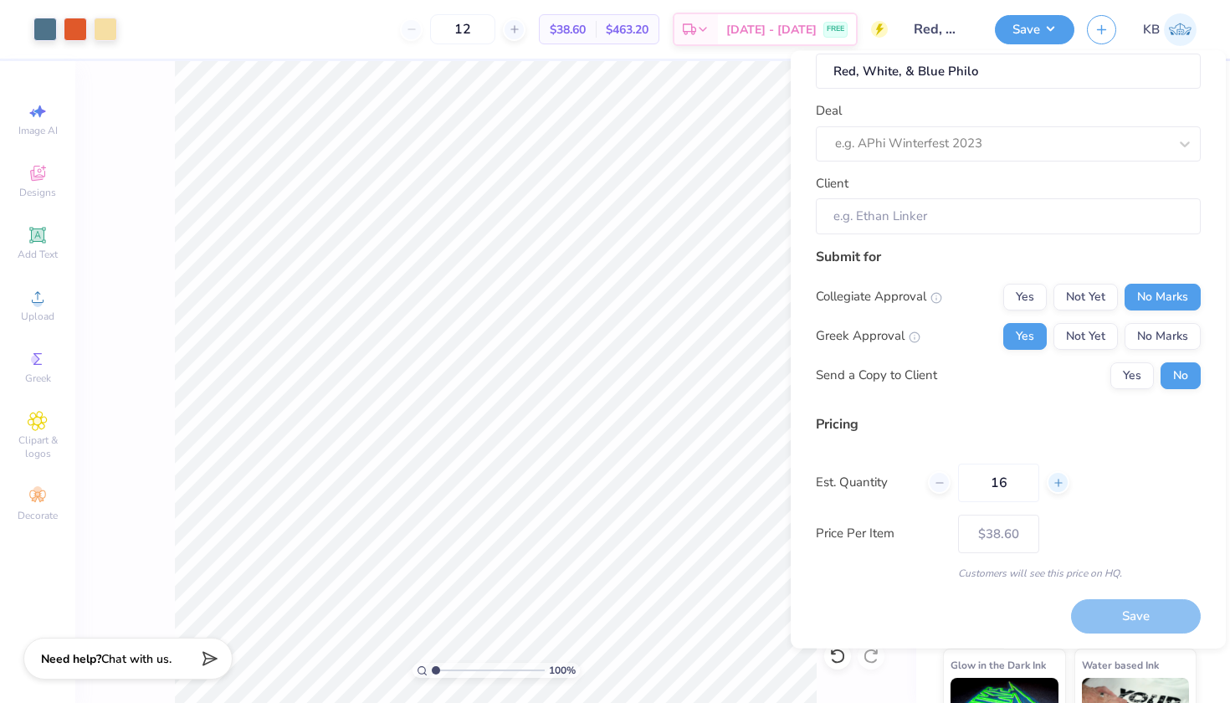
click at [1061, 483] on icon at bounding box center [1059, 482] width 12 height 12
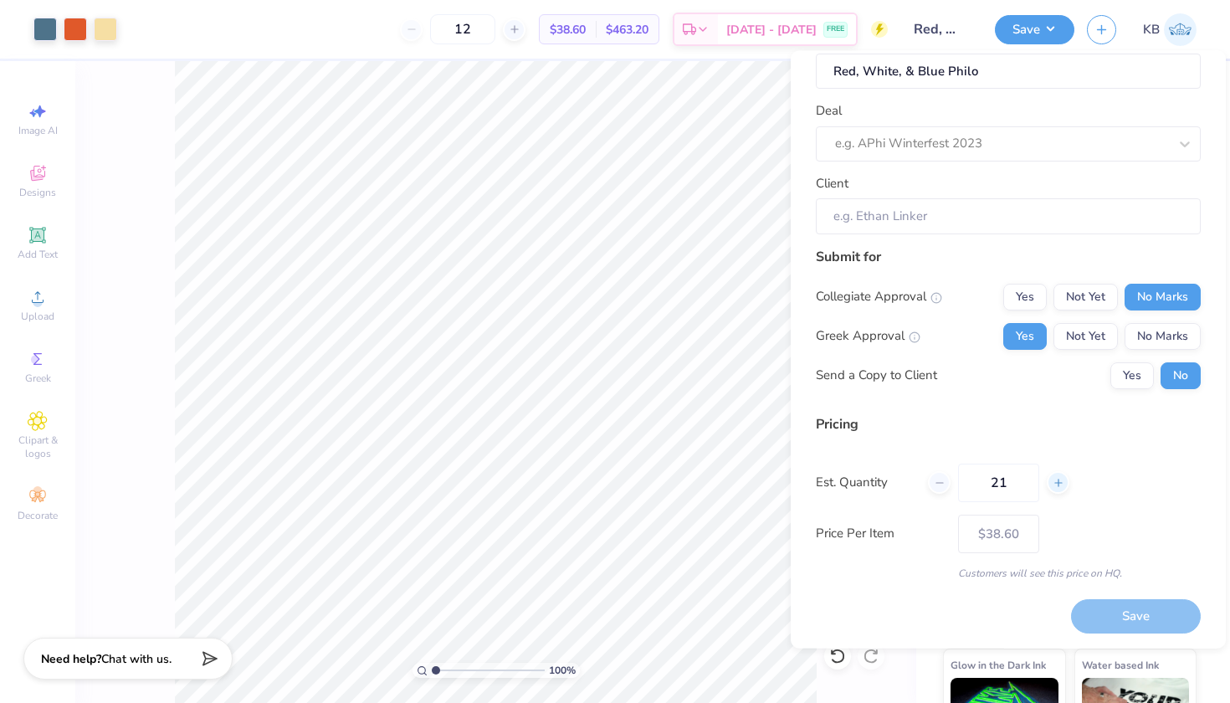
click at [1061, 483] on icon at bounding box center [1059, 482] width 12 height 12
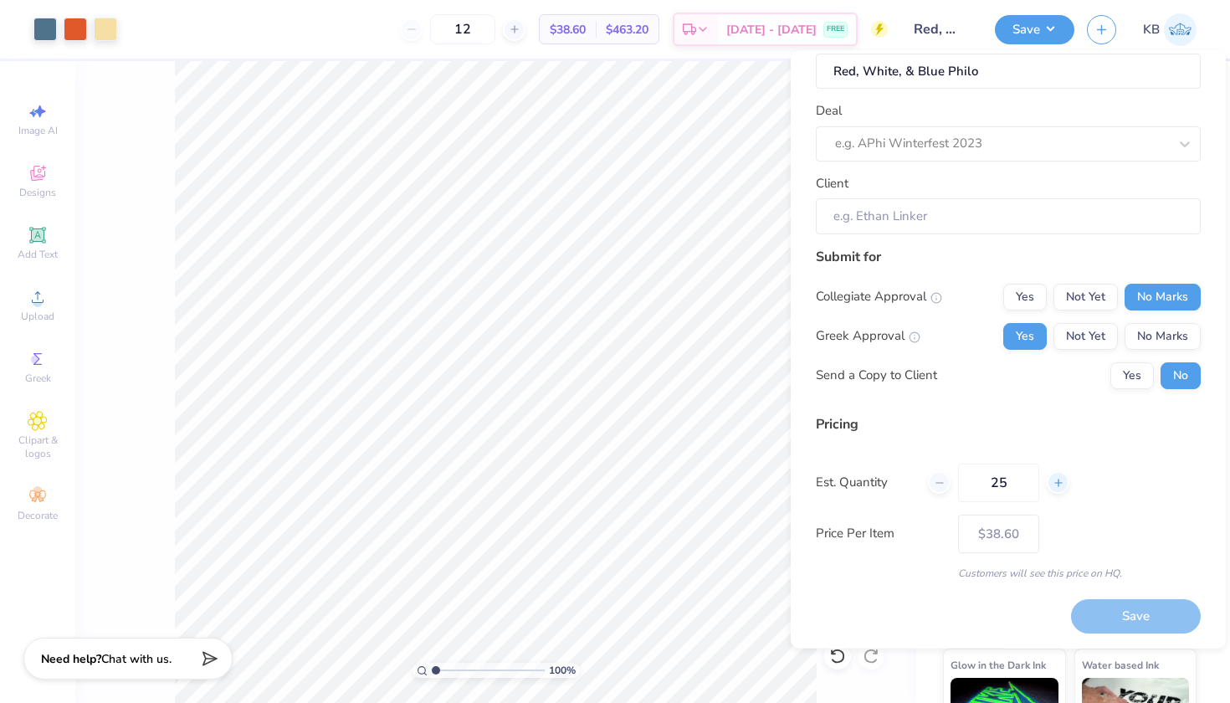
type input "26"
type input "$23.83"
click at [1061, 483] on icon at bounding box center [1059, 482] width 12 height 12
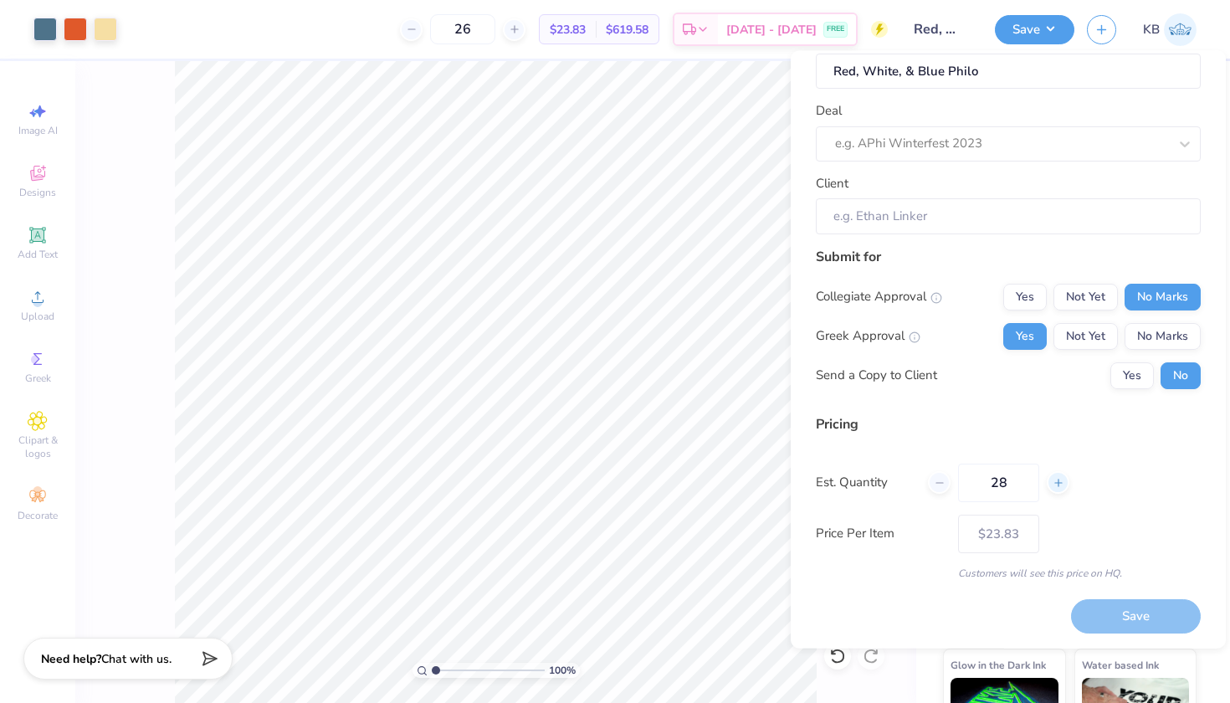
click at [1061, 483] on icon at bounding box center [1059, 482] width 12 height 12
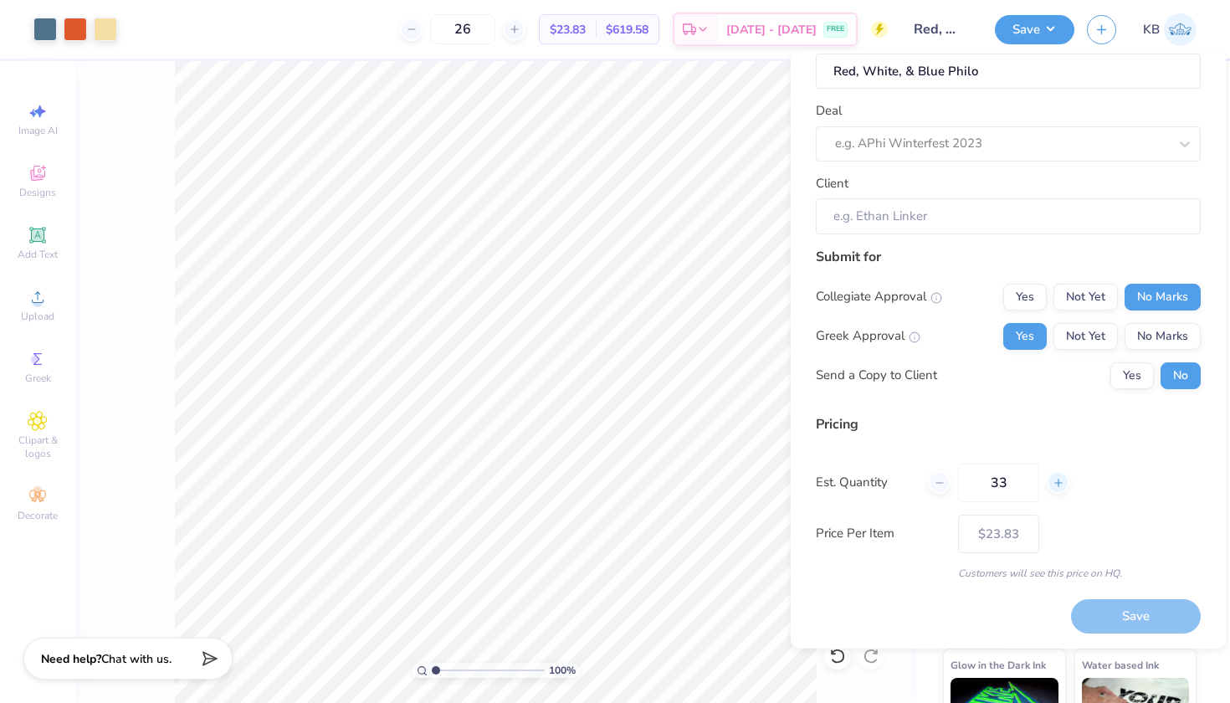
click at [1061, 483] on icon at bounding box center [1059, 482] width 12 height 12
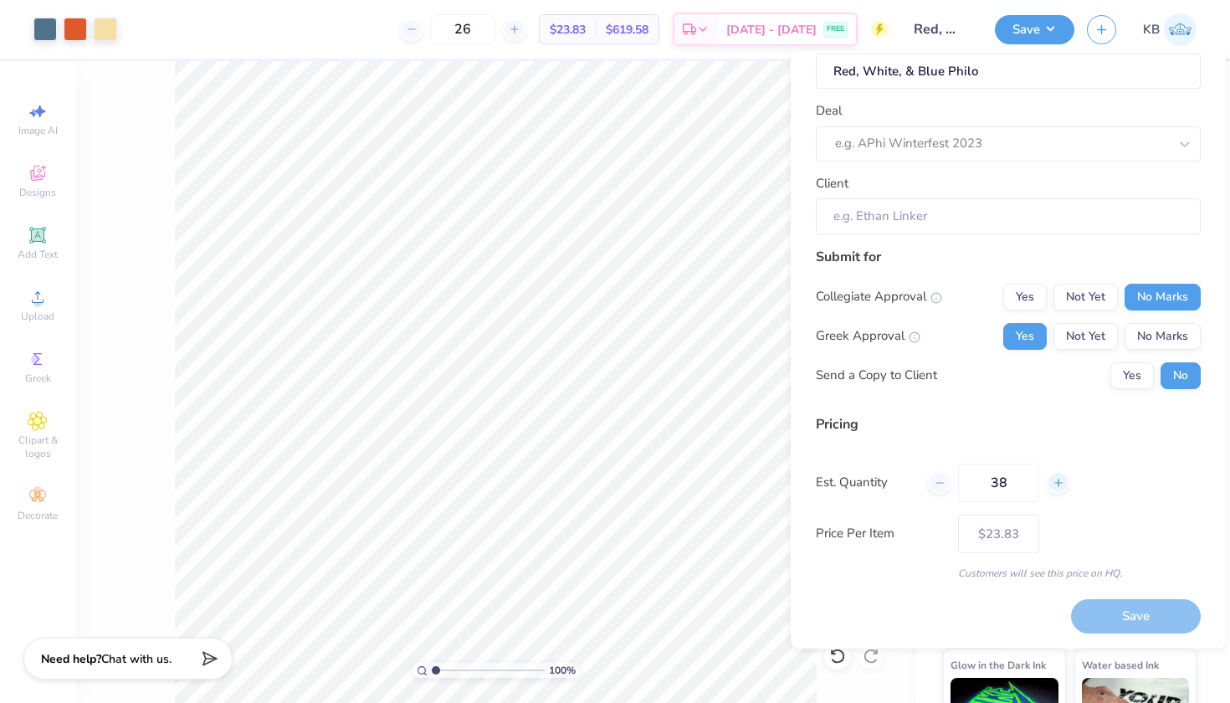
click at [1061, 483] on icon at bounding box center [1059, 482] width 12 height 12
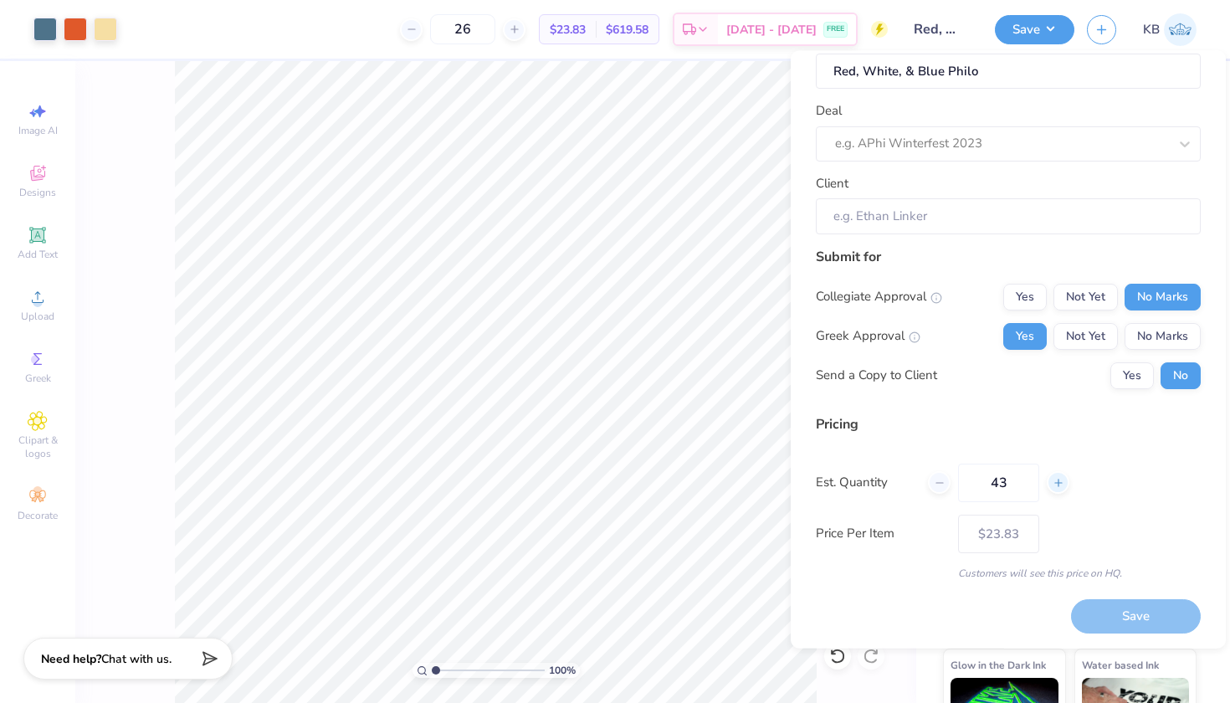
click at [1061, 483] on icon at bounding box center [1059, 482] width 12 height 12
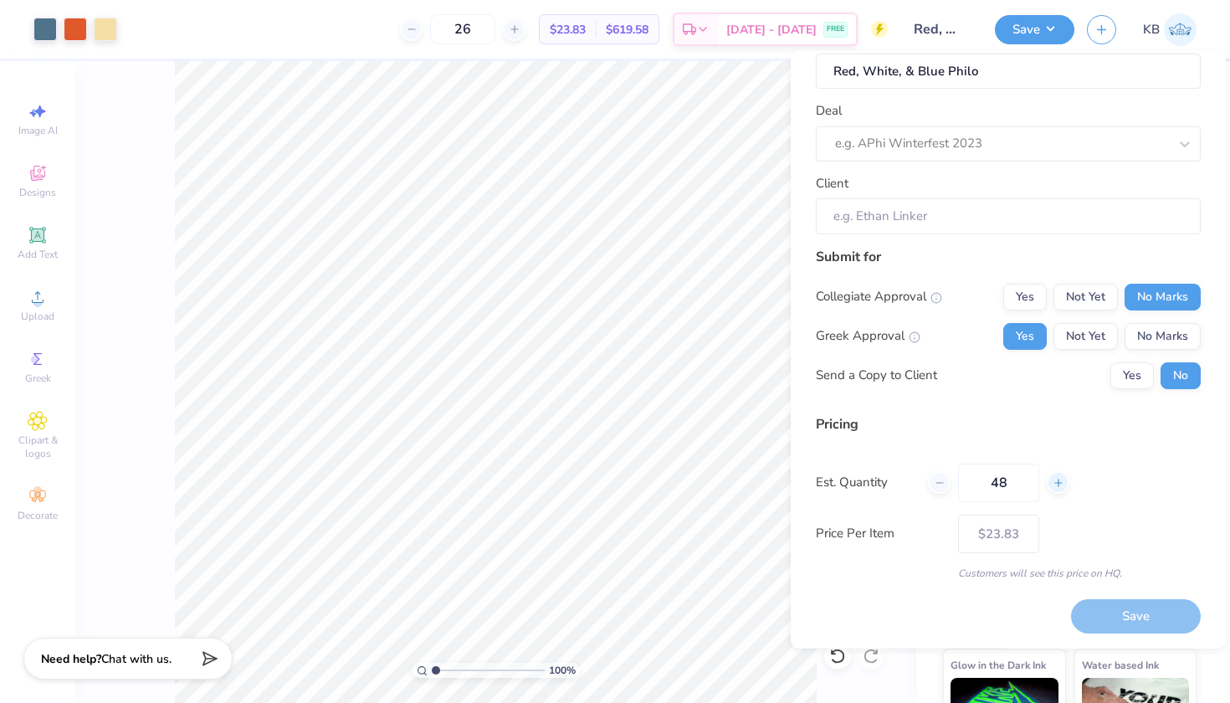
click at [1061, 483] on icon at bounding box center [1059, 482] width 12 height 12
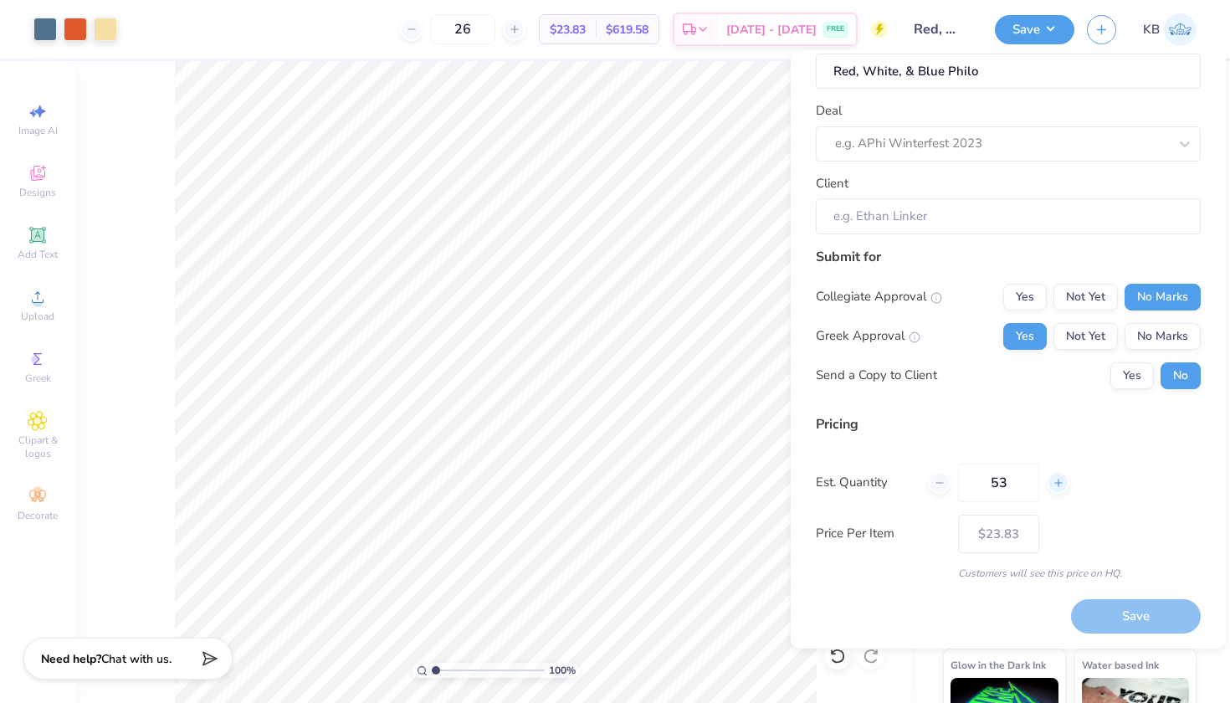
click at [1061, 483] on icon at bounding box center [1059, 482] width 12 height 12
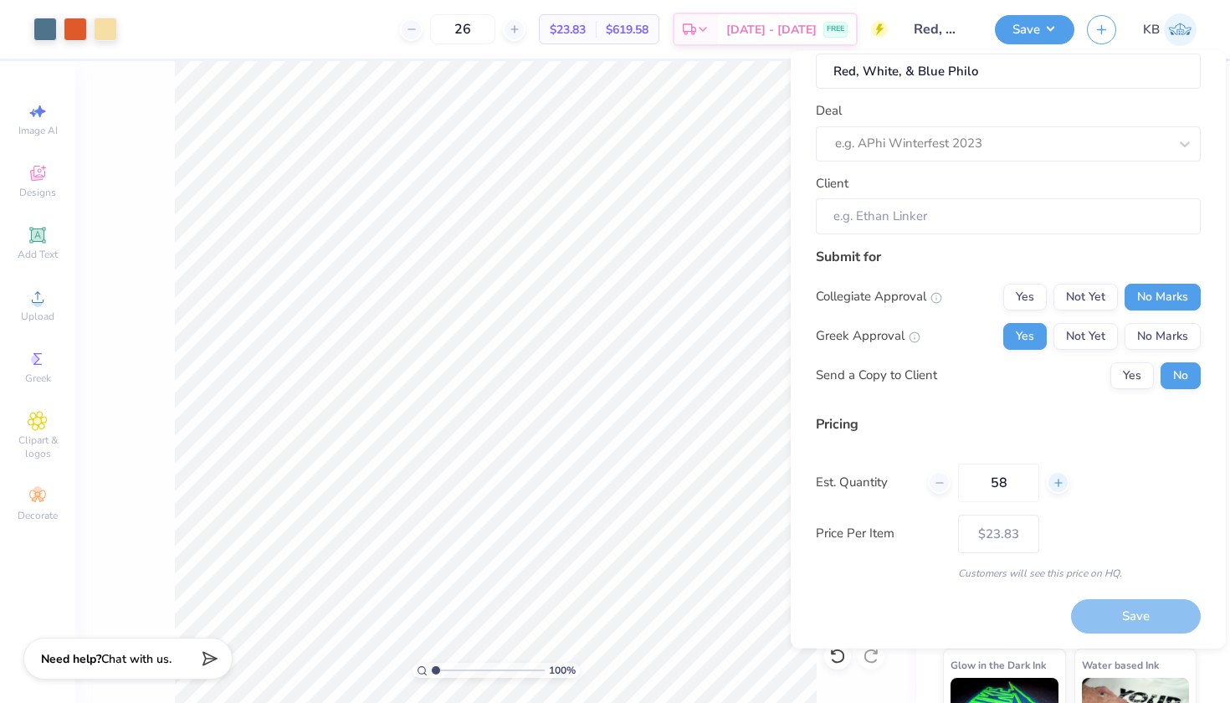
click at [1061, 483] on icon at bounding box center [1059, 482] width 12 height 12
type input "60"
click at [1023, 484] on input "60" at bounding box center [998, 482] width 81 height 38
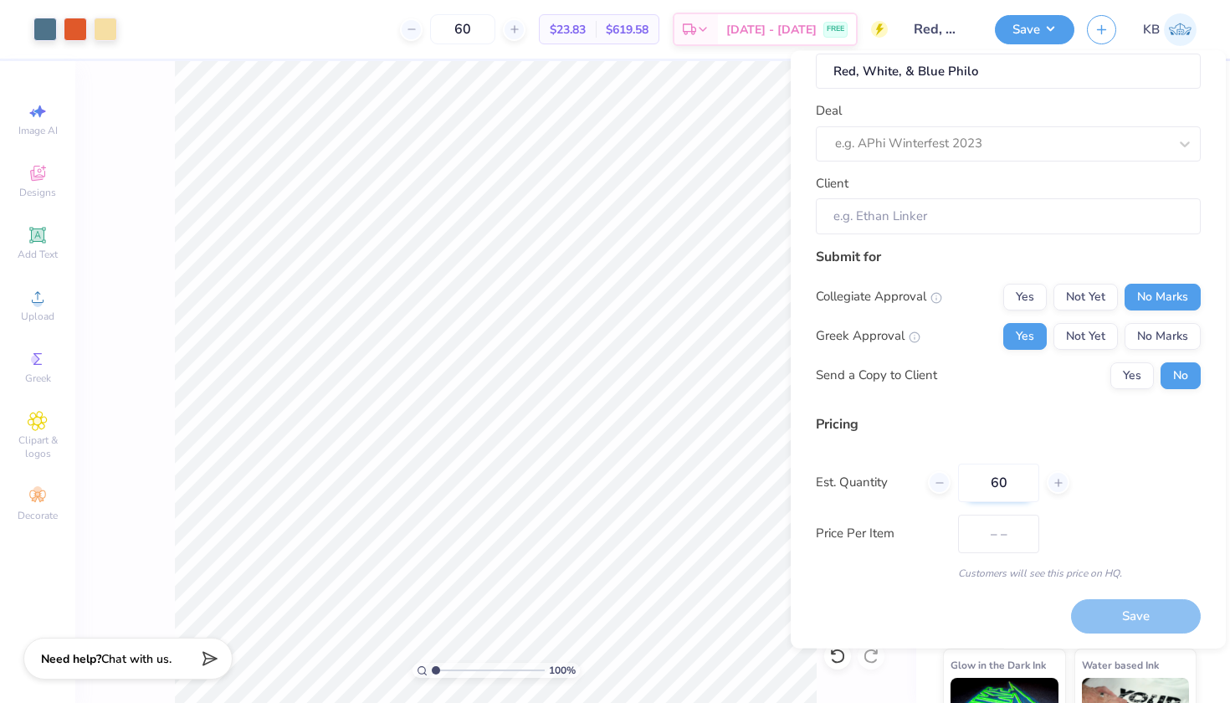
type input "$18.46"
type input "6"
type input "0"
type input "0125"
type input "125"
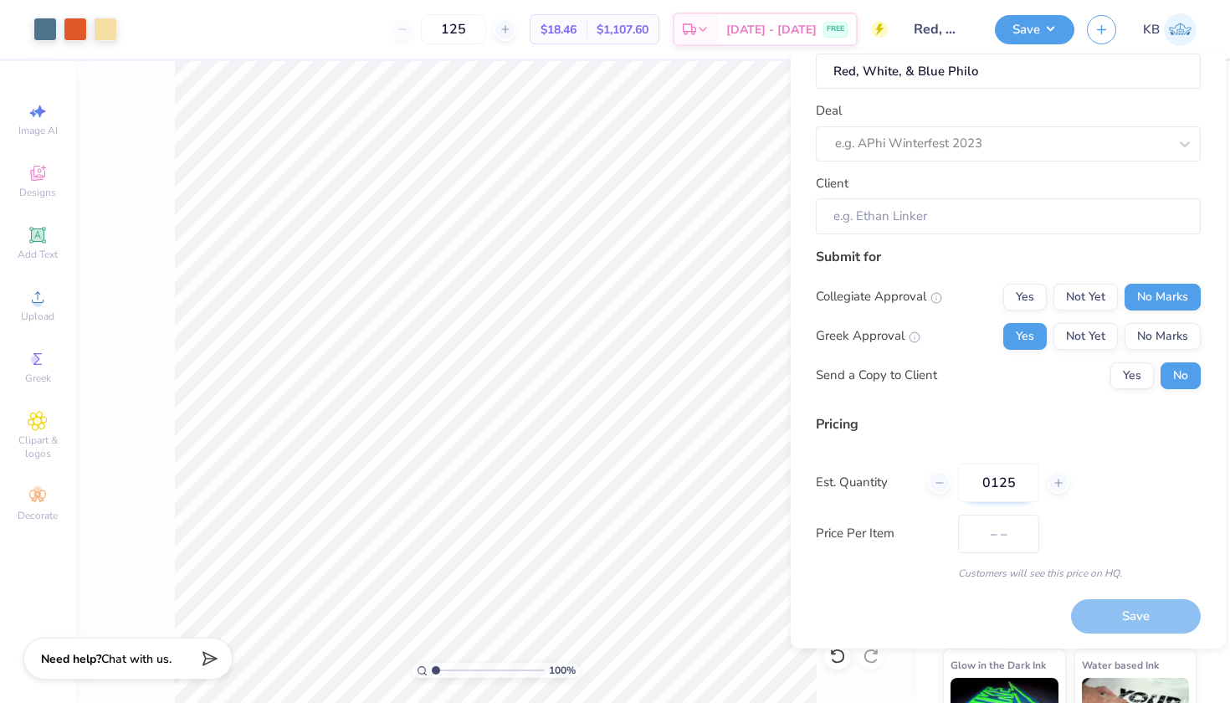
type input "$16.54"
type input "0125"
click at [1121, 145] on div at bounding box center [1001, 143] width 333 height 23
type input "pi"
click at [1061, 109] on div "Deal option Pi Kappa Phi Rush Merch focused, 1 of 1. 1 result available for sea…" at bounding box center [1008, 131] width 385 height 60
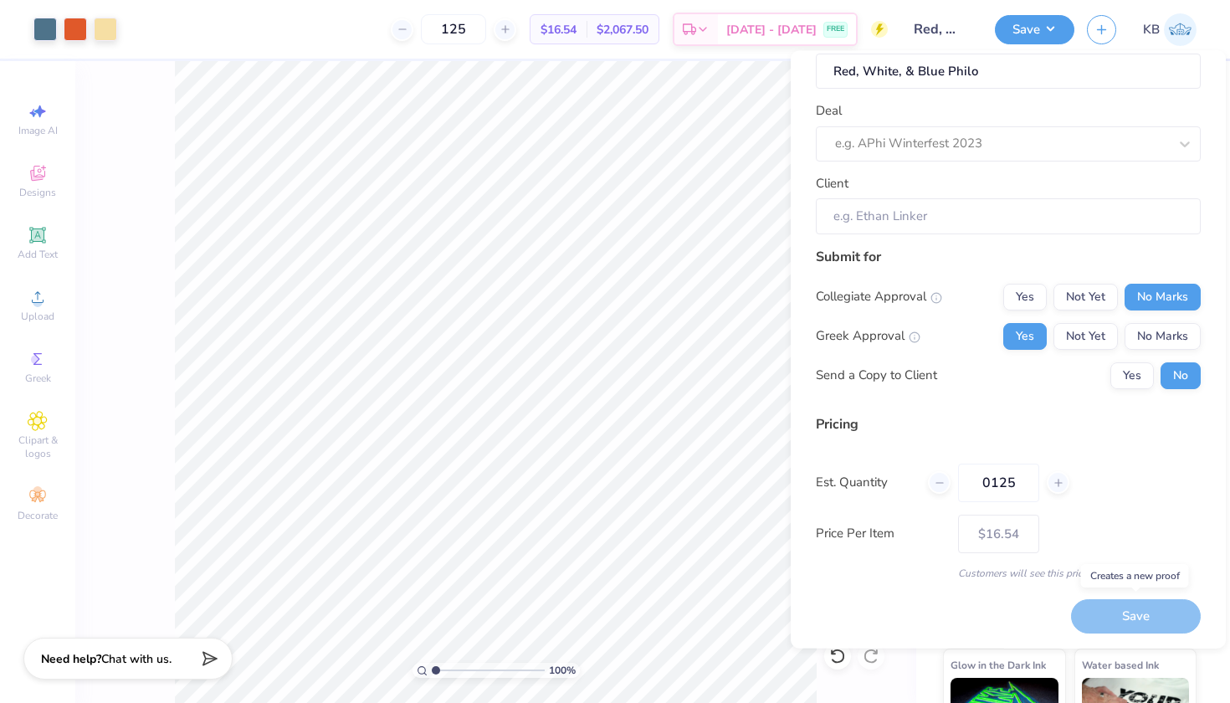
click at [1103, 616] on div "Save" at bounding box center [1136, 616] width 130 height 34
click at [1105, 613] on div "Save" at bounding box center [1136, 616] width 130 height 34
click at [1146, 610] on div "Save" at bounding box center [1136, 616] width 130 height 34
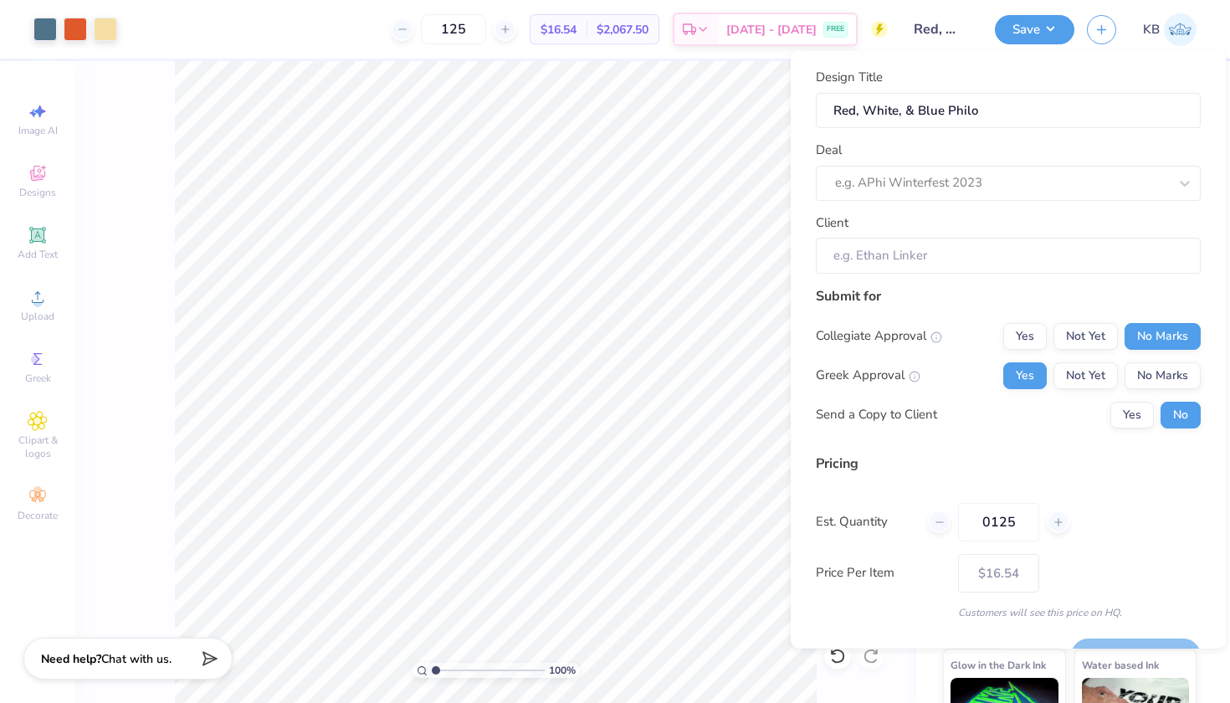
scroll to position [0, 0]
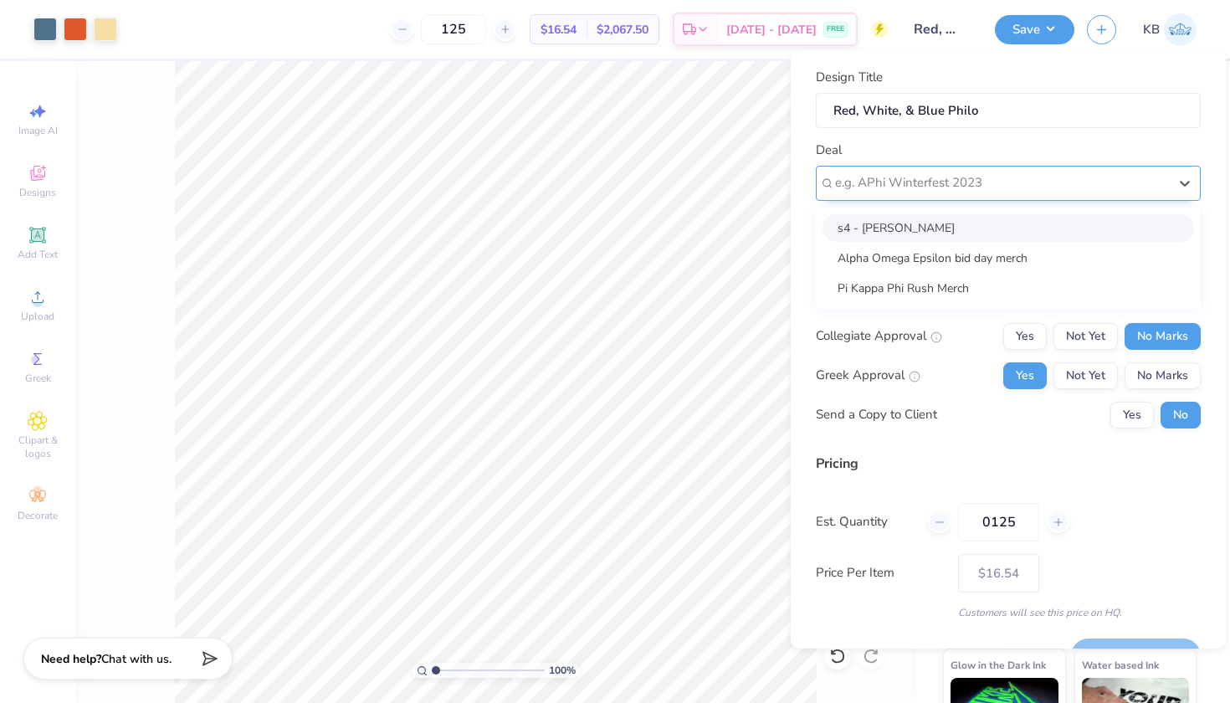
click at [1012, 173] on div at bounding box center [1001, 183] width 333 height 23
click at [1009, 173] on div at bounding box center [1001, 183] width 333 height 23
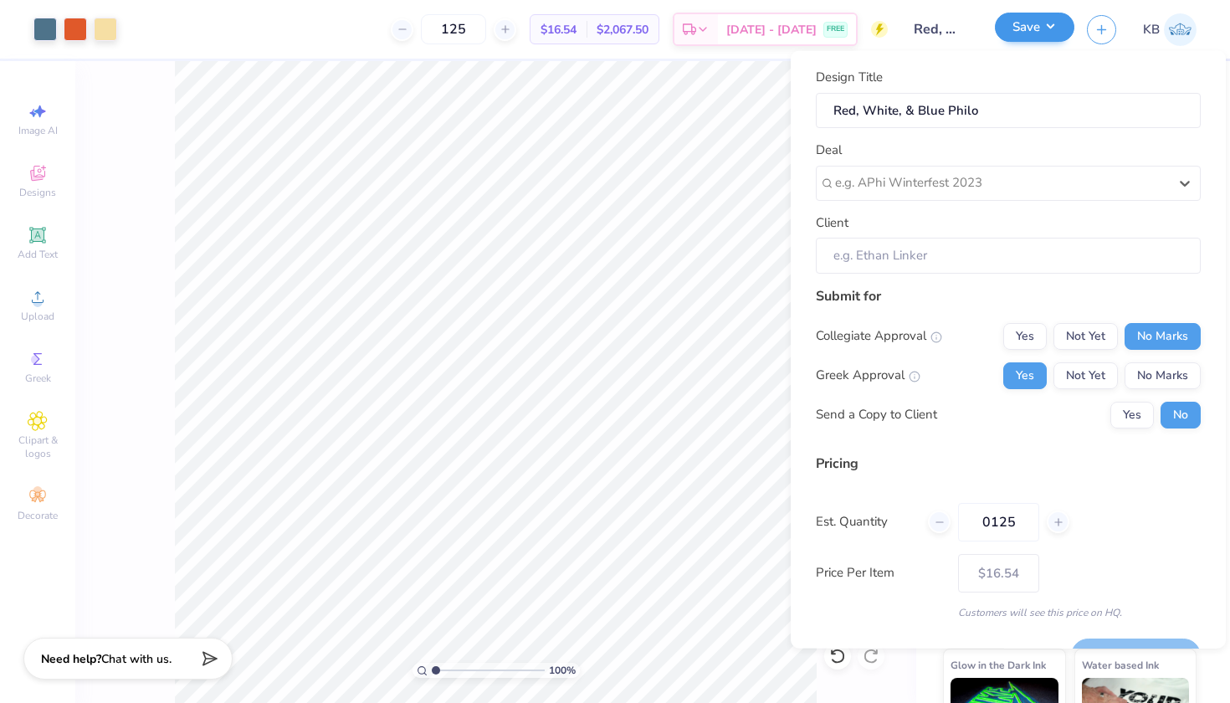
click at [1024, 30] on button "Save" at bounding box center [1034, 27] width 79 height 29
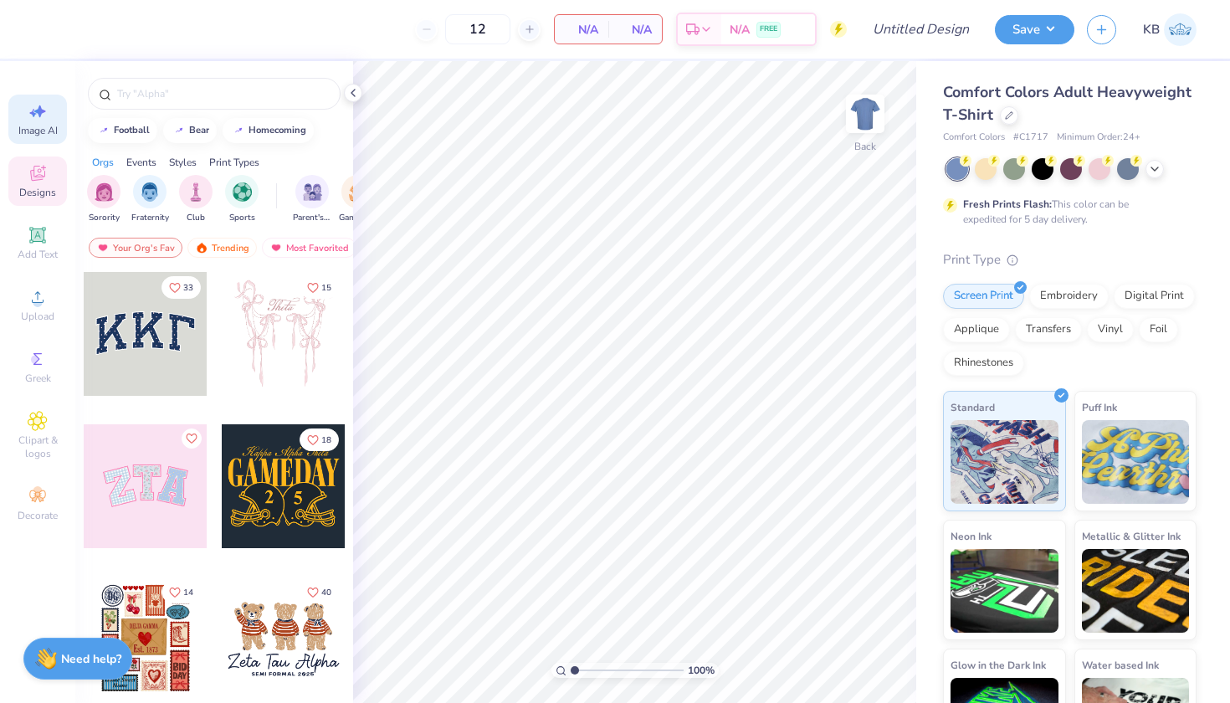
click at [41, 121] on div "Image AI" at bounding box center [37, 119] width 59 height 49
select select "4"
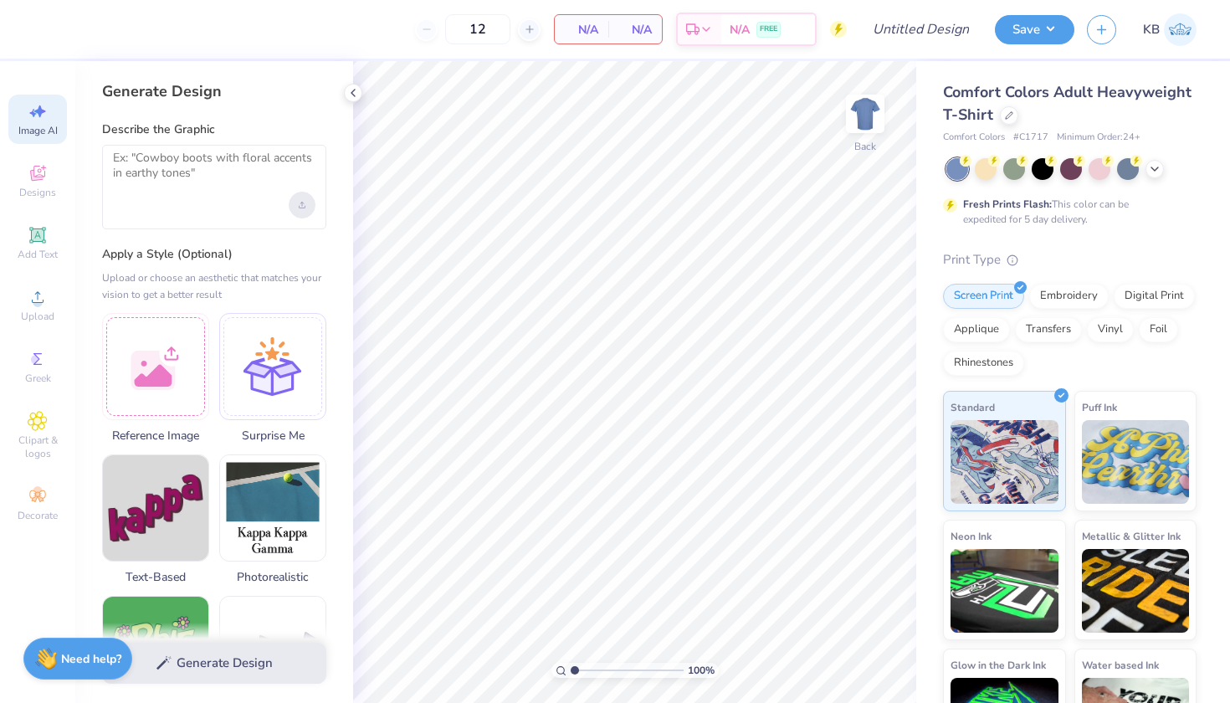
click at [300, 193] on div "Upload image" at bounding box center [302, 205] width 27 height 27
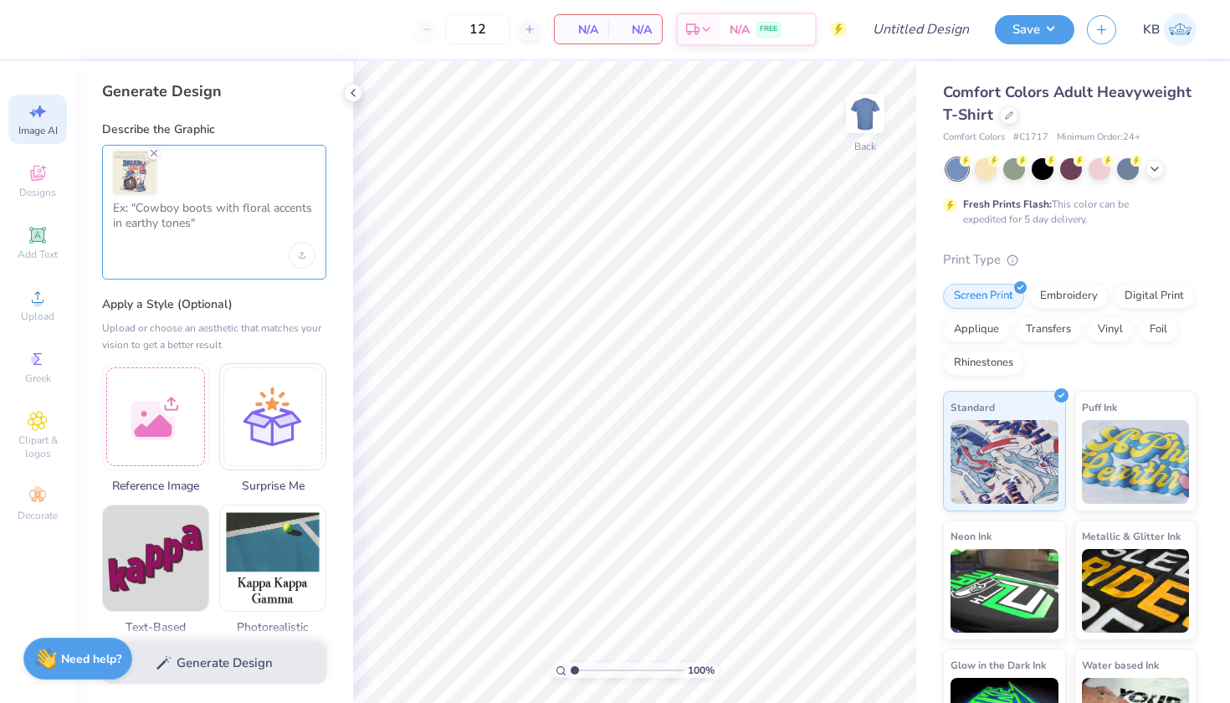
click at [230, 209] on textarea at bounding box center [214, 222] width 203 height 42
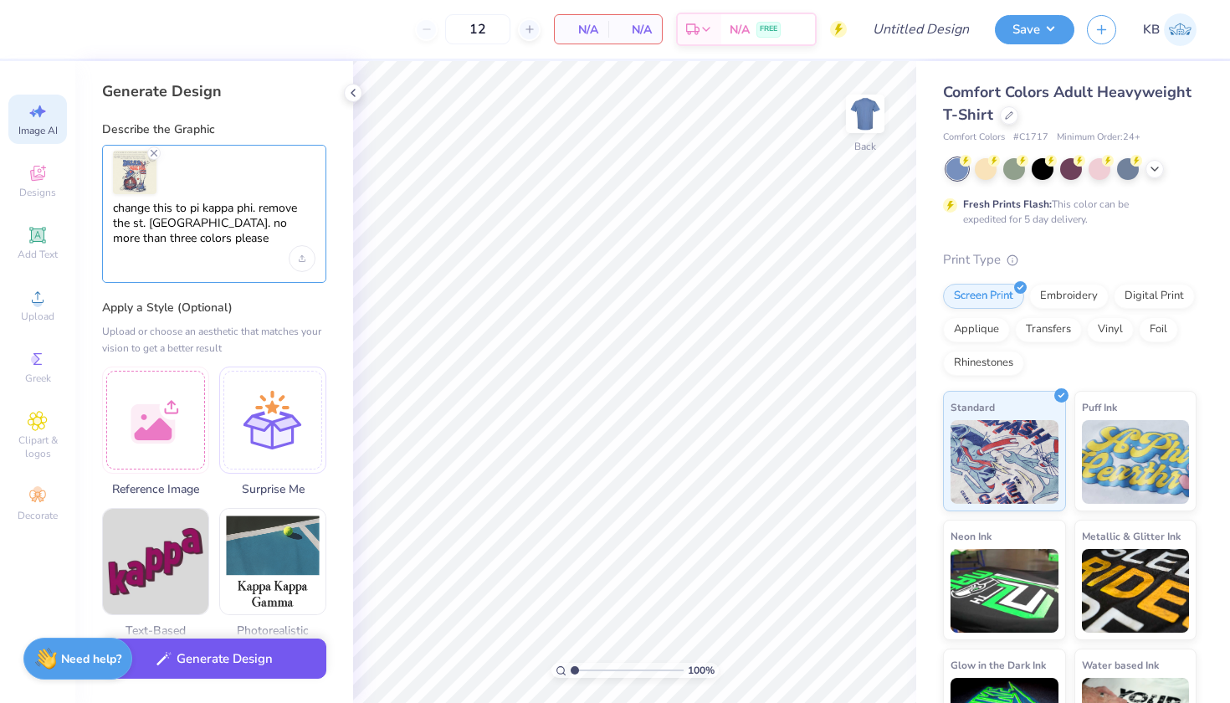
type textarea "change this to pi kappa phi. remove the st. judes hospital. no more than three …"
click at [227, 659] on button "Generate Design" at bounding box center [214, 658] width 224 height 41
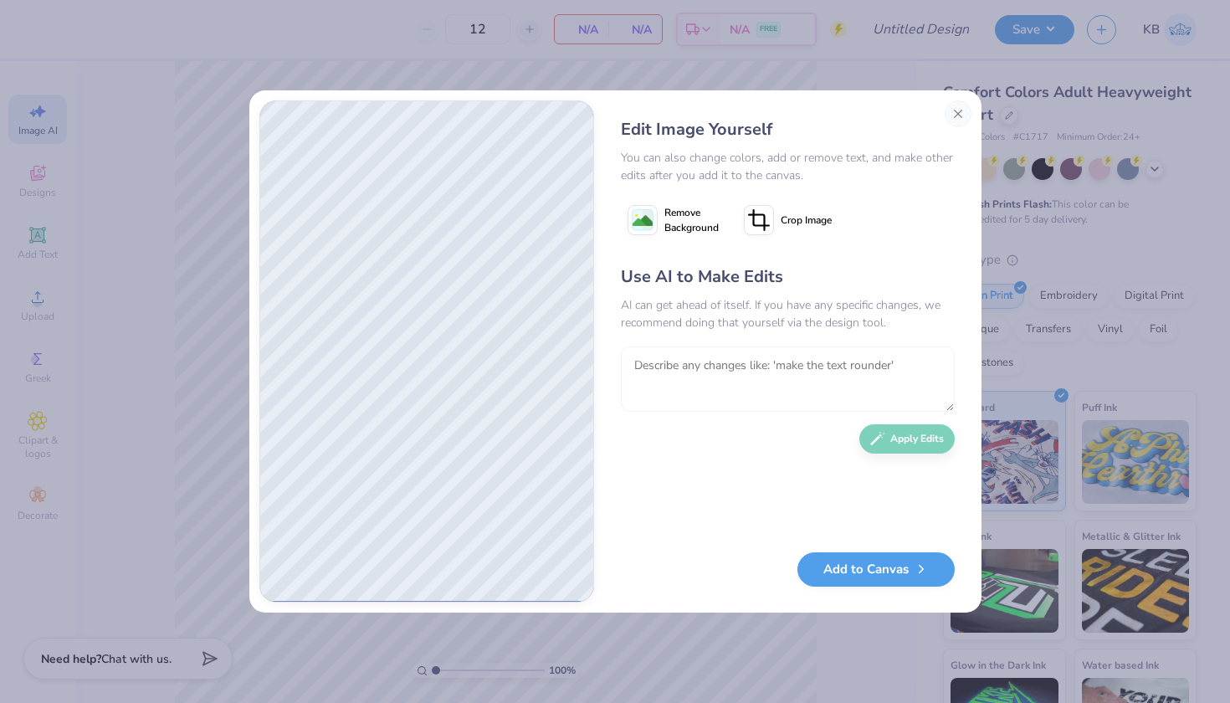
click at [732, 366] on textarea at bounding box center [788, 378] width 334 height 65
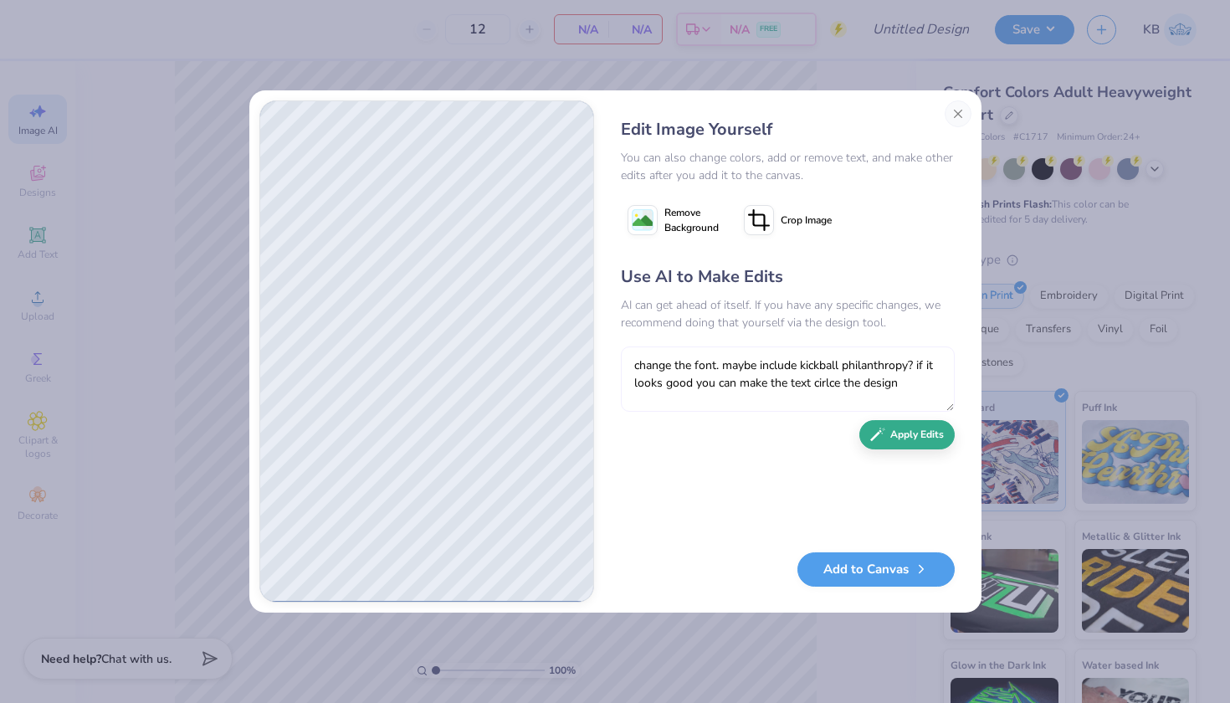
type textarea "change the font. maybe include kickball philanthropy? if it looks good you can …"
click at [909, 434] on button "Apply Edits" at bounding box center [906, 434] width 95 height 29
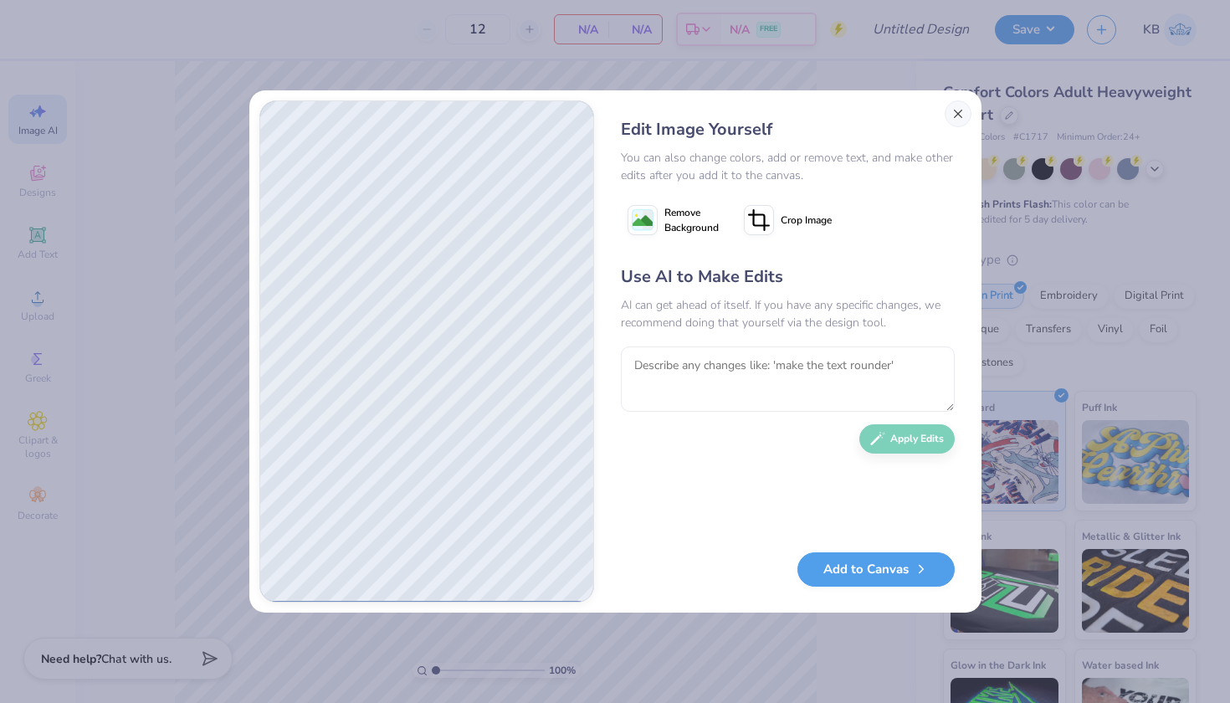
click at [961, 120] on button "Close" at bounding box center [958, 113] width 27 height 27
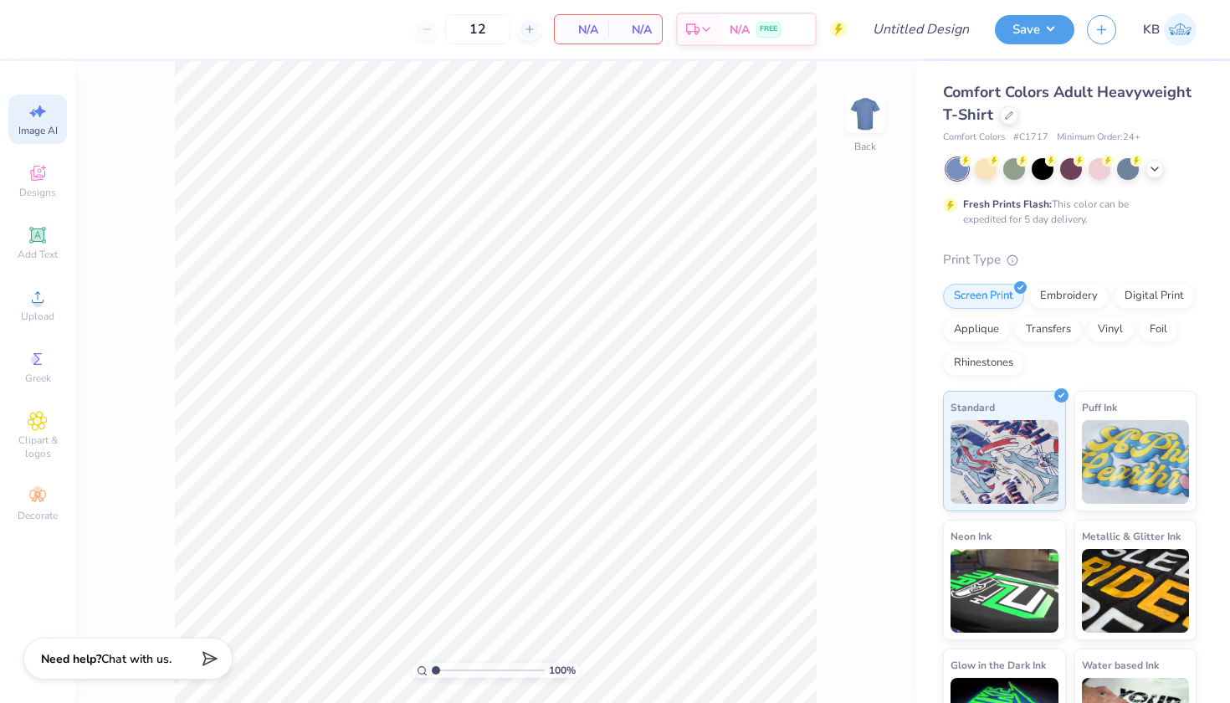
click at [35, 128] on span "Image AI" at bounding box center [37, 130] width 39 height 13
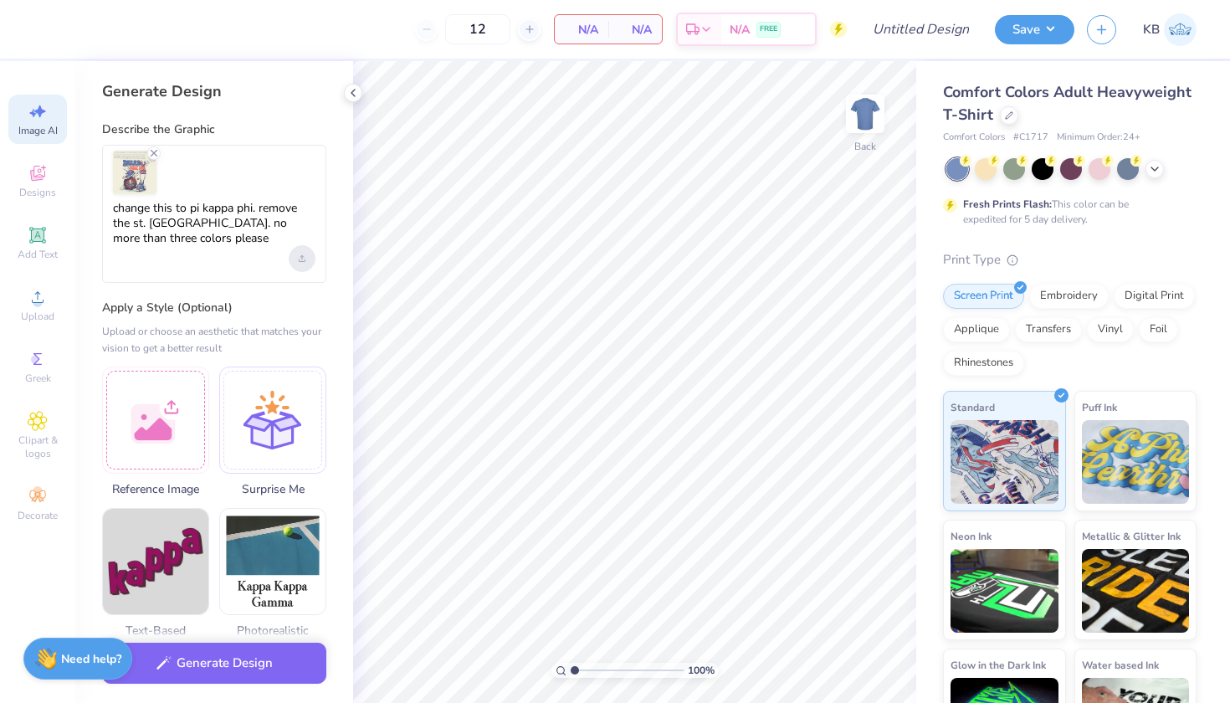
click at [300, 260] on icon "Upload image" at bounding box center [302, 258] width 7 height 7
click at [228, 667] on button "Generate Design" at bounding box center [214, 658] width 224 height 41
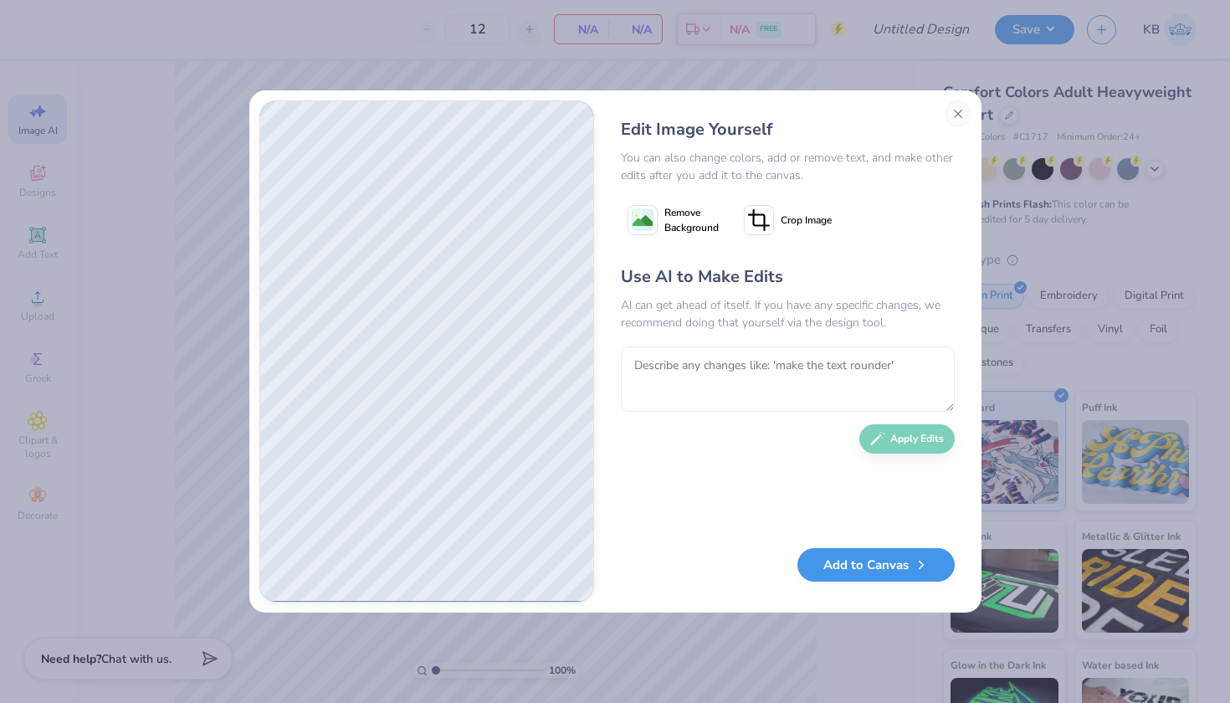
click at [843, 564] on button "Add to Canvas" at bounding box center [875, 565] width 157 height 34
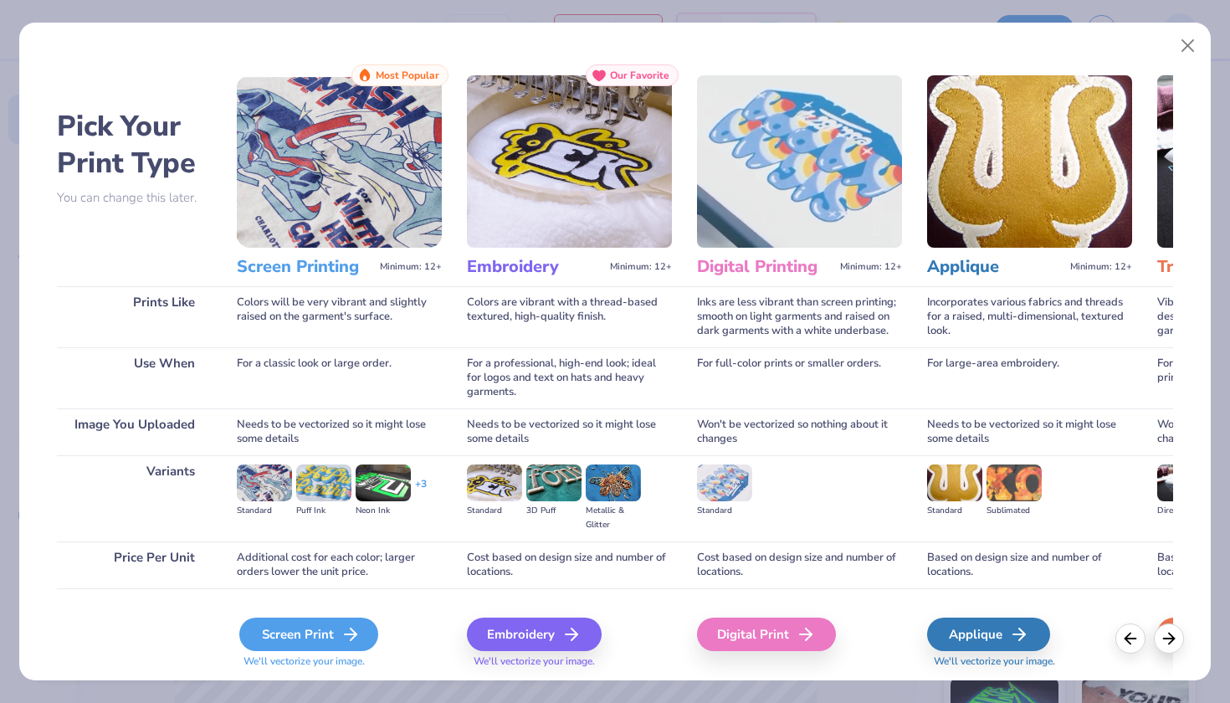
click at [314, 639] on div "Screen Print" at bounding box center [308, 634] width 139 height 33
click at [340, 638] on div "Screen Print" at bounding box center [308, 634] width 139 height 33
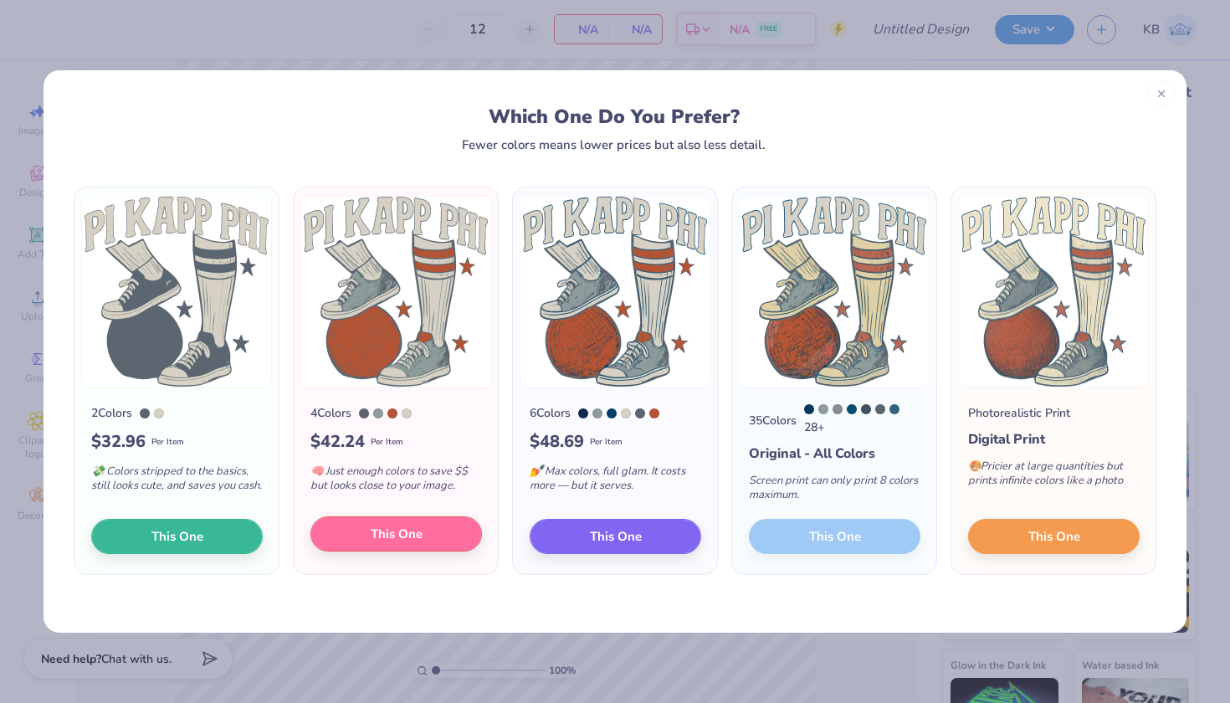
click at [380, 532] on span "This One" at bounding box center [397, 534] width 52 height 19
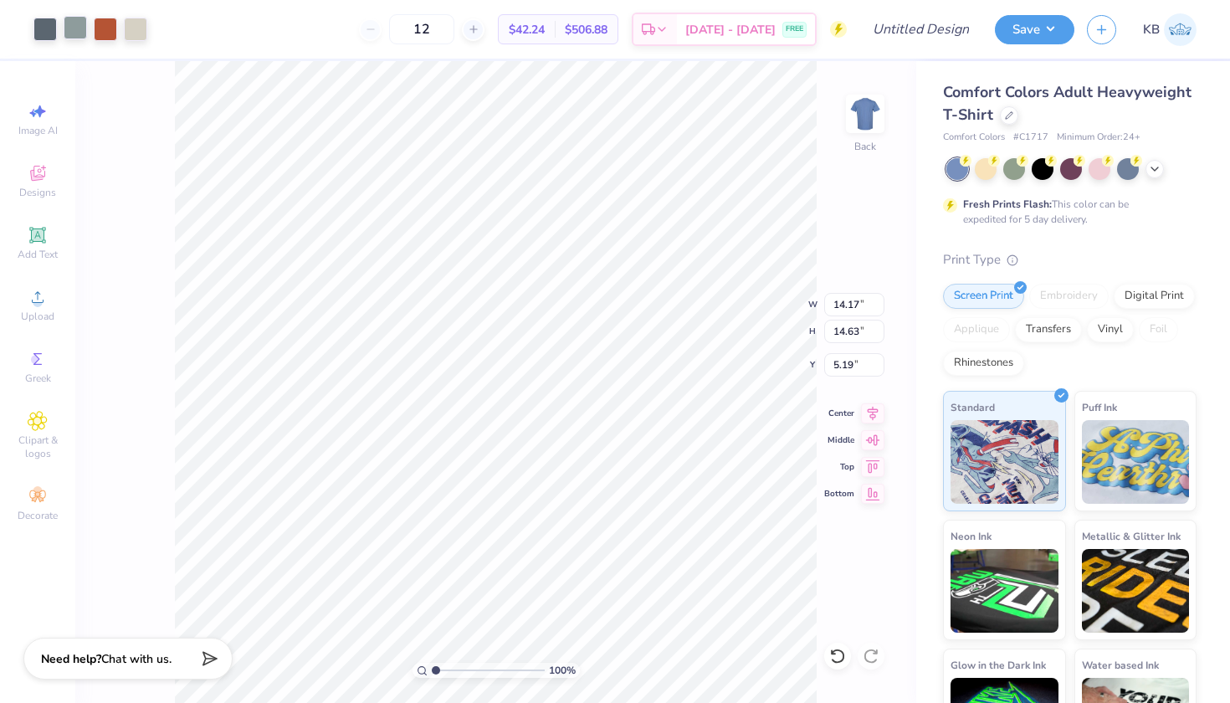
click at [77, 30] on div at bounding box center [75, 27] width 23 height 23
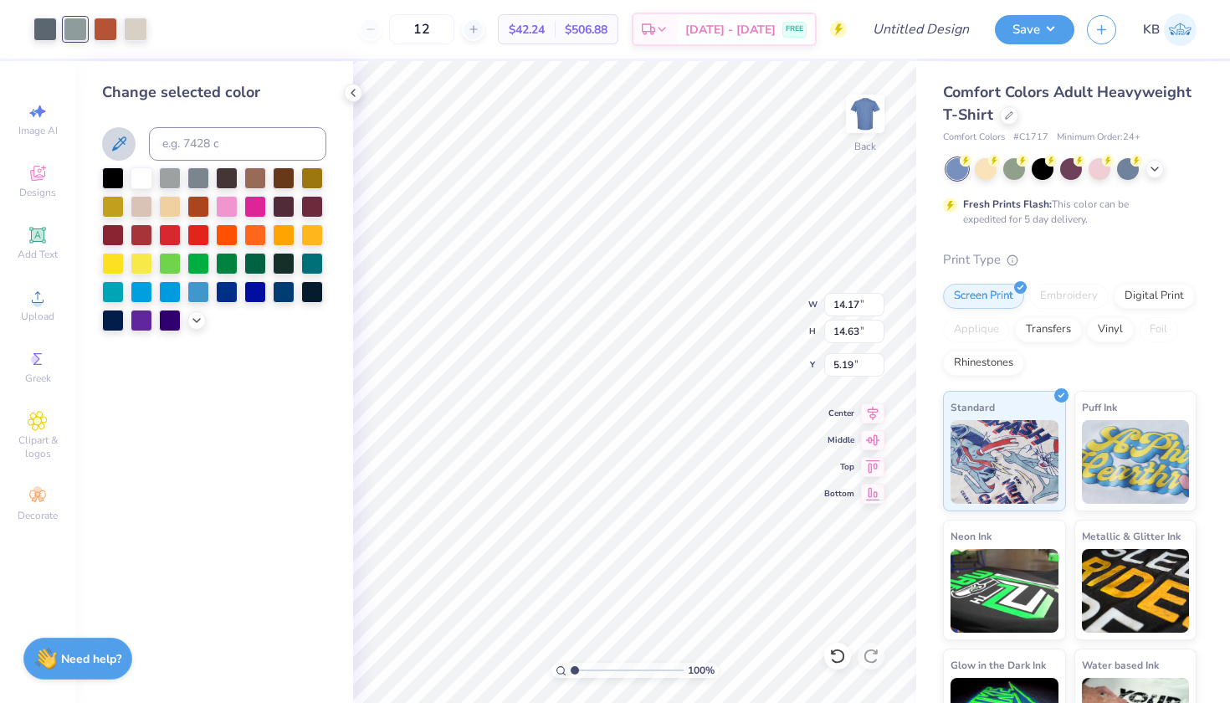
click at [124, 139] on icon at bounding box center [119, 144] width 20 height 20
click at [123, 140] on icon at bounding box center [119, 144] width 20 height 20
type input "9.08"
type input "9.37"
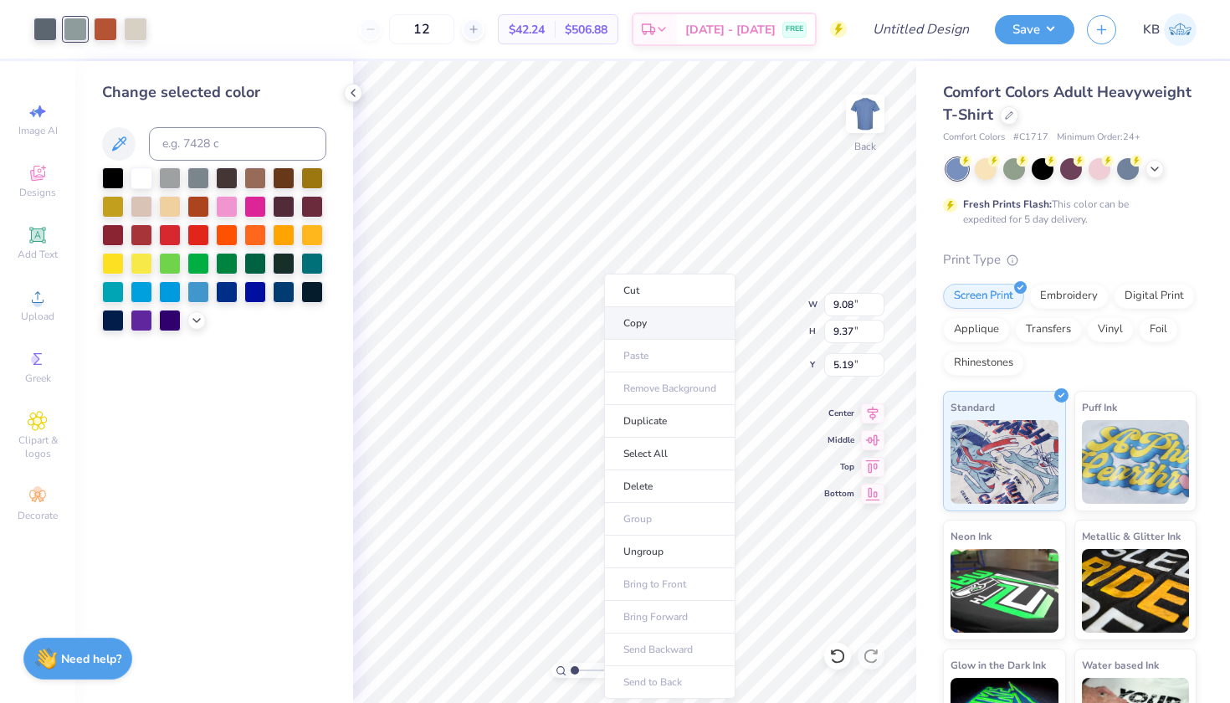
click at [653, 333] on li "Copy" at bounding box center [669, 323] width 131 height 33
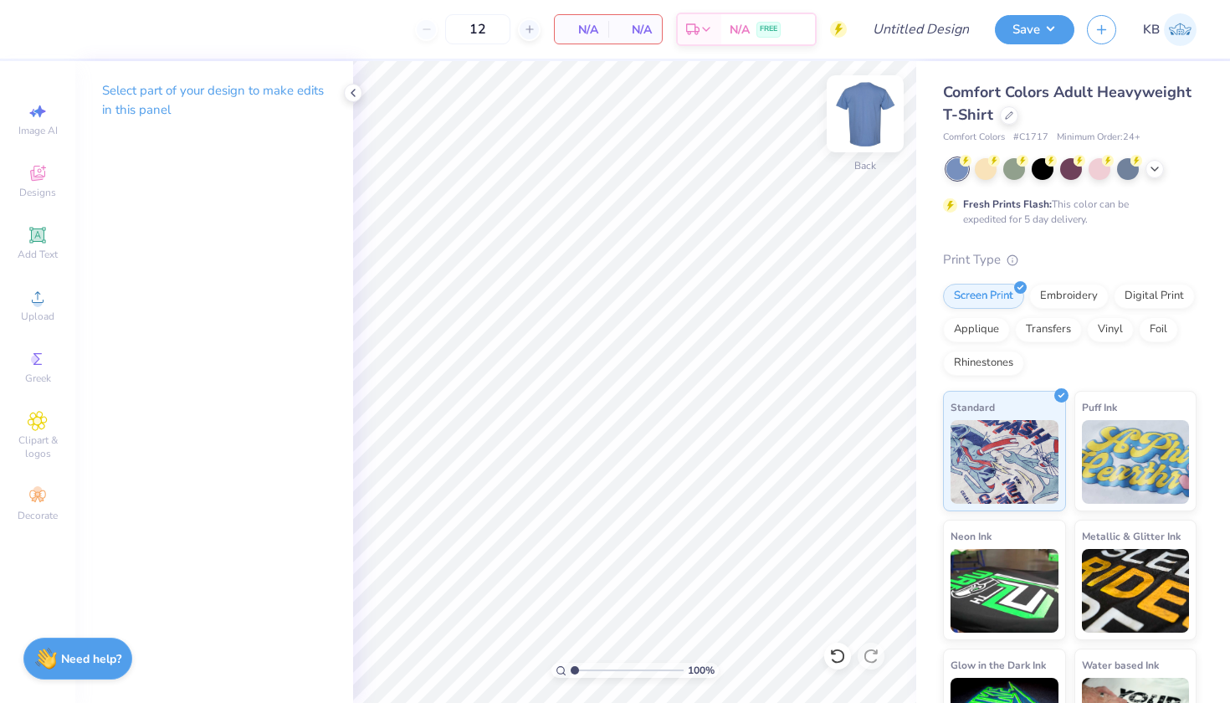
click at [859, 119] on img at bounding box center [865, 113] width 67 height 67
click at [869, 120] on div at bounding box center [865, 113] width 77 height 77
click at [867, 120] on img at bounding box center [865, 113] width 67 height 67
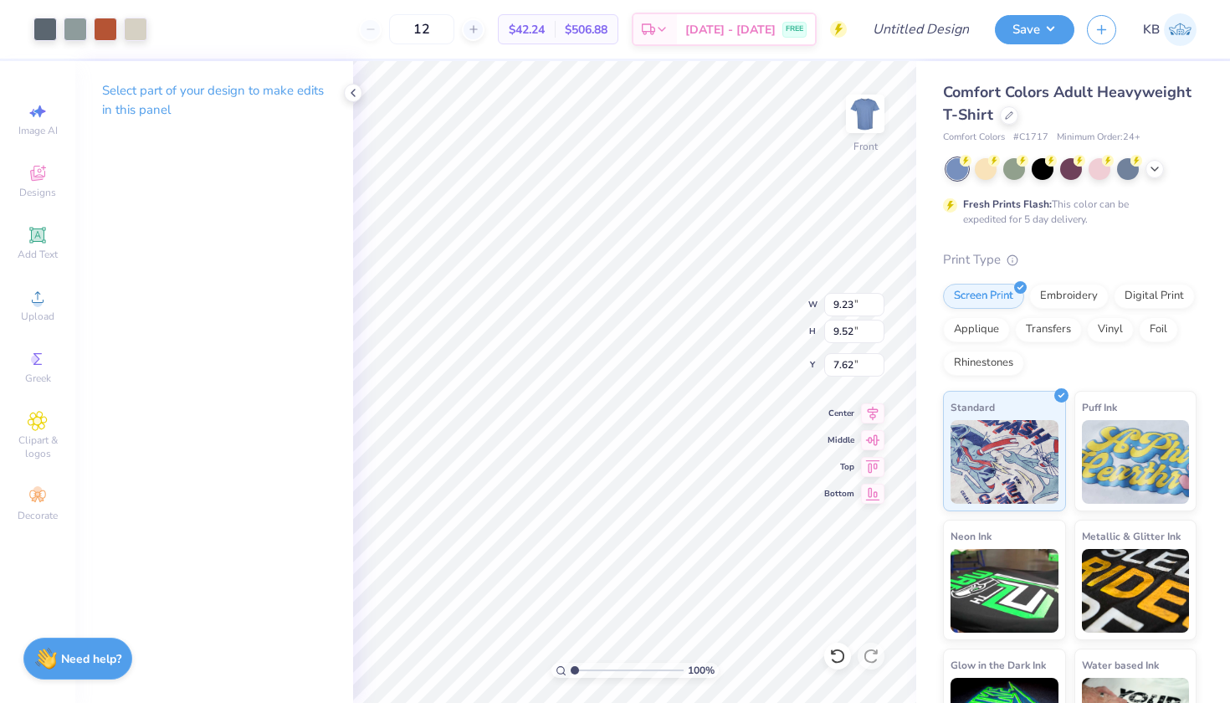
type input "13.97"
type input "14.42"
type input "3.00"
type input "5.47"
type input "1.60"
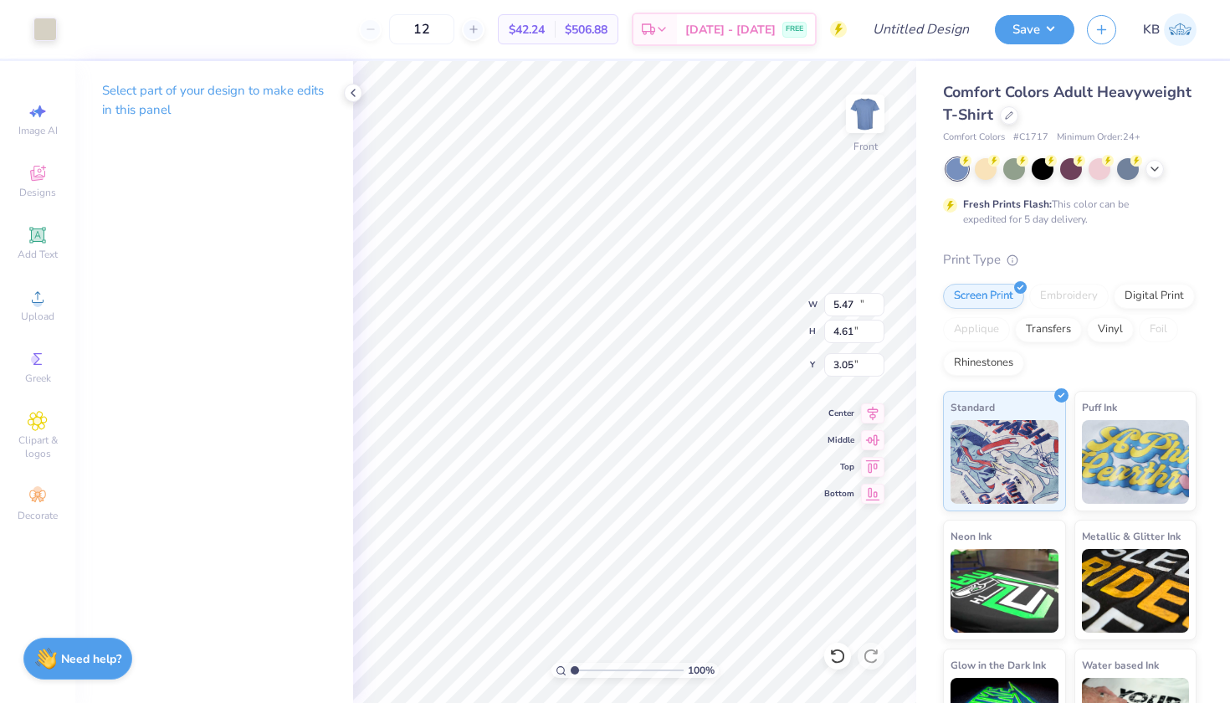
type input "15.73"
click at [29, 121] on div "Image AI" at bounding box center [37, 119] width 59 height 49
select select "4"
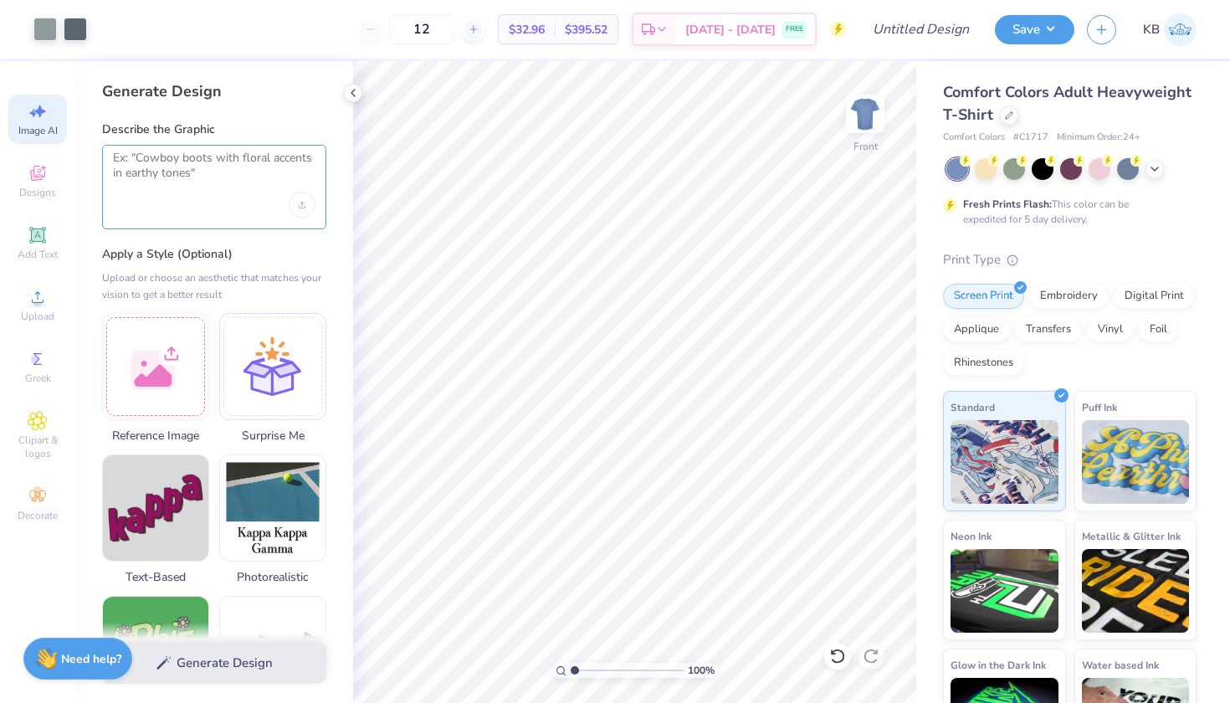
click at [248, 178] on textarea at bounding box center [214, 172] width 203 height 42
click at [300, 202] on icon "Upload image" at bounding box center [302, 205] width 7 height 7
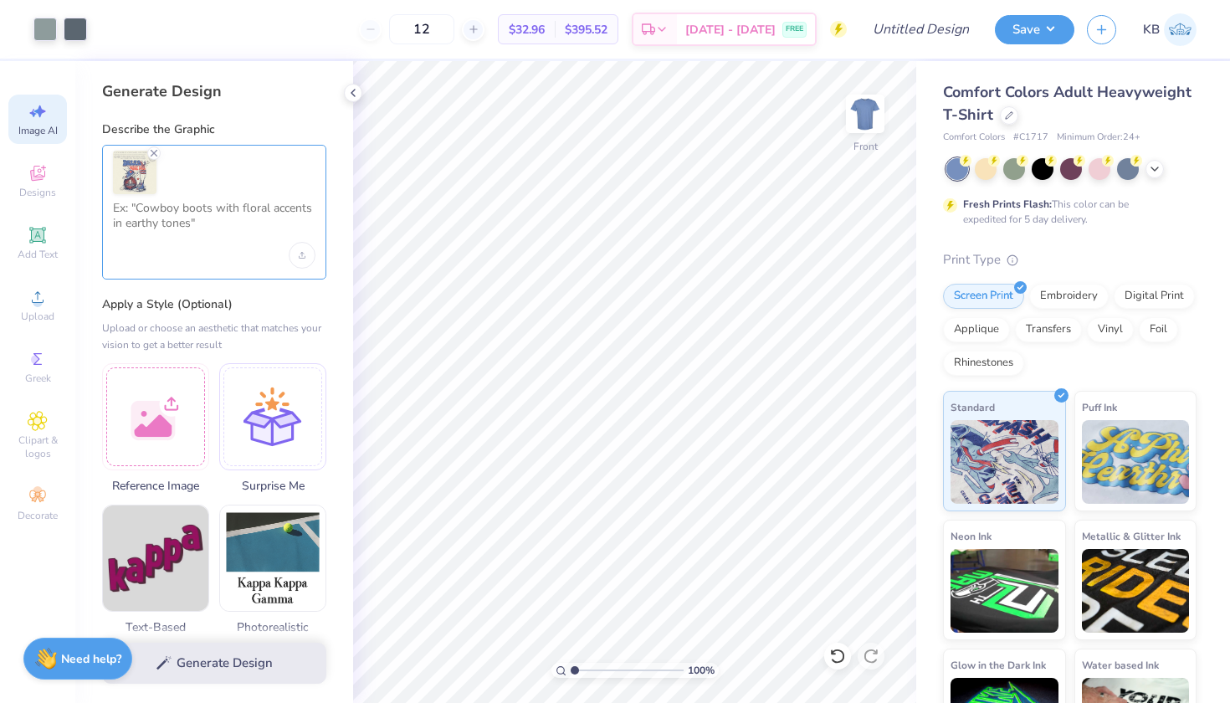
click at [187, 222] on textarea at bounding box center [214, 222] width 203 height 42
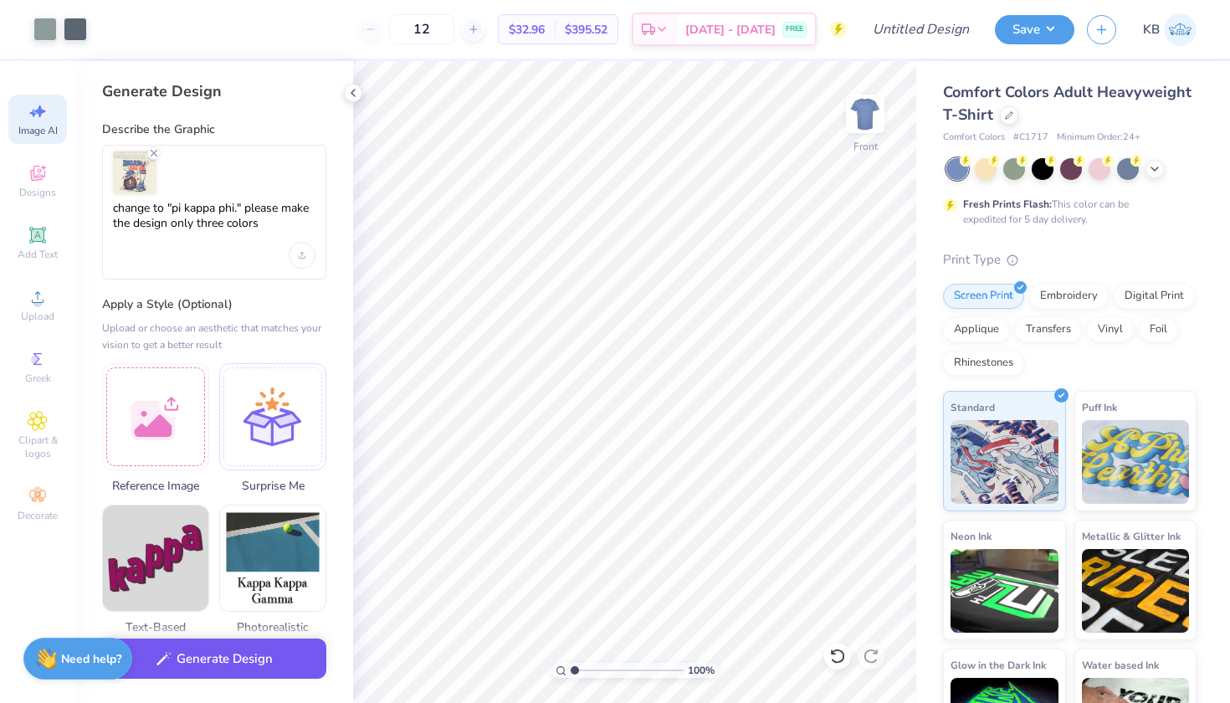
click at [214, 665] on button "Generate Design" at bounding box center [214, 658] width 224 height 41
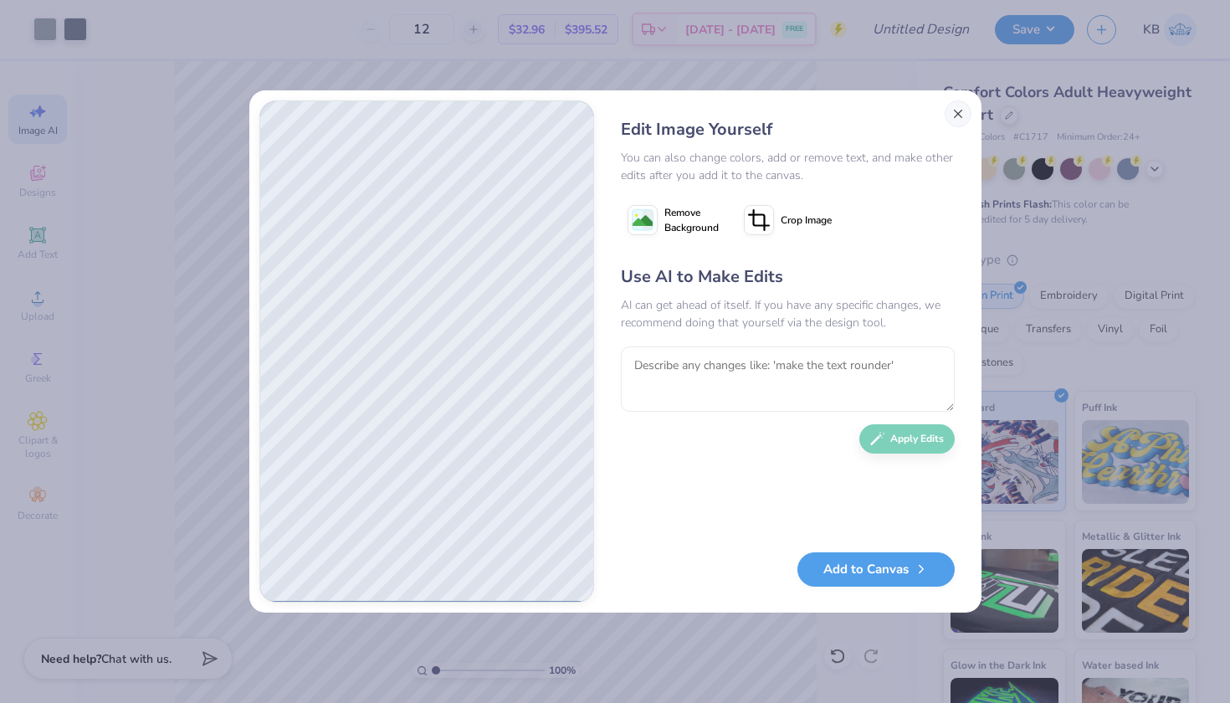
click at [960, 113] on button "Close" at bounding box center [958, 113] width 27 height 27
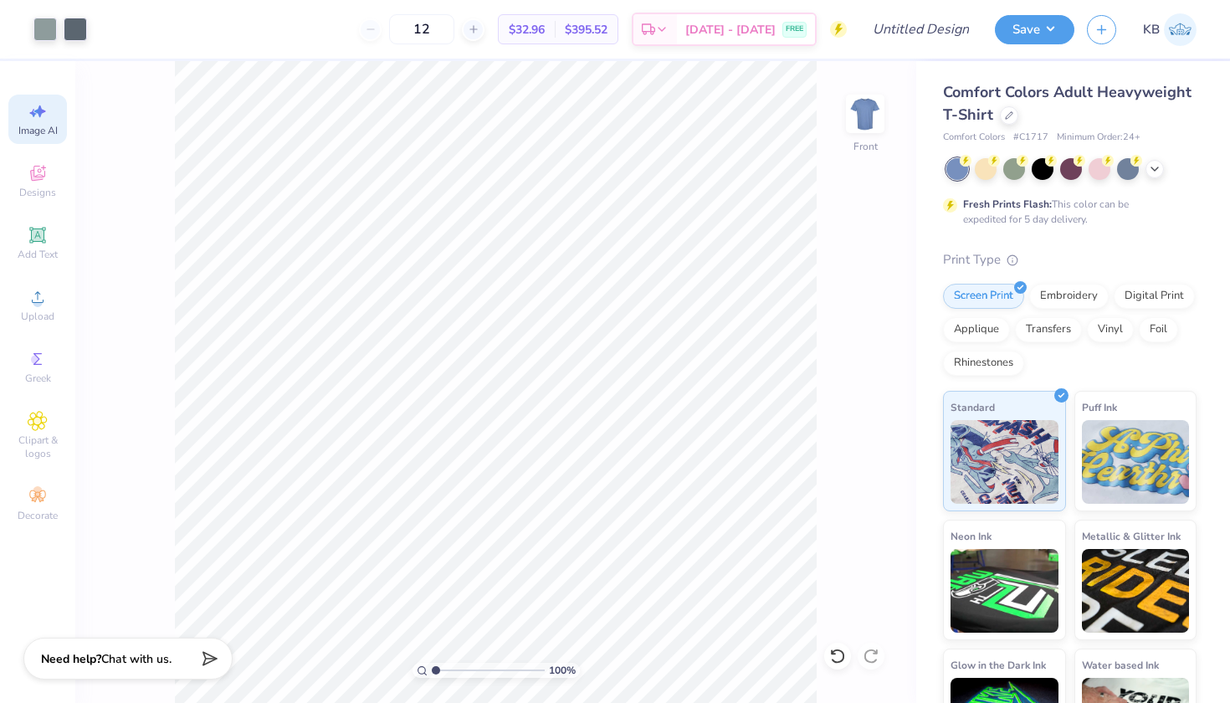
click at [41, 105] on icon at bounding box center [38, 111] width 20 height 20
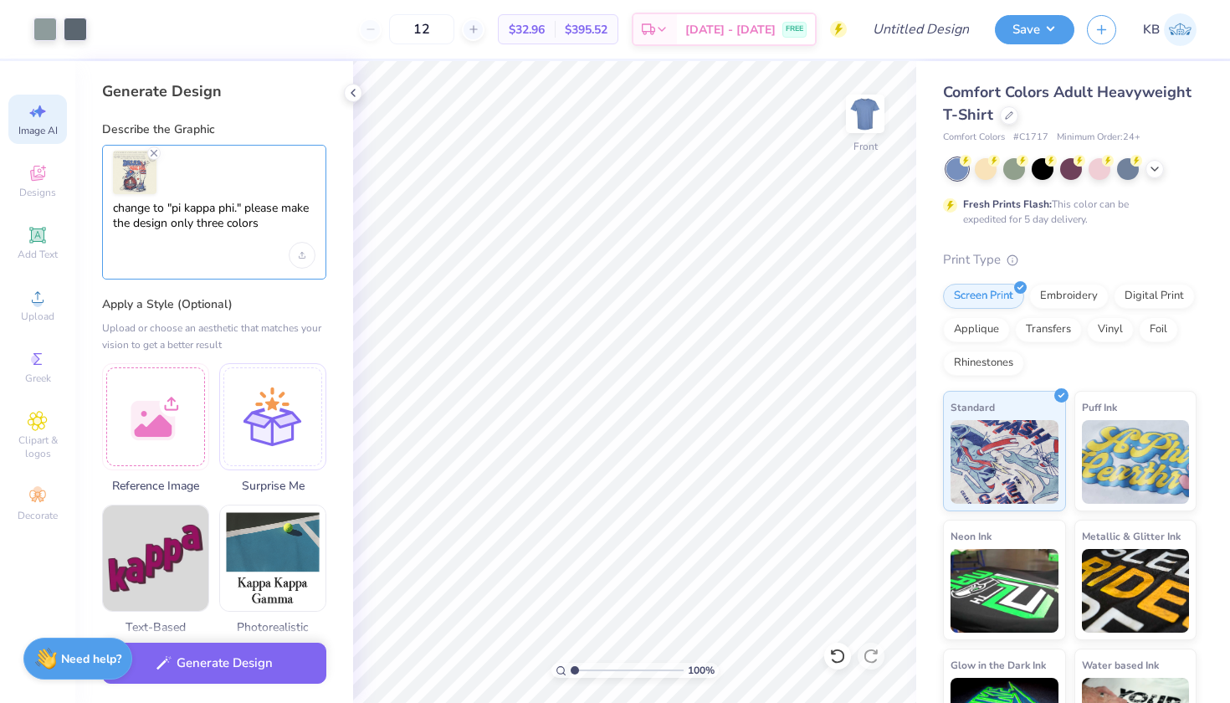
click at [243, 211] on textarea "change to "pi kappa phi." please make the design only three colors" at bounding box center [214, 222] width 203 height 42
click at [151, 205] on textarea "change to "pi kappa phi." please make the design only three colors" at bounding box center [214, 222] width 203 height 42
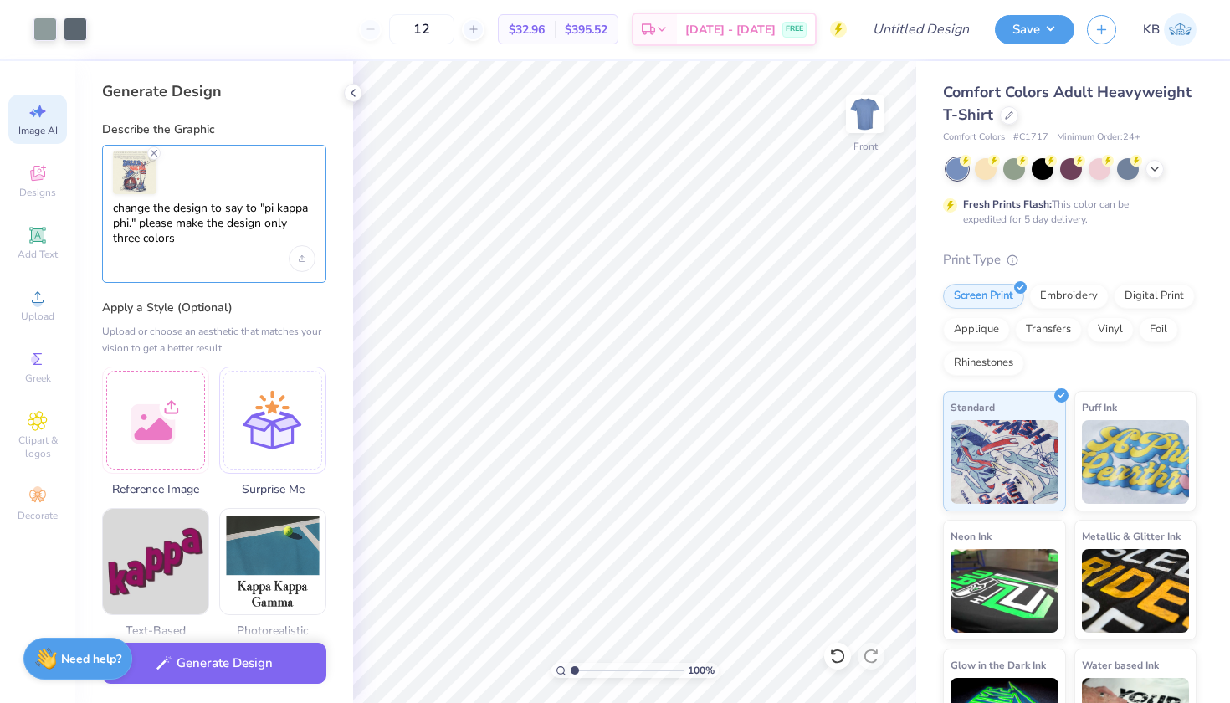
click at [258, 208] on textarea "change the design to say to "pi kappa phi." please make the design only three c…" at bounding box center [214, 223] width 203 height 45
click at [141, 225] on textarea "change the design to say "pi kappa phi." please make the design only three colo…" at bounding box center [214, 223] width 203 height 45
click at [131, 225] on textarea "change the design to say "pi kappa phi." please make the design only three colo…" at bounding box center [214, 223] width 203 height 45
click at [136, 222] on textarea "change the design to say "pi kappa phi" please make the design only three colors" at bounding box center [214, 223] width 203 height 45
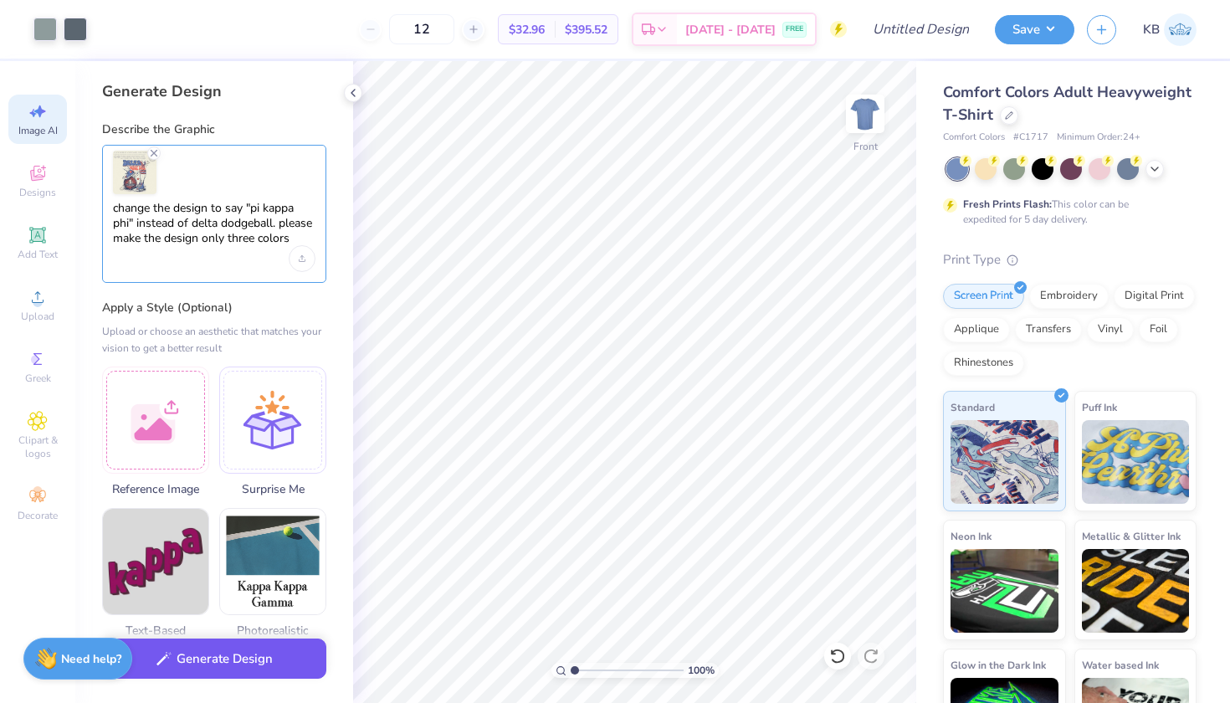
type textarea "change the design to say "pi kappa phi" instead of delta dodgeball. please make…"
click at [212, 668] on button "Generate Design" at bounding box center [214, 658] width 224 height 41
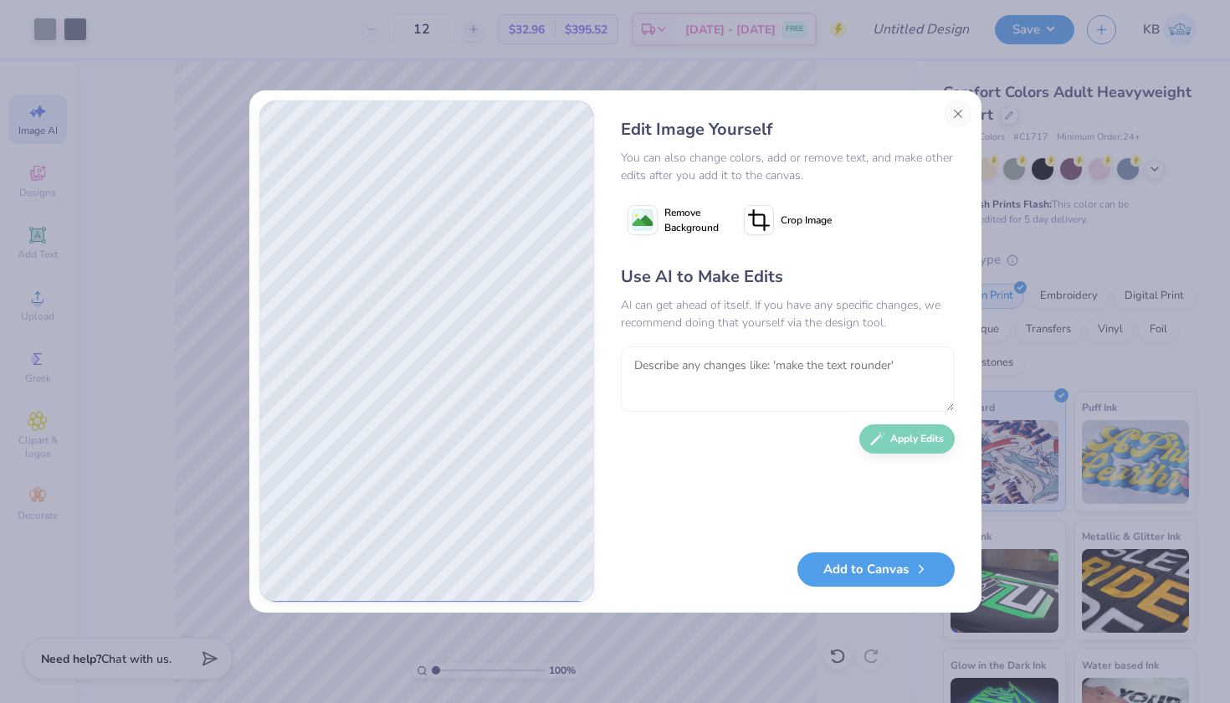
click at [680, 366] on textarea at bounding box center [788, 378] width 334 height 65
click at [668, 375] on textarea at bounding box center [788, 378] width 334 height 65
click at [691, 361] on textarea at bounding box center [788, 378] width 334 height 65
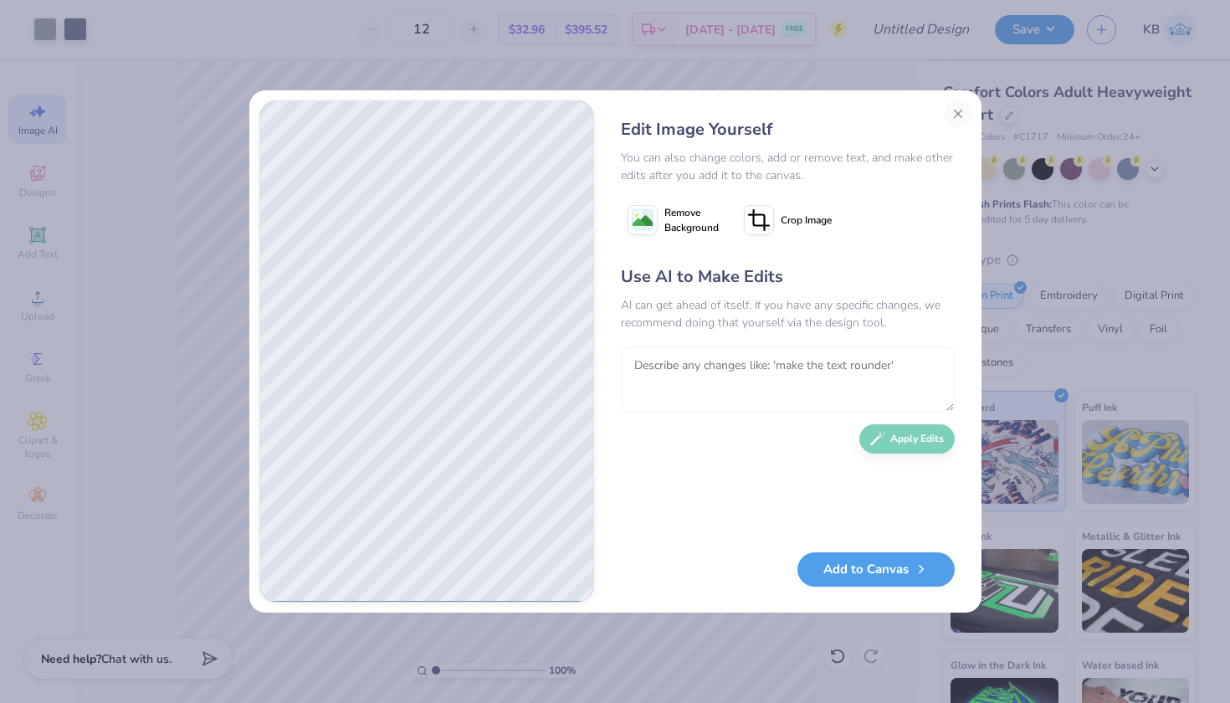
click at [676, 369] on textarea at bounding box center [788, 378] width 334 height 65
click at [715, 358] on textarea at bounding box center [788, 378] width 334 height 65
click at [862, 565] on button "Add to Canvas" at bounding box center [875, 565] width 157 height 34
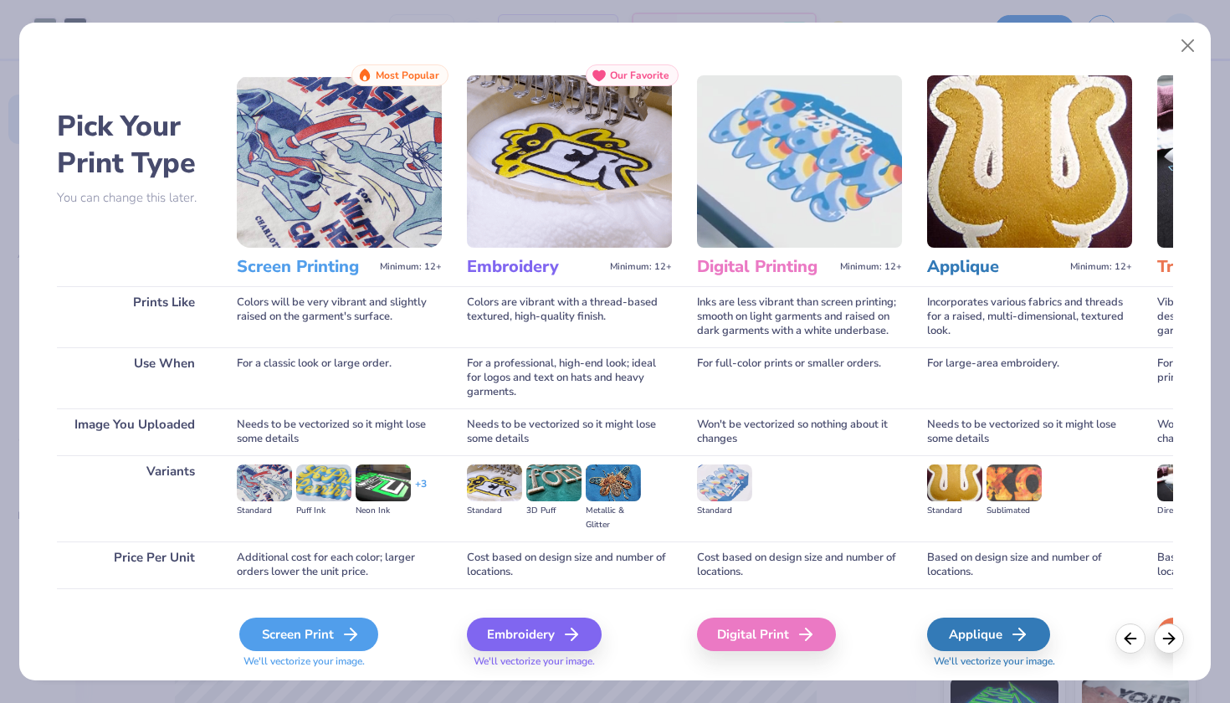
click at [311, 630] on div "Screen Print" at bounding box center [308, 634] width 139 height 33
click at [325, 636] on div "Screen Print" at bounding box center [308, 634] width 139 height 33
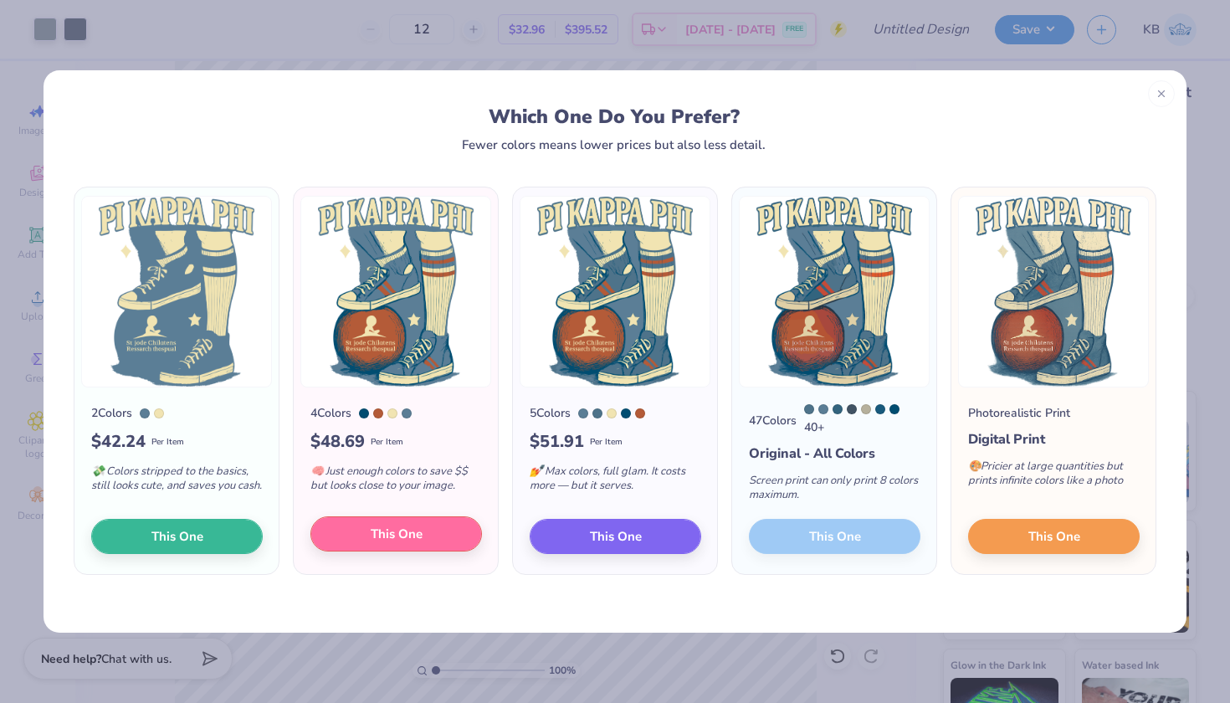
click at [394, 544] on span "This One" at bounding box center [397, 534] width 52 height 19
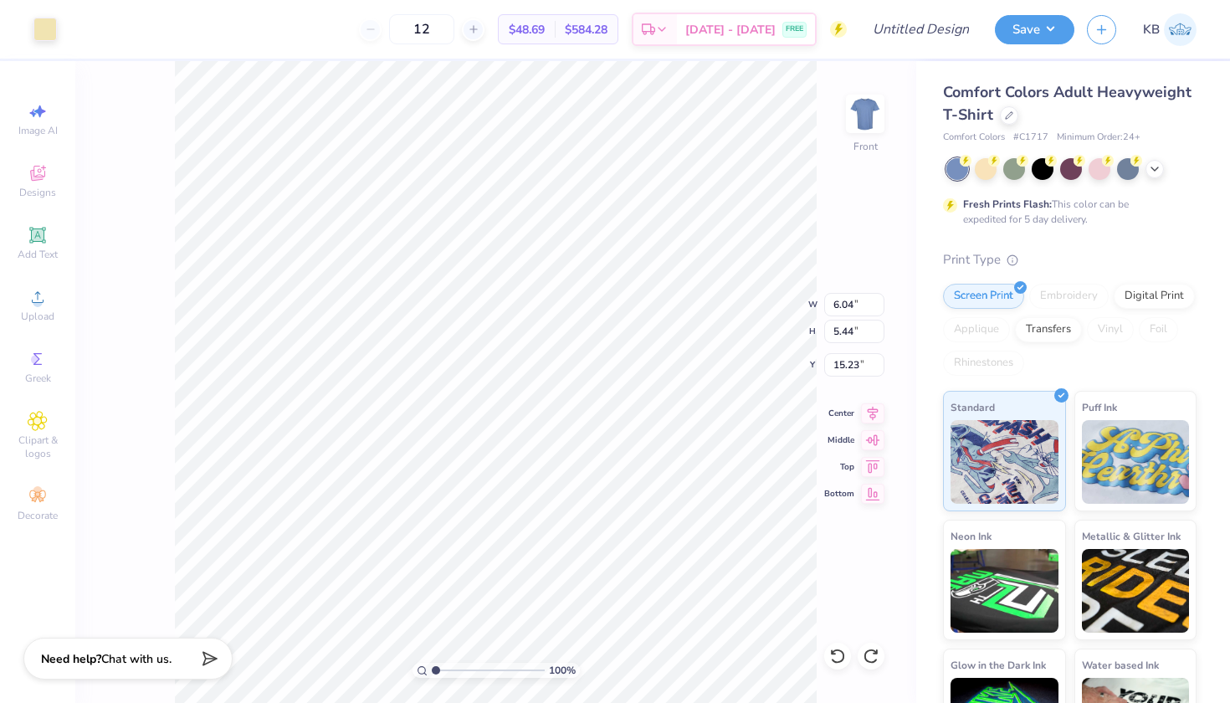
type input "0.08"
type input "0.07"
type input "18.31"
type input "6.04"
type input "5.44"
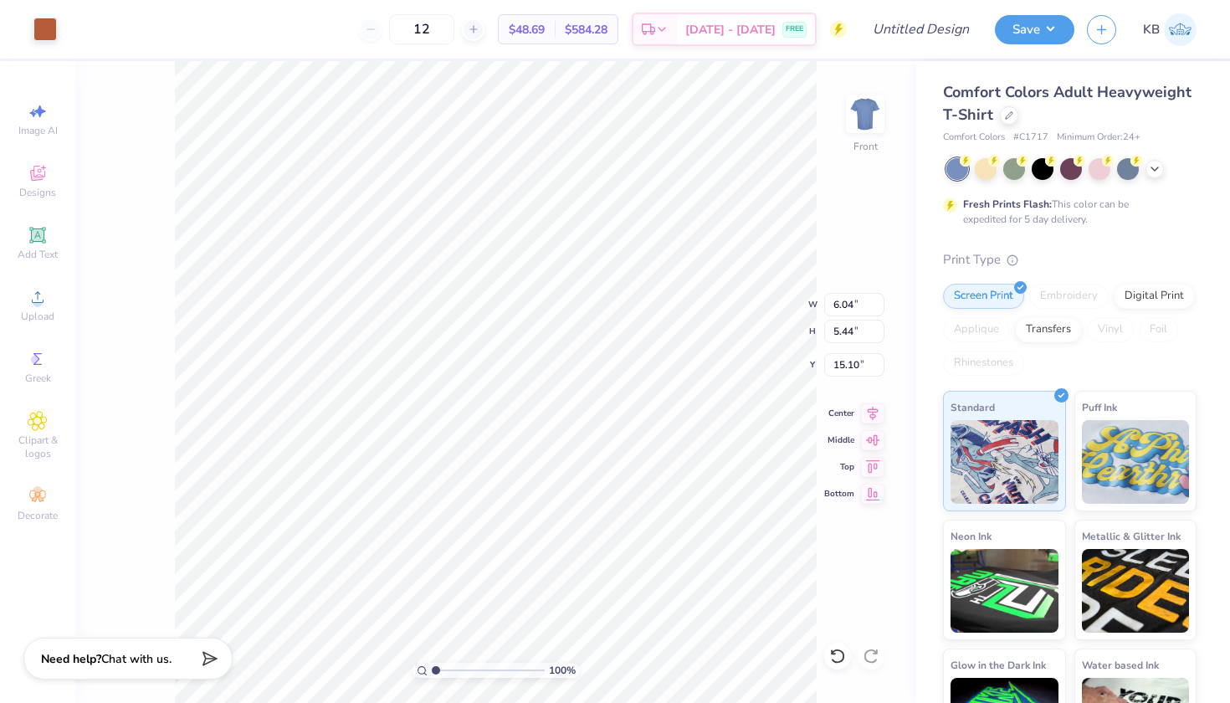
type input "18.47"
type input "14.33"
type input "13.30"
type input "5.43"
type input "6.04"
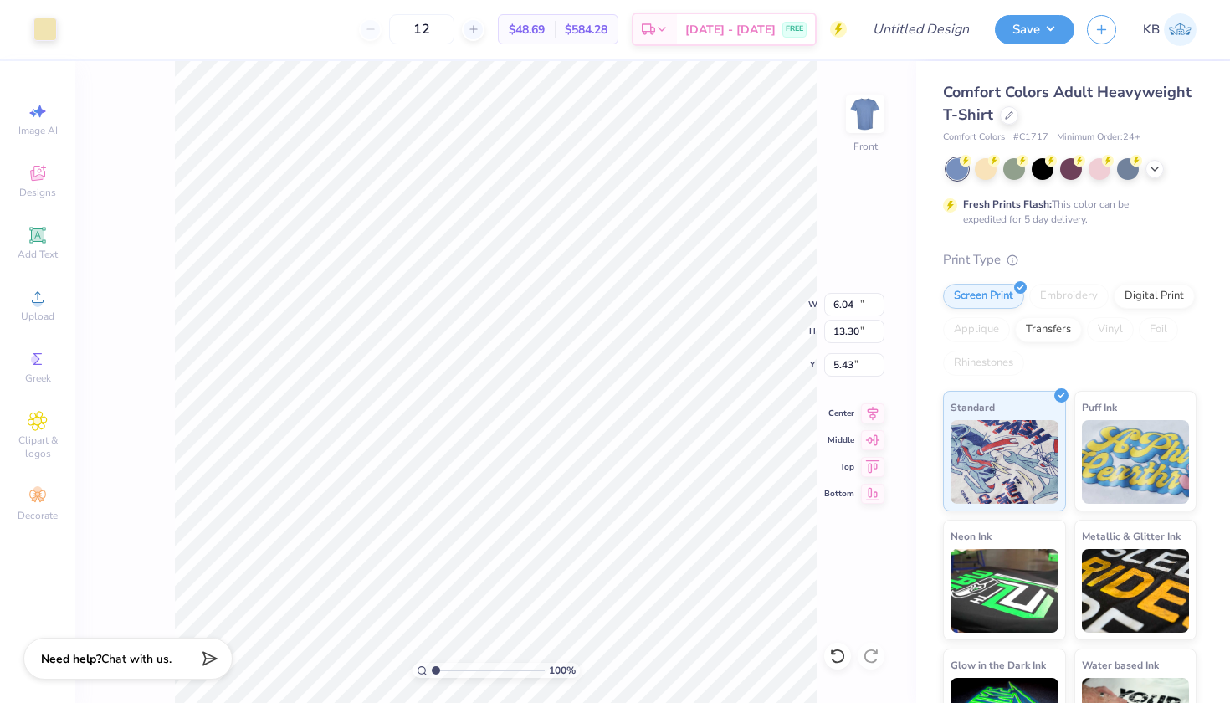
type input "5.44"
type input "15.43"
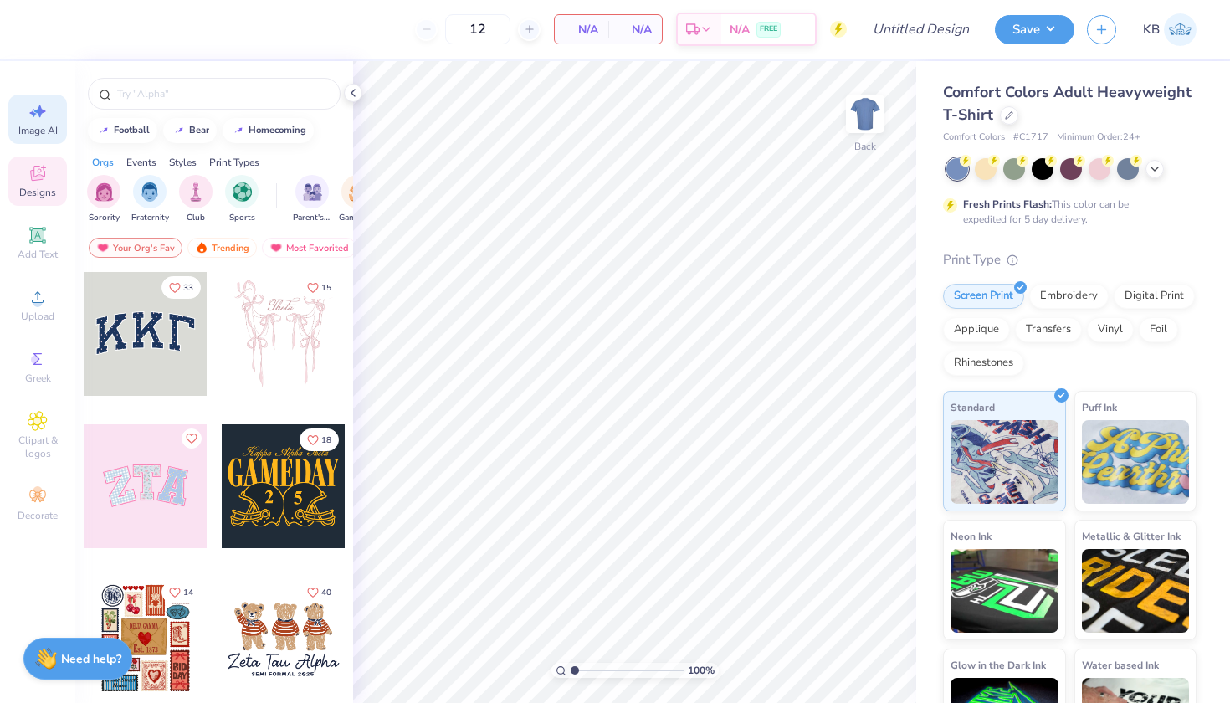
click at [48, 118] on div "Image AI" at bounding box center [37, 119] width 59 height 49
select select "4"
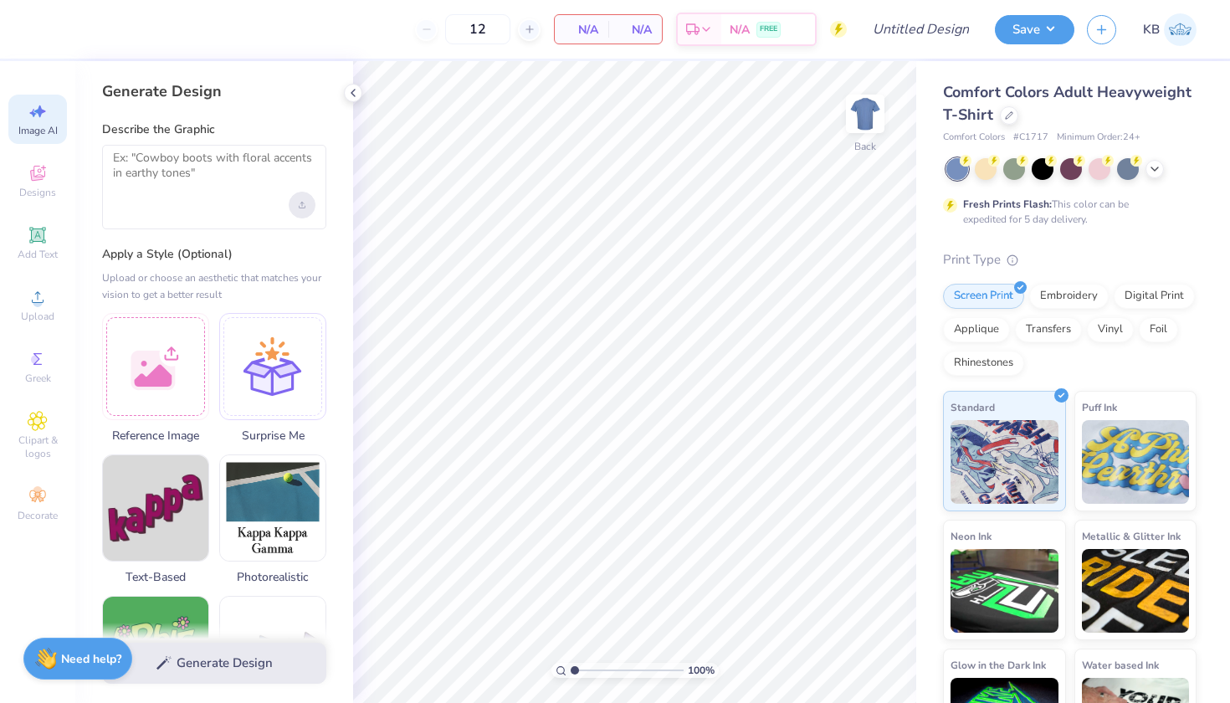
click at [295, 205] on div "Upload image" at bounding box center [302, 205] width 27 height 27
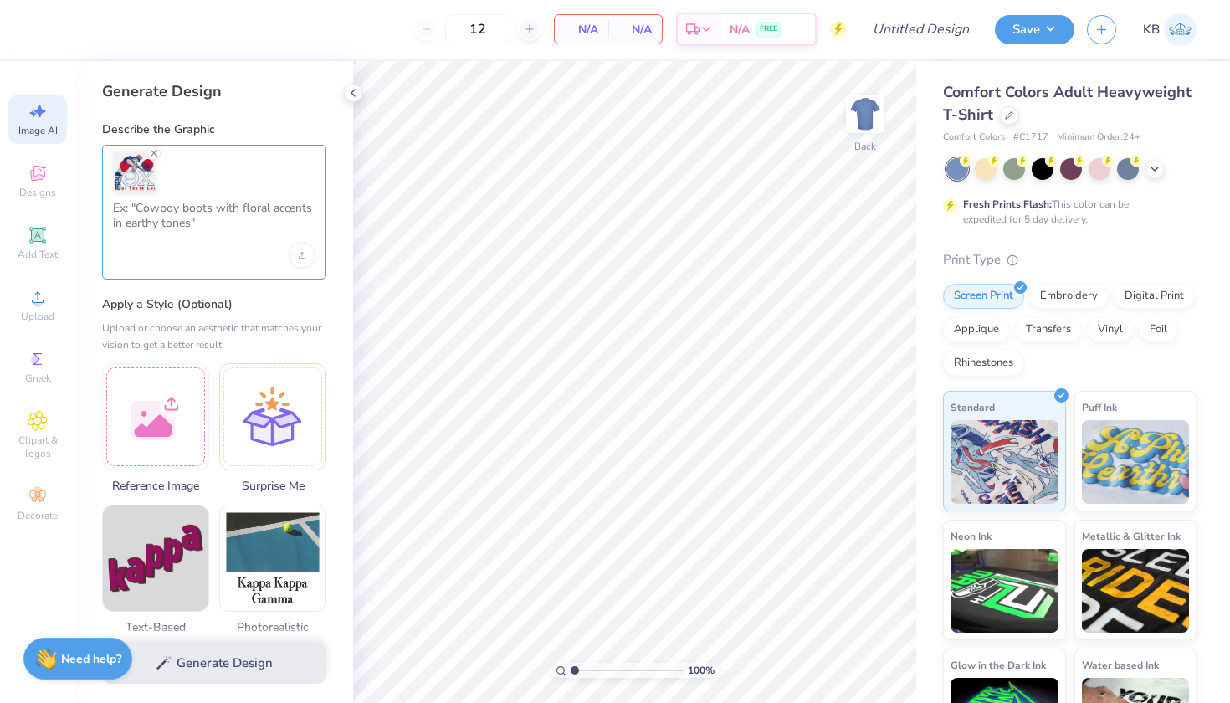
click at [199, 237] on textarea at bounding box center [214, 222] width 203 height 42
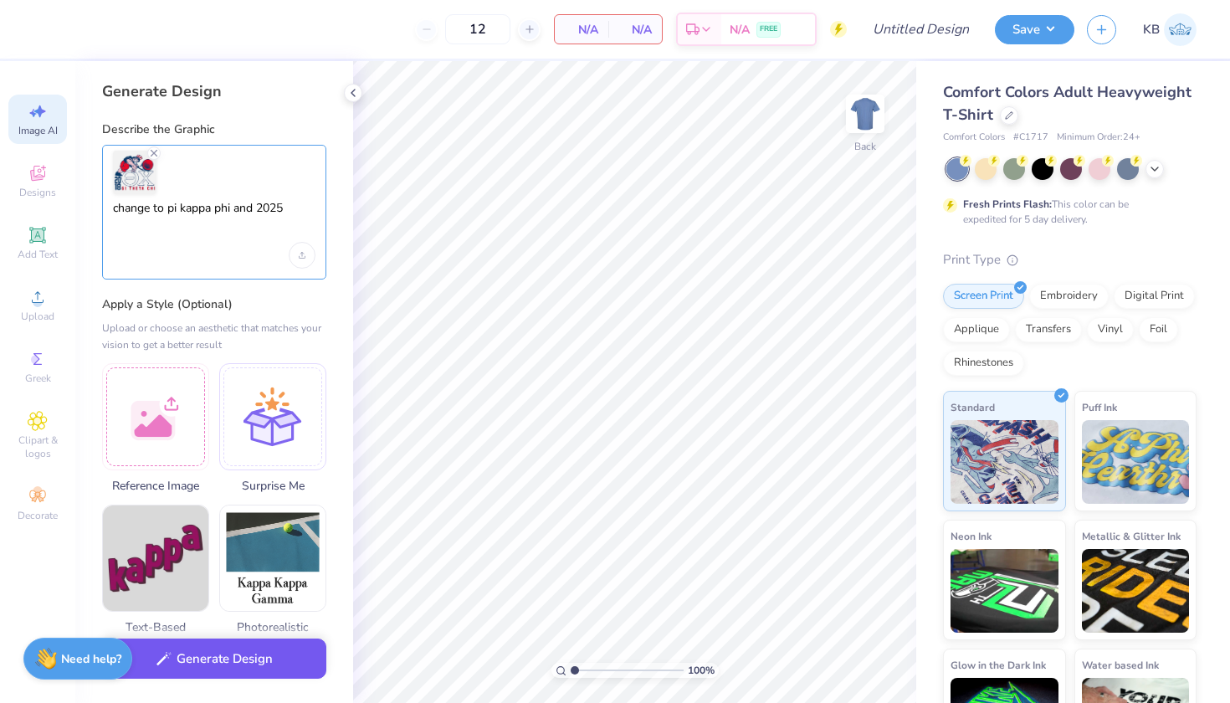
type textarea "change to pi kappa phi and 2025"
click at [206, 663] on button "Generate Design" at bounding box center [214, 658] width 224 height 41
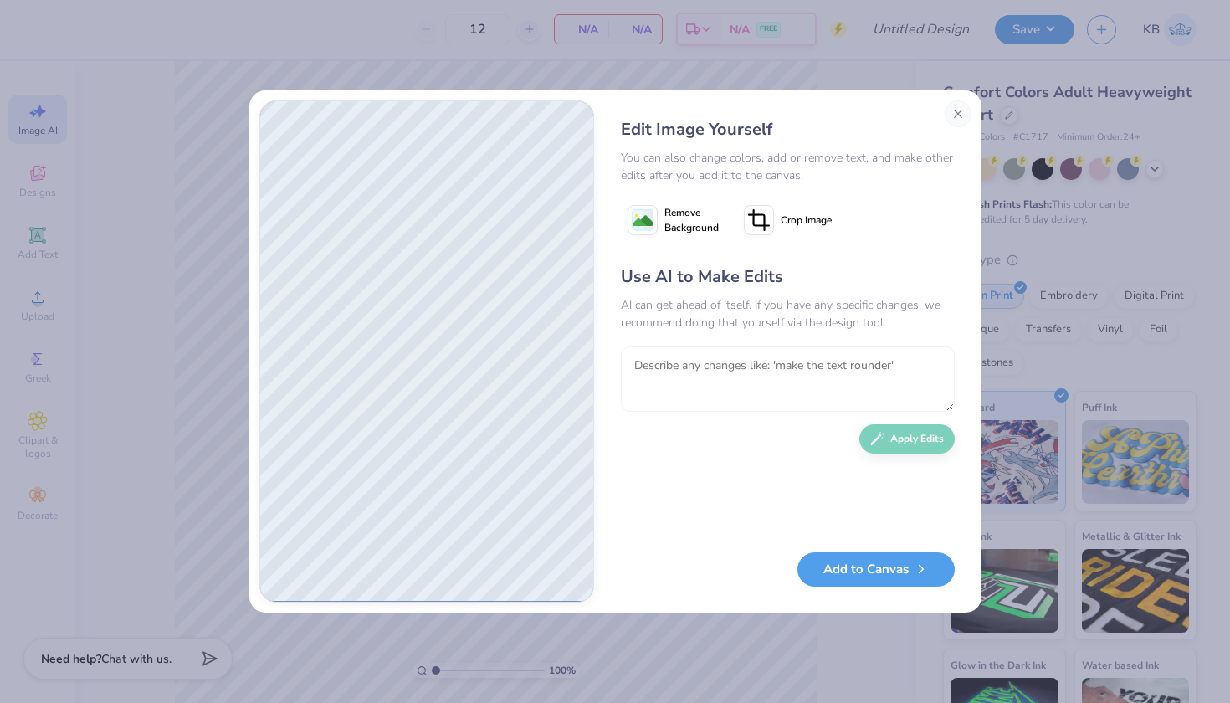
click at [783, 377] on textarea at bounding box center [788, 378] width 334 height 65
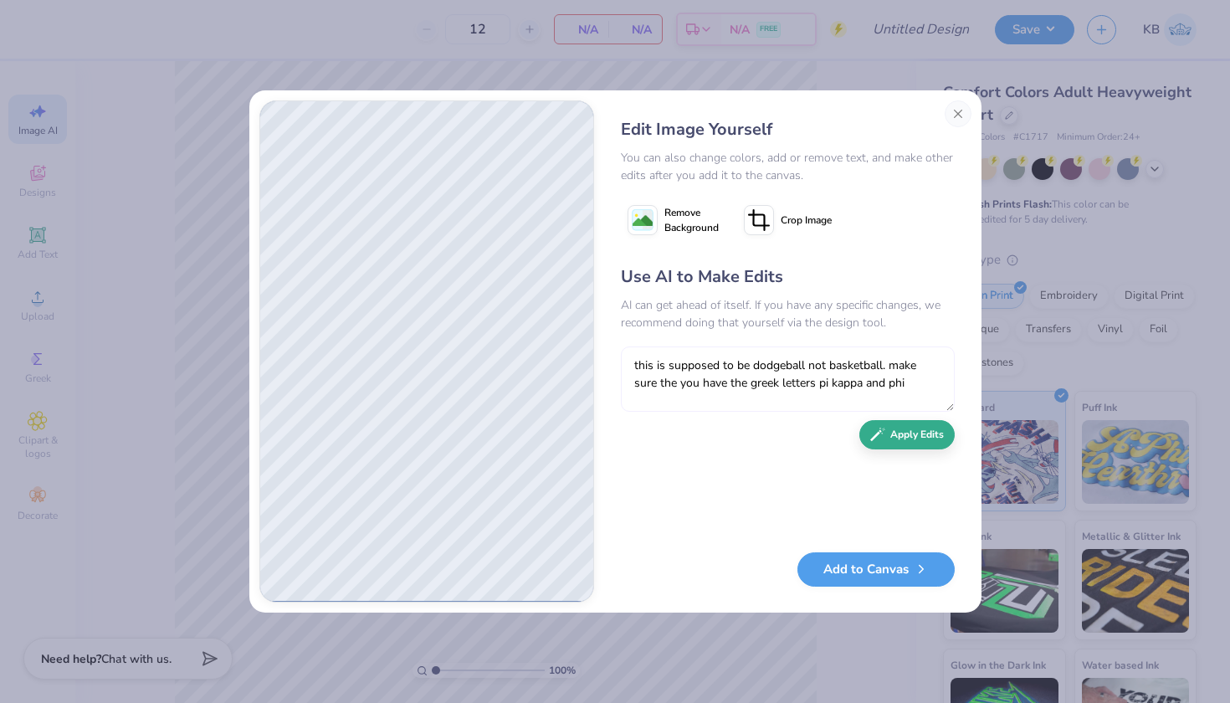
type textarea "this is supposed to be dodgeball not basketball. make sure the you have the gre…"
click at [921, 439] on button "Apply Edits" at bounding box center [906, 434] width 95 height 29
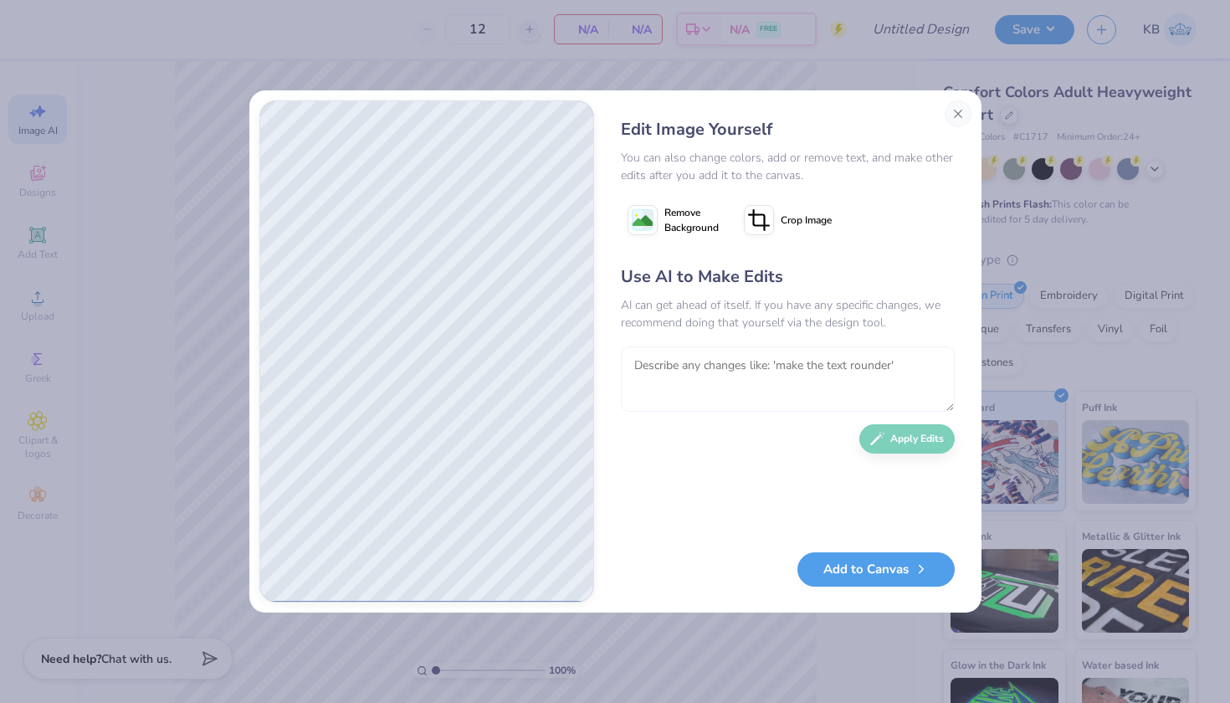
click at [822, 363] on textarea at bounding box center [788, 378] width 334 height 65
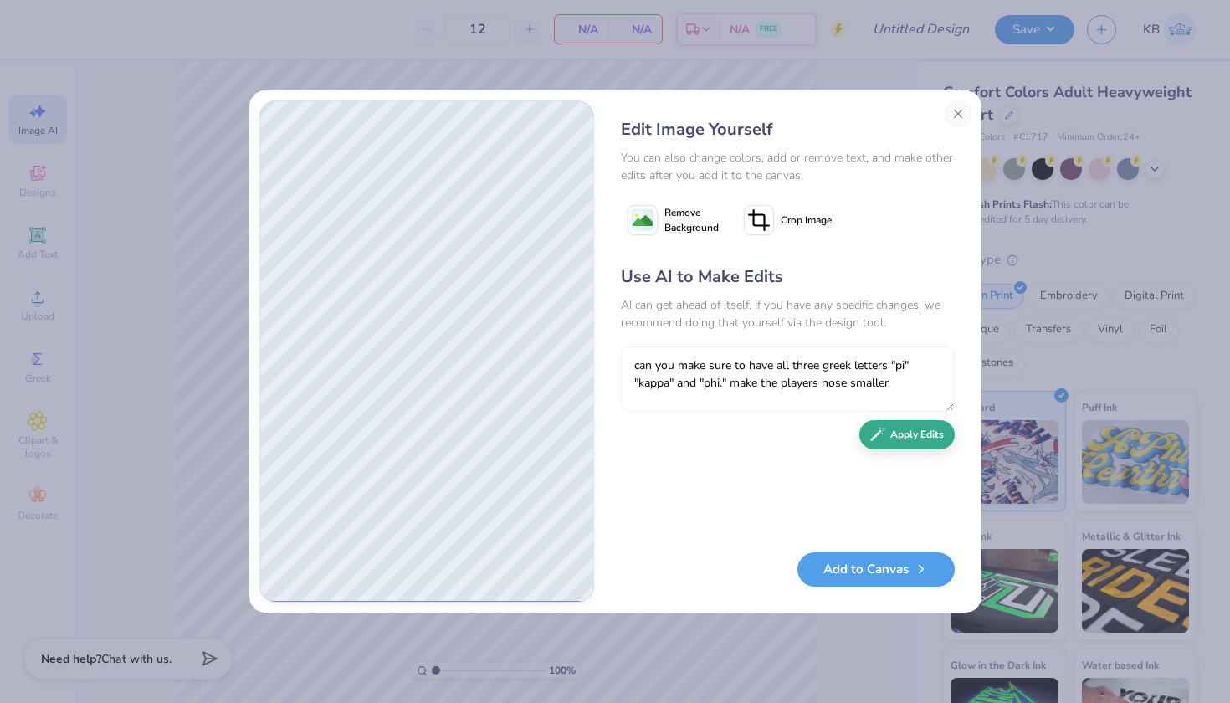
type textarea "can you make sure to have all three greek letters "pi" "kappa" and "phi." make …"
click at [915, 431] on button "Apply Edits" at bounding box center [906, 434] width 95 height 29
